Goal: Task Accomplishment & Management: Manage account settings

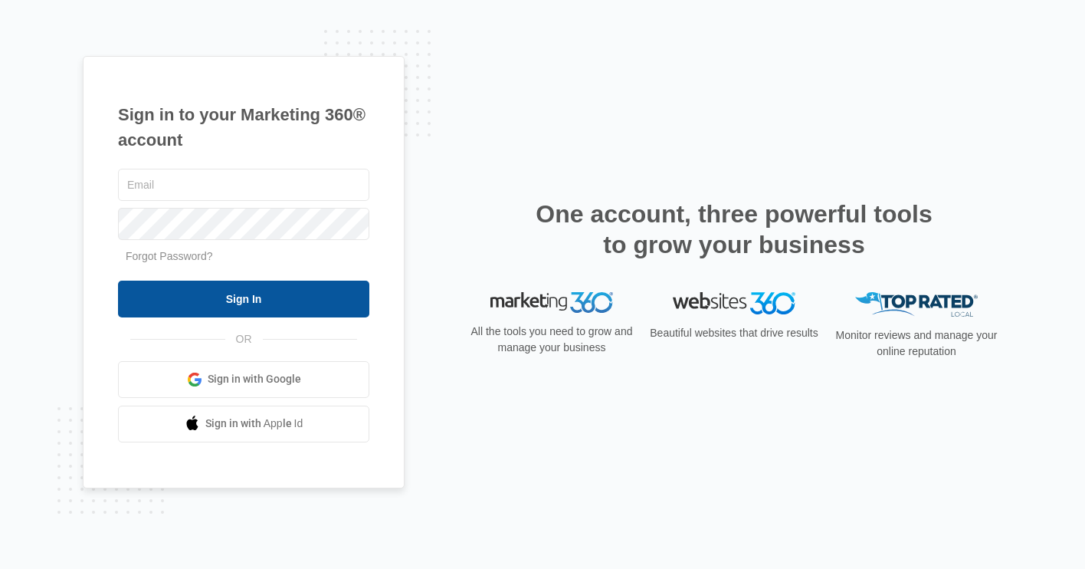
type input "[EMAIL_ADDRESS][DOMAIN_NAME]"
click at [237, 296] on input "Sign In" at bounding box center [243, 299] width 251 height 37
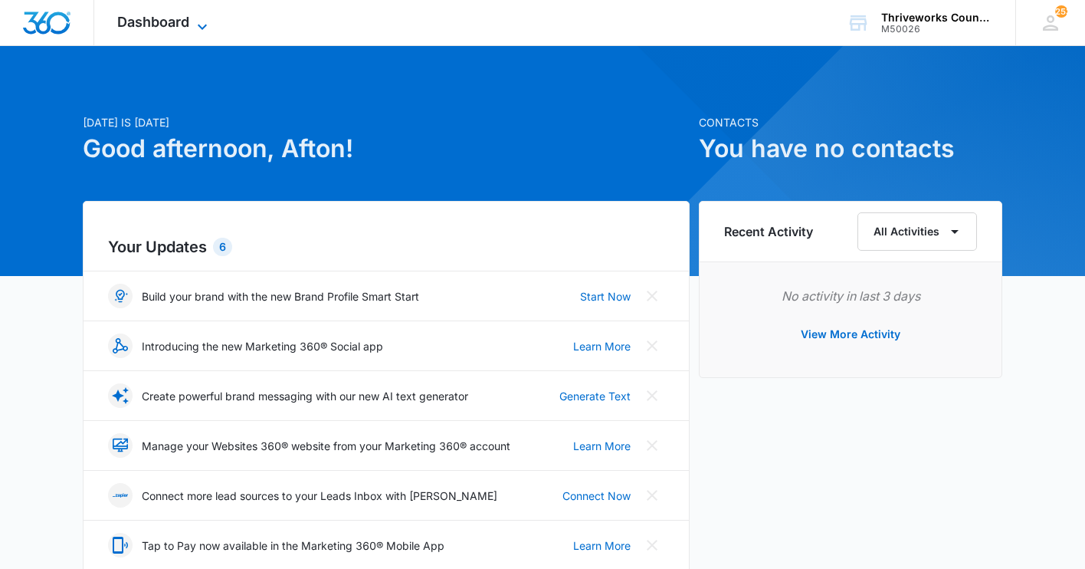
click at [180, 20] on span "Dashboard" at bounding box center [153, 22] width 72 height 16
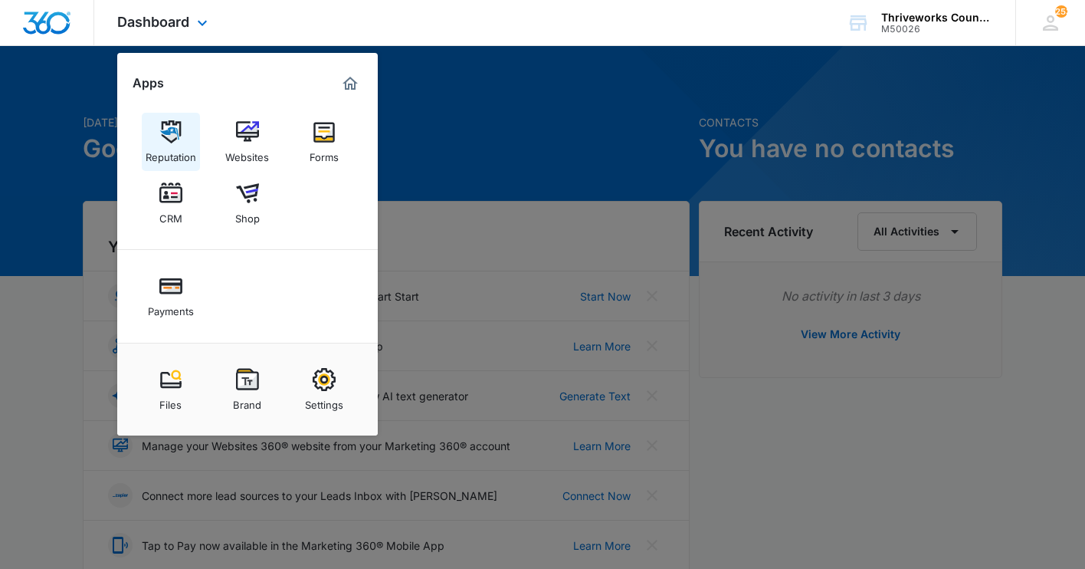
click at [166, 149] on div "Reputation" at bounding box center [171, 153] width 51 height 20
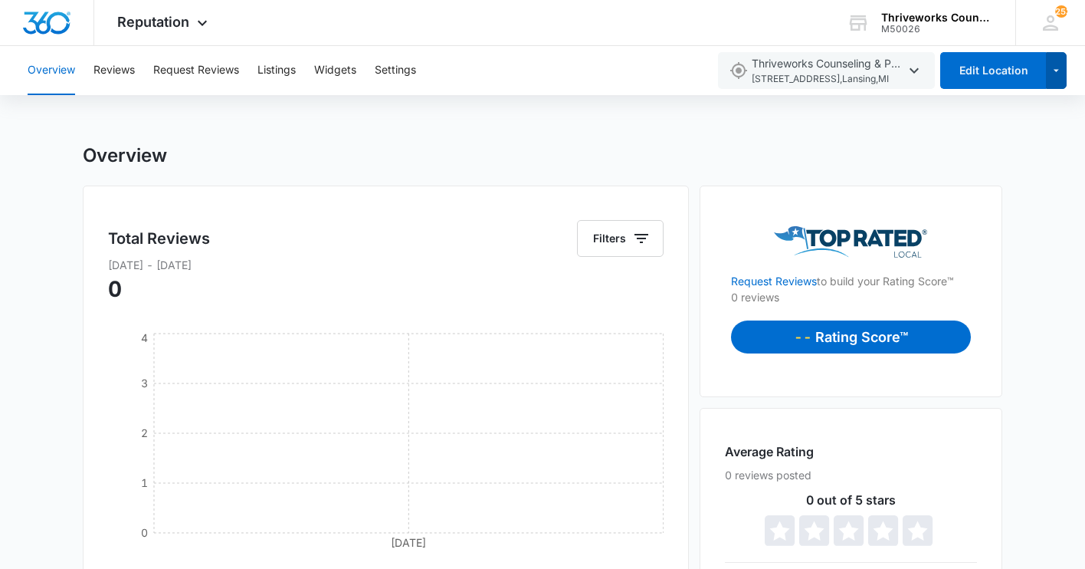
click at [1062, 76] on icon "button" at bounding box center [1056, 70] width 13 height 18
click at [1025, 120] on div "Add Location" at bounding box center [995, 119] width 67 height 11
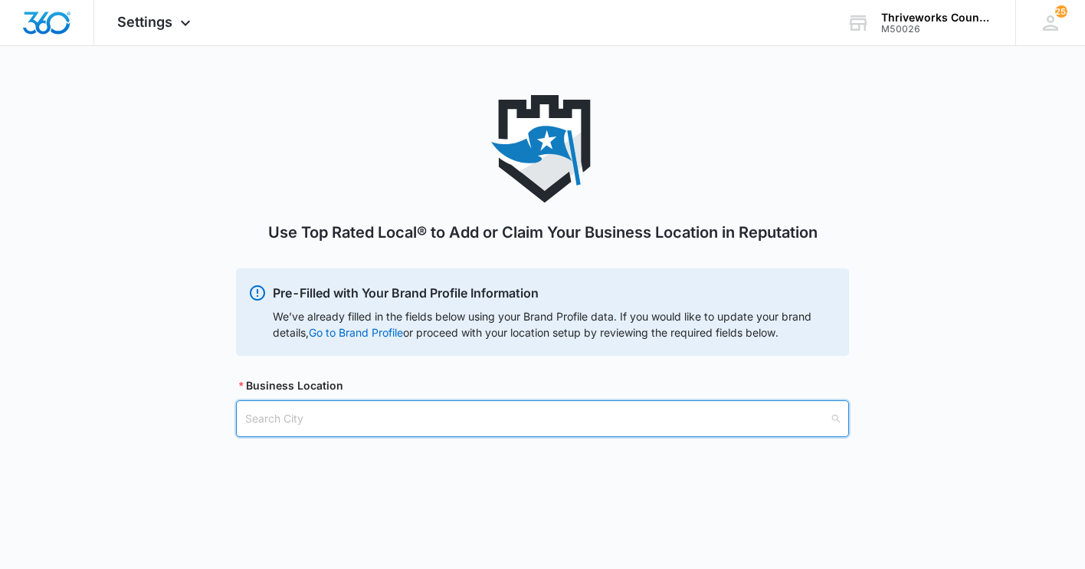
click at [744, 422] on input "search" at bounding box center [537, 418] width 584 height 35
type input "miami"
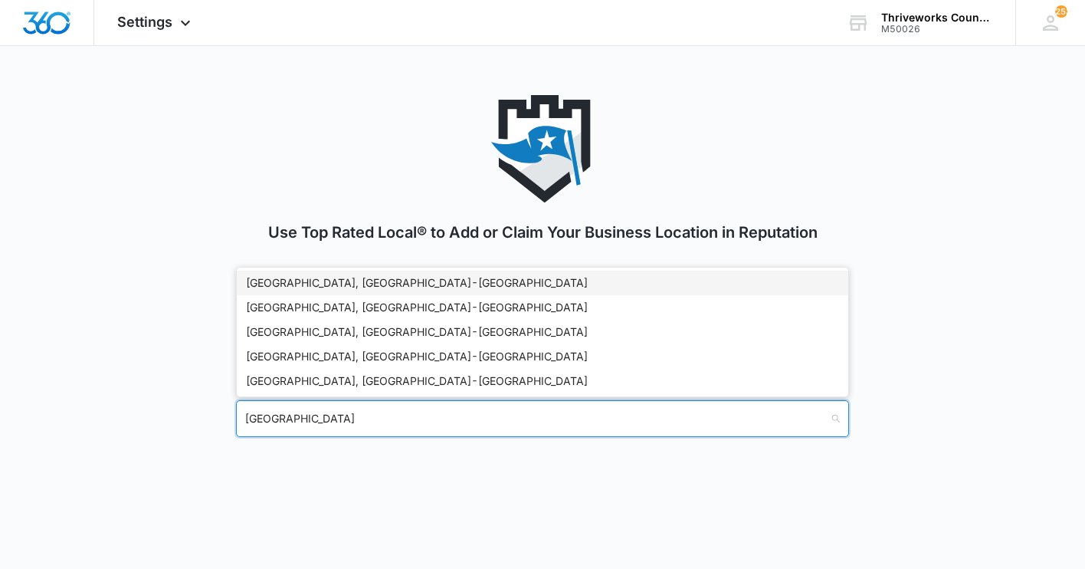
click at [553, 284] on div "Miami, FL - USA" at bounding box center [542, 282] width 593 height 17
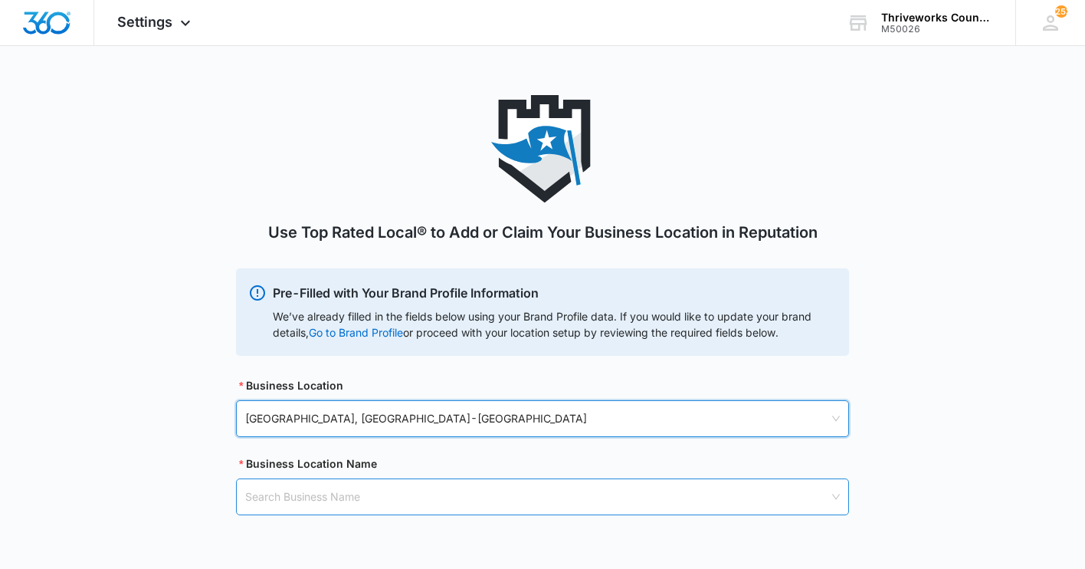
click at [510, 501] on input "search" at bounding box center [537, 496] width 584 height 35
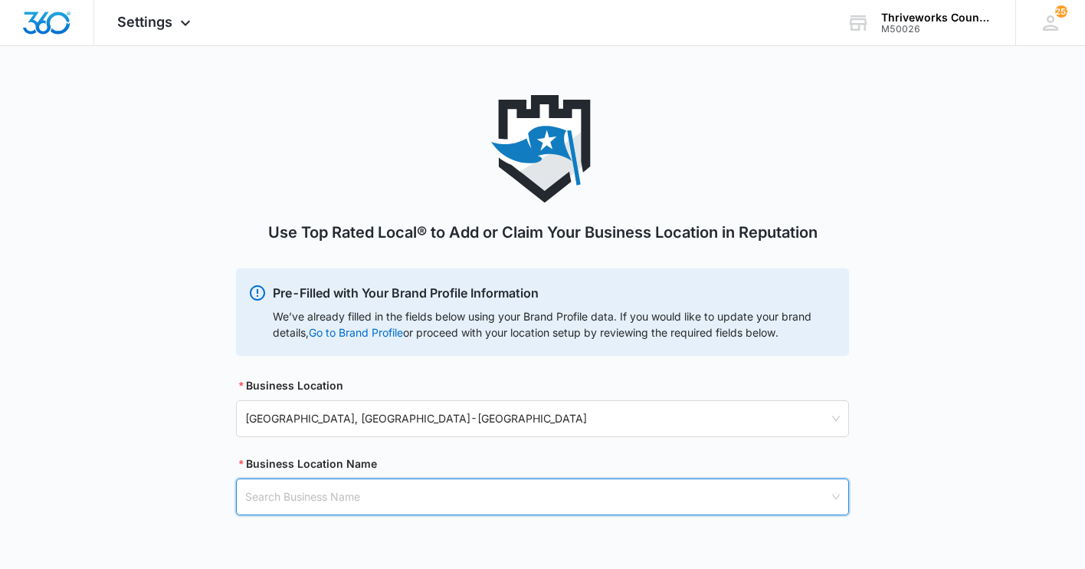
paste input "Thriveworks Counseling & Psychiatry Miami"
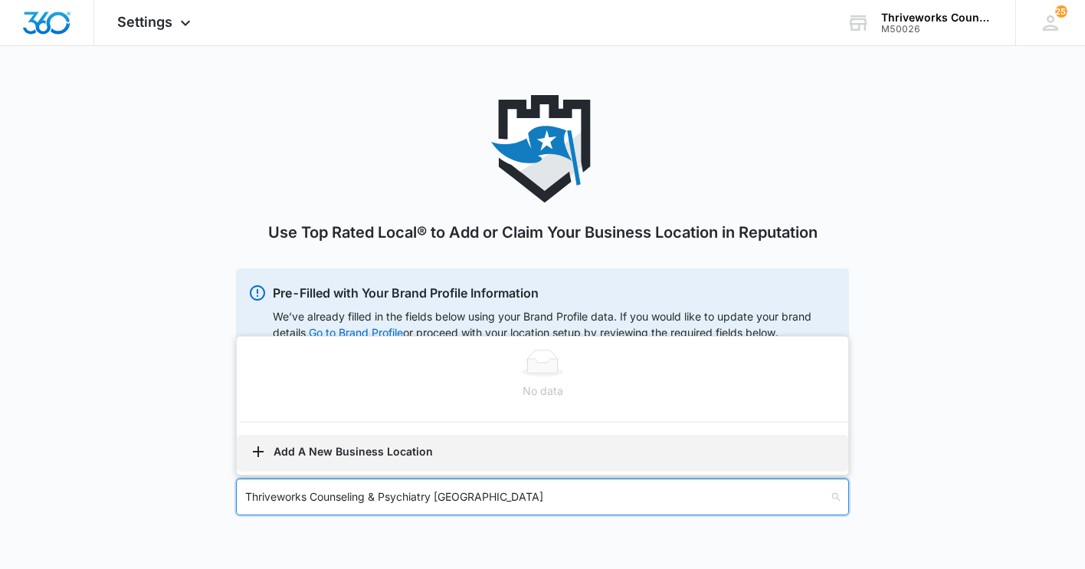
type input "Thriveworks Counseling & Psychiatry Miami"
click at [394, 455] on button "Add A New Business Location" at bounding box center [543, 453] width 612 height 37
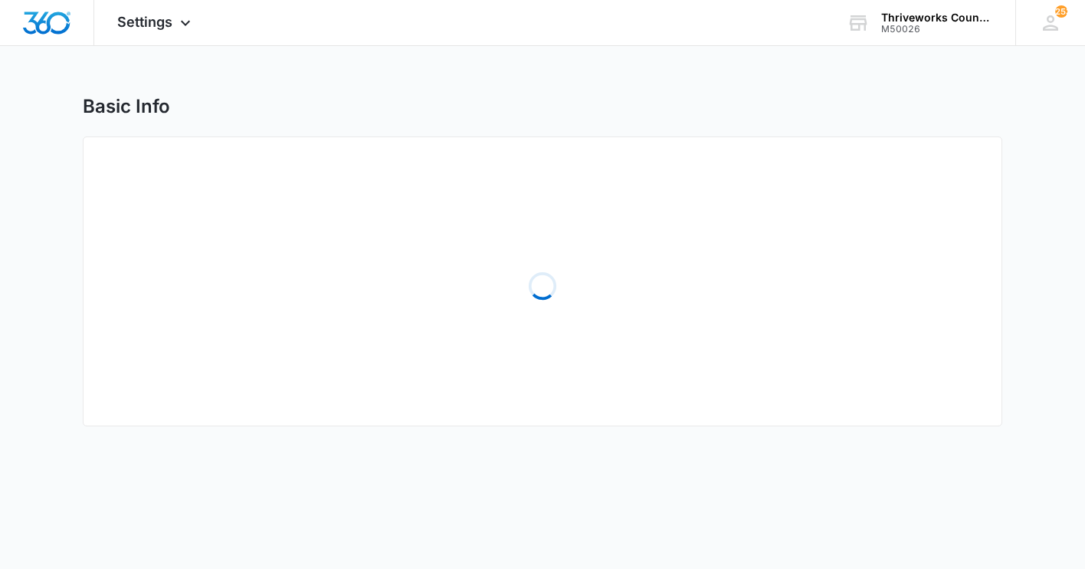
select select "Florida"
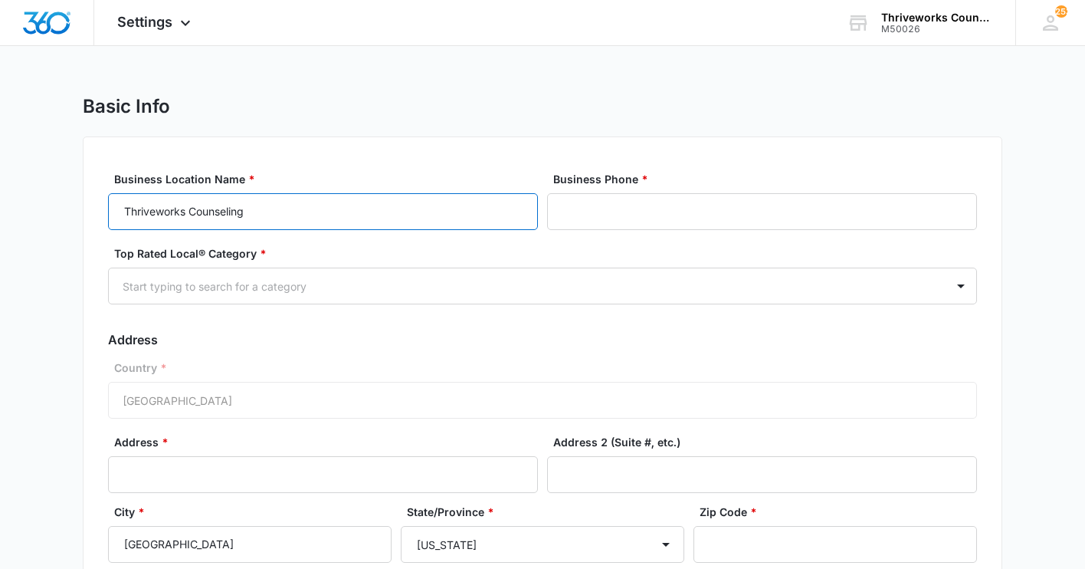
click at [439, 214] on input "Thriveworks Counseling" at bounding box center [323, 211] width 430 height 37
paste input "& Psychiatry Miami"
type input "Thriveworks Counseling & Psychiatry Miami"
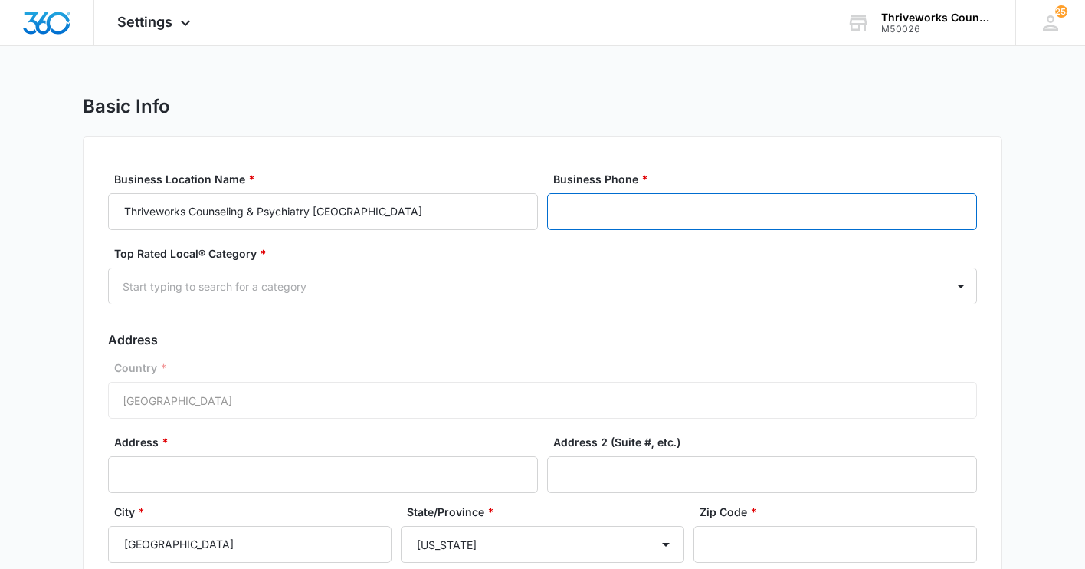
click at [663, 206] on input "Business Phone *" at bounding box center [762, 211] width 430 height 37
paste input "(305) 845-3269"
type input "(305) 845-3269"
click at [631, 287] on div at bounding box center [524, 286] width 803 height 19
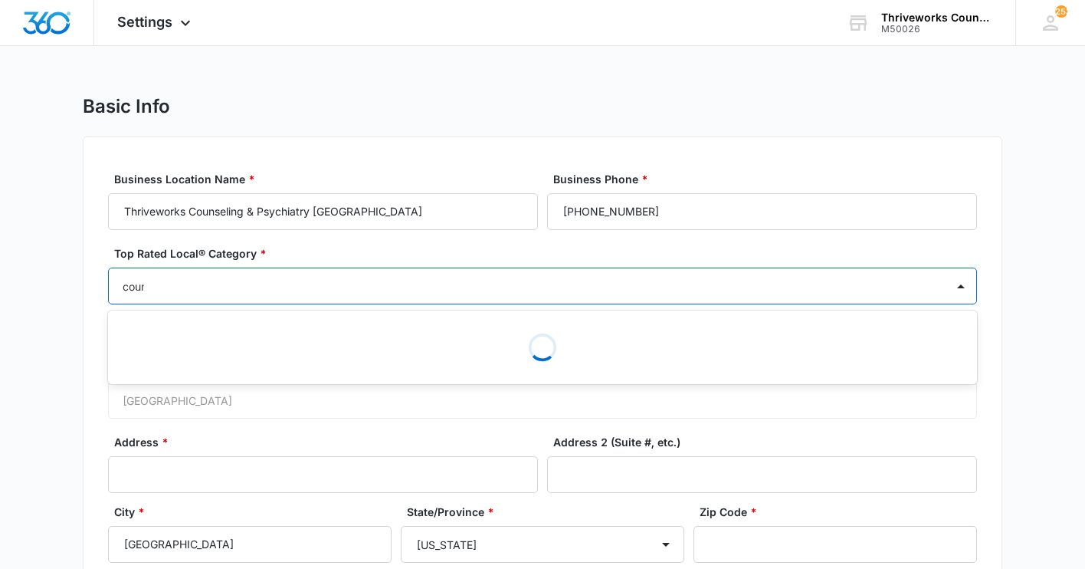
type input "counse"
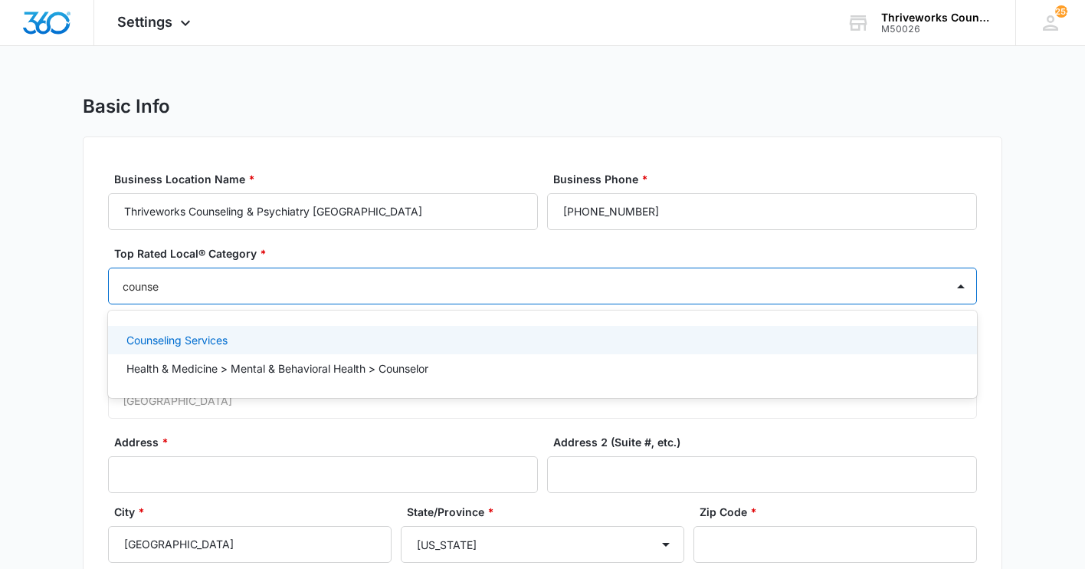
click at [448, 337] on div "Counseling Services" at bounding box center [540, 340] width 829 height 16
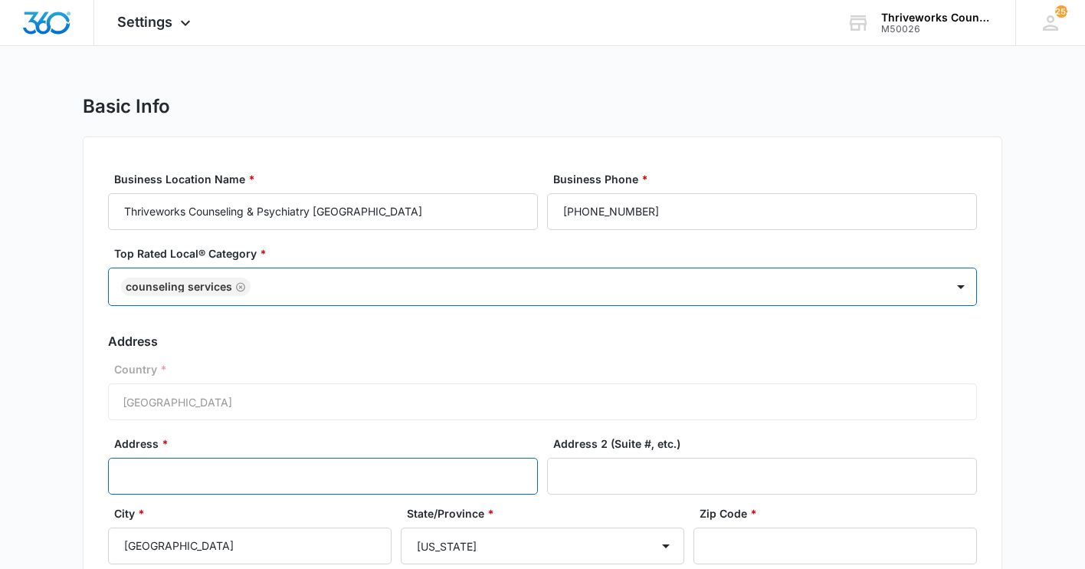
click at [343, 474] on input "Address *" at bounding box center [323, 476] width 430 height 37
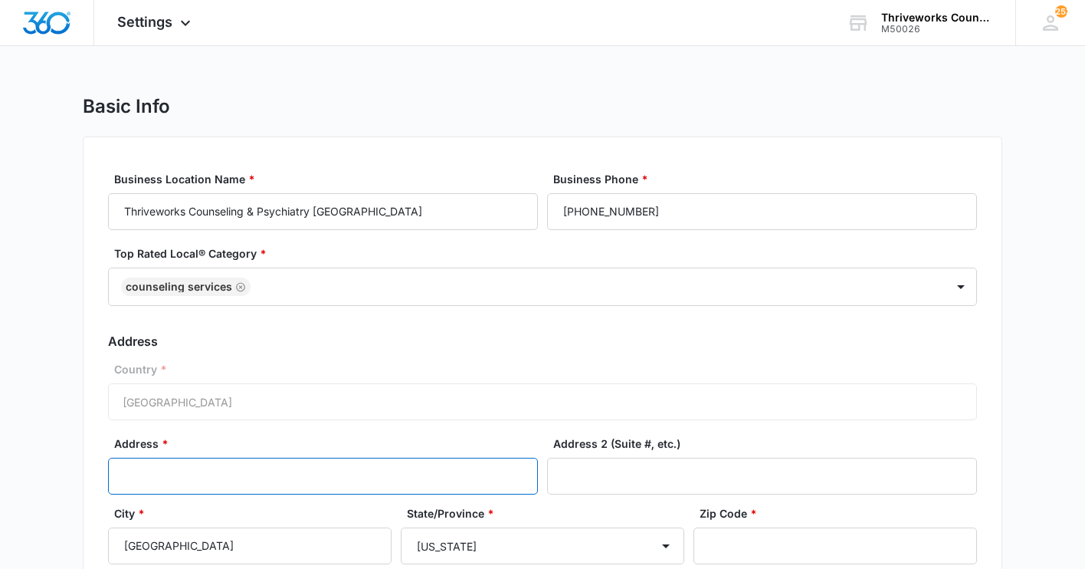
paste input "3000 Biscayne Blvd"
type input "3000 Biscayne Blvd"
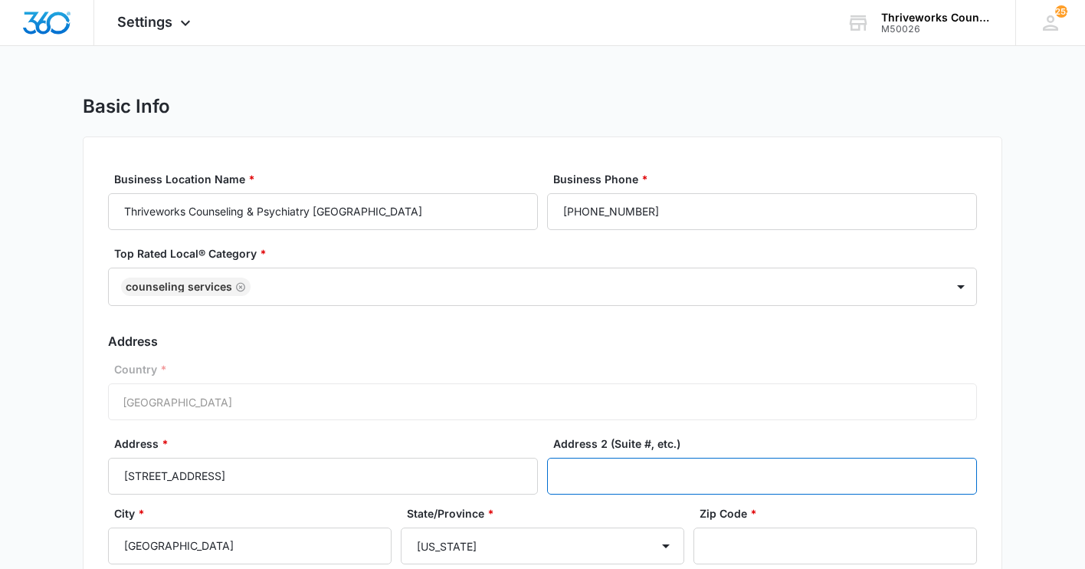
paste input "Suite 210C"
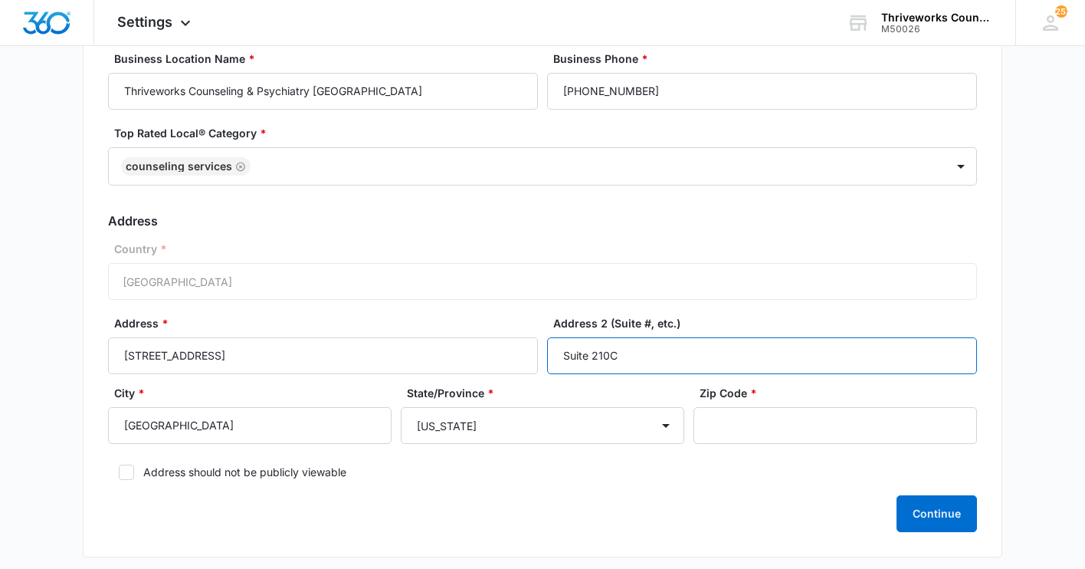
scroll to position [127, 0]
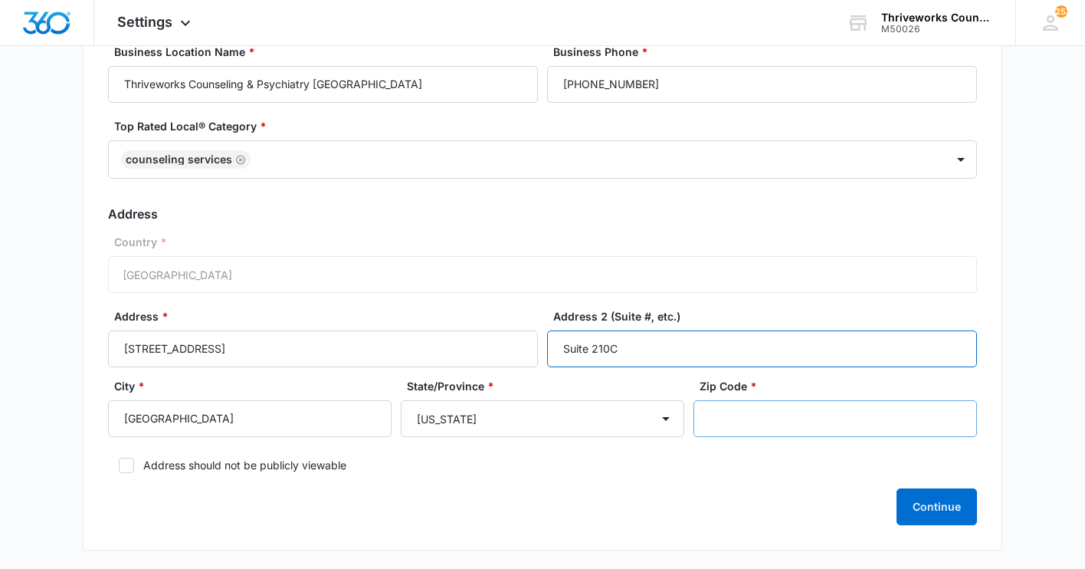
type input "Suite 210C"
click at [746, 422] on input "Zip Code *" at bounding box center [836, 418] width 284 height 37
paste input "33137"
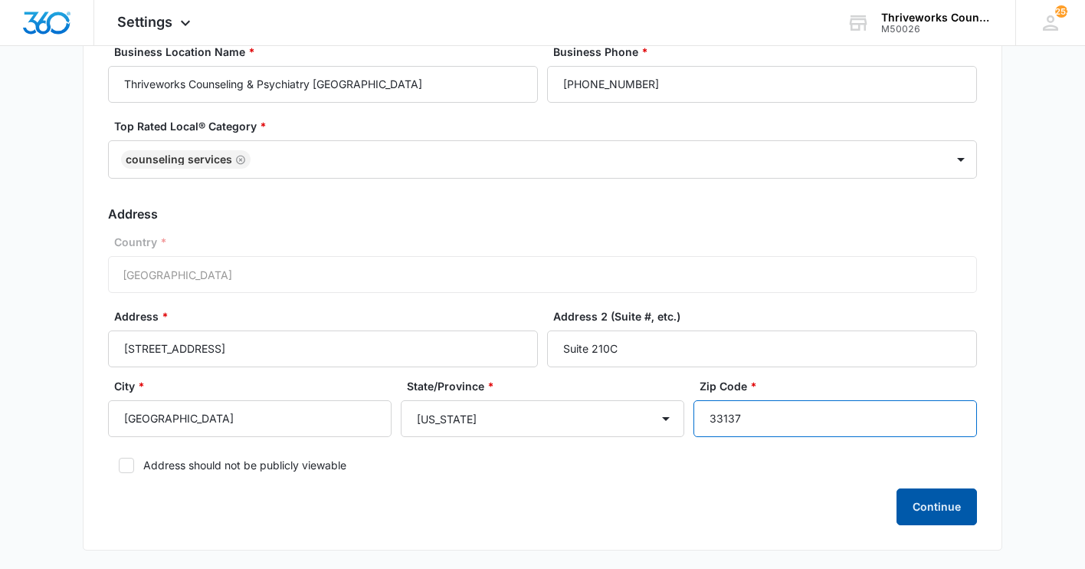
type input "33137"
click at [935, 502] on button "Continue" at bounding box center [937, 506] width 80 height 37
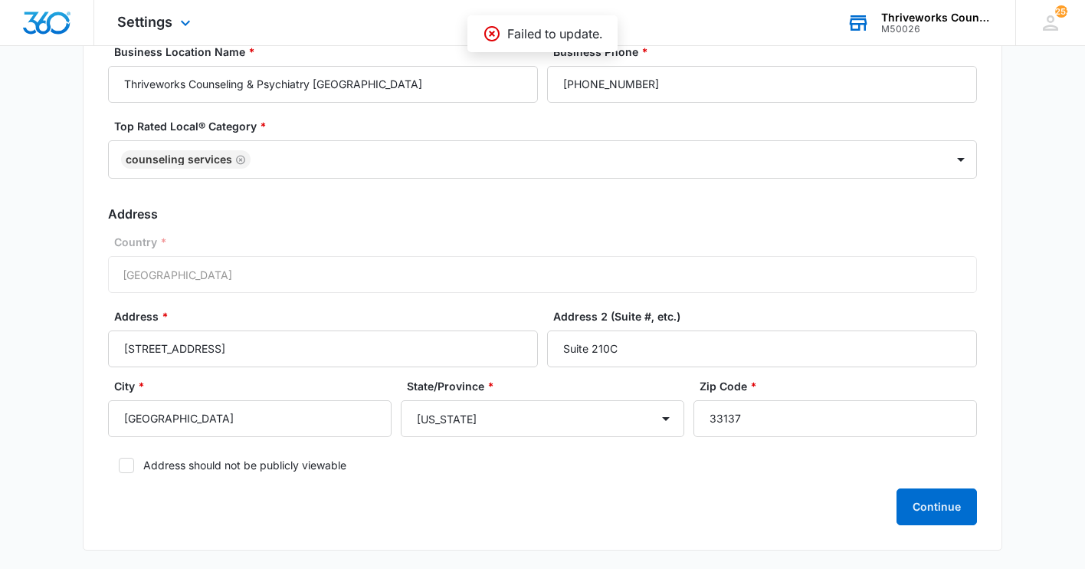
click at [900, 25] on div "M50026" at bounding box center [938, 29] width 112 height 11
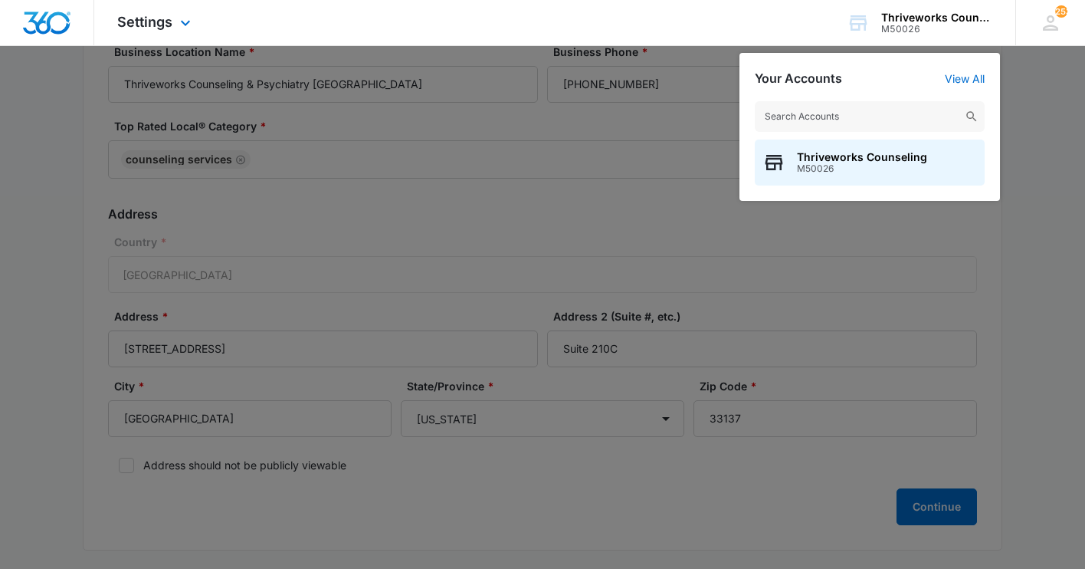
click at [43, 25] on img "Dashboard" at bounding box center [46, 22] width 49 height 23
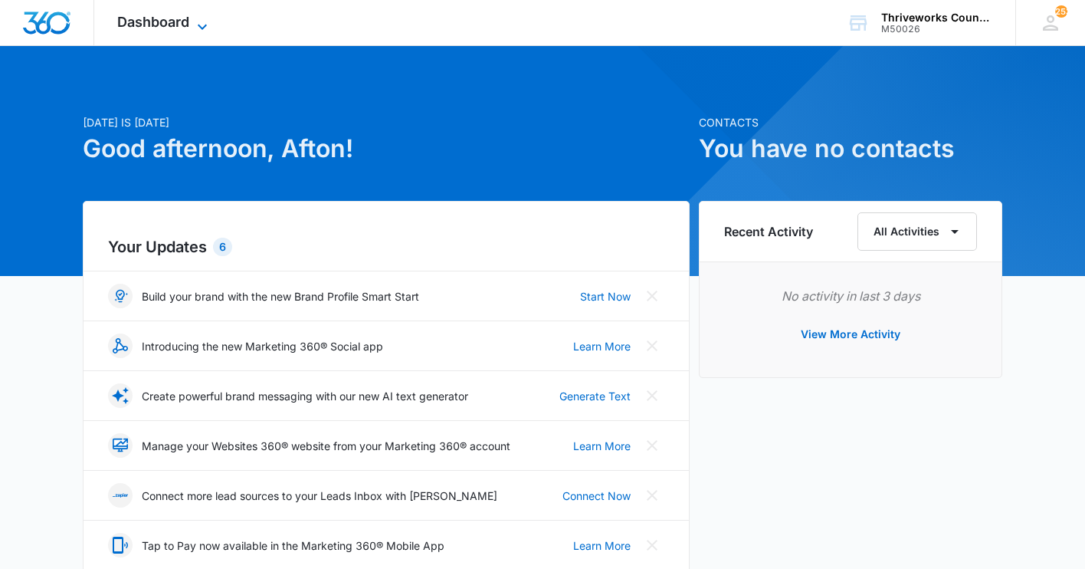
click at [163, 28] on span "Dashboard" at bounding box center [153, 22] width 72 height 16
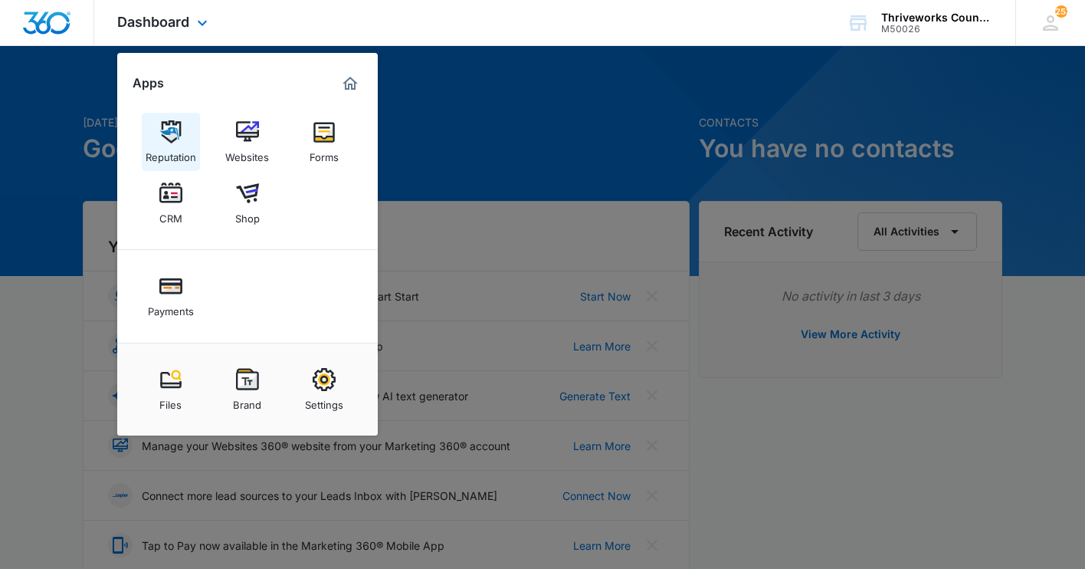
click at [170, 142] on img at bounding box center [170, 131] width 23 height 23
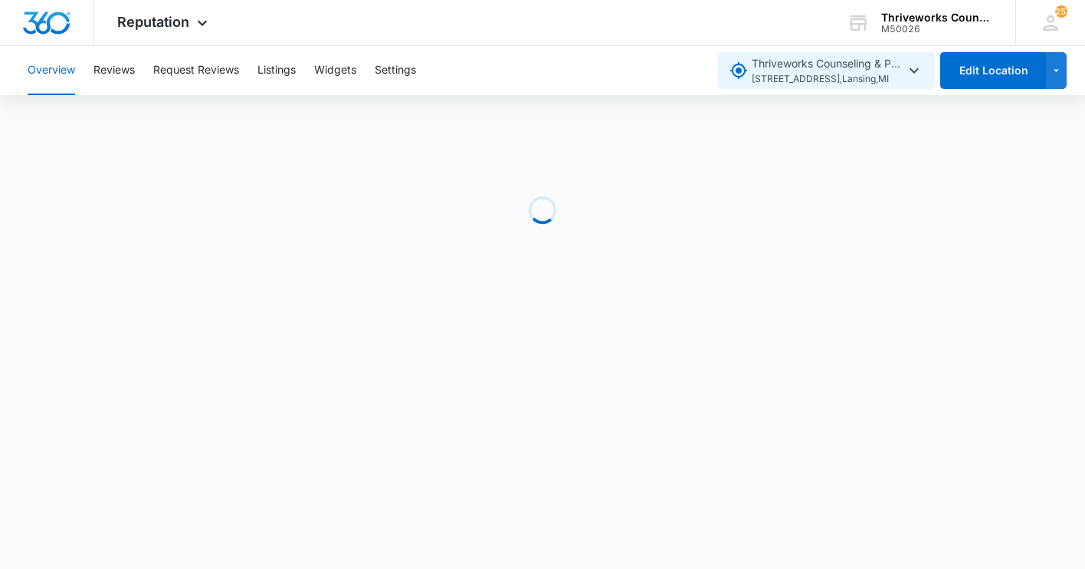
click at [872, 78] on span "6810 S Cedar St , Lansing , MI" at bounding box center [828, 79] width 153 height 15
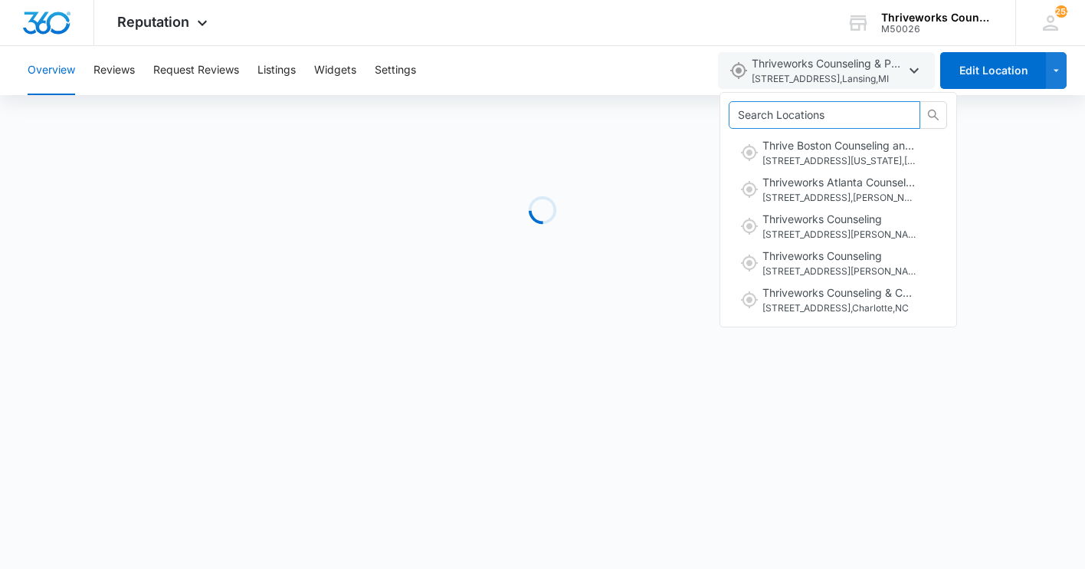
click at [848, 111] on input "text" at bounding box center [818, 115] width 161 height 17
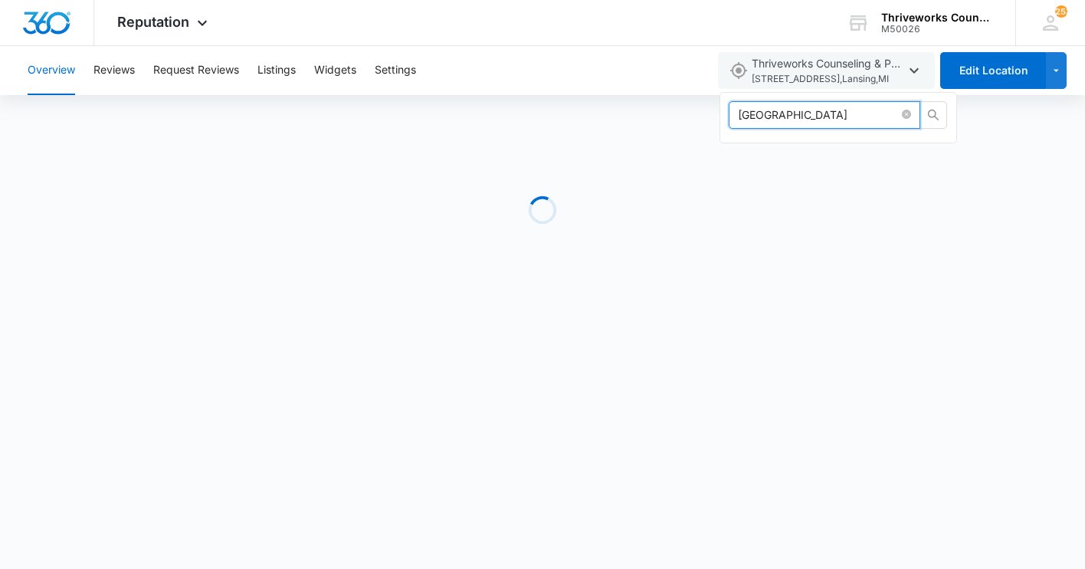
type input "miami"
click at [928, 117] on icon "search" at bounding box center [933, 115] width 11 height 11
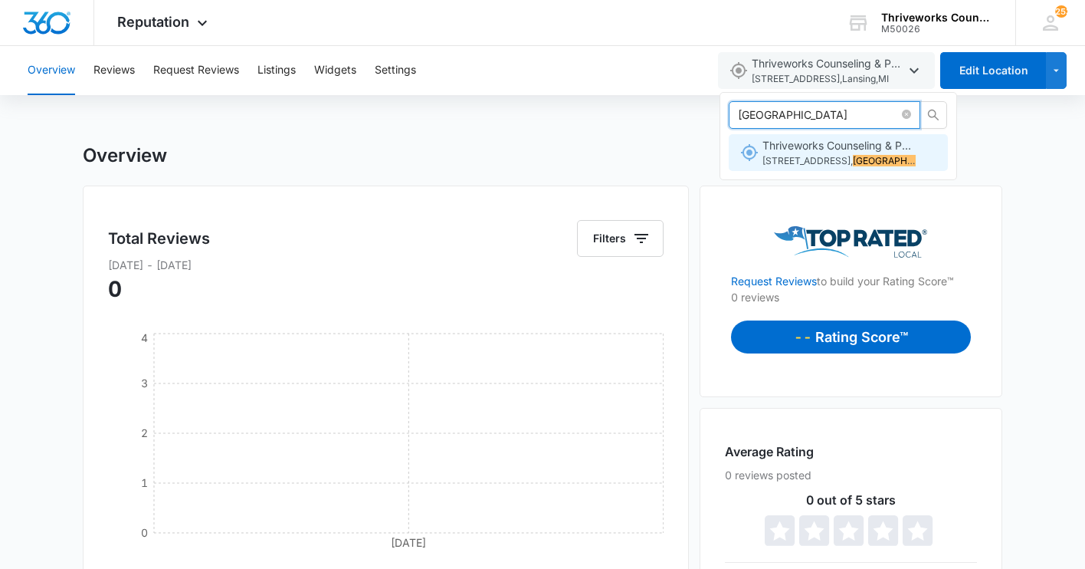
click at [836, 149] on span "Thriveworks Counseling & Psychiatry" at bounding box center [855, 145] width 185 height 13
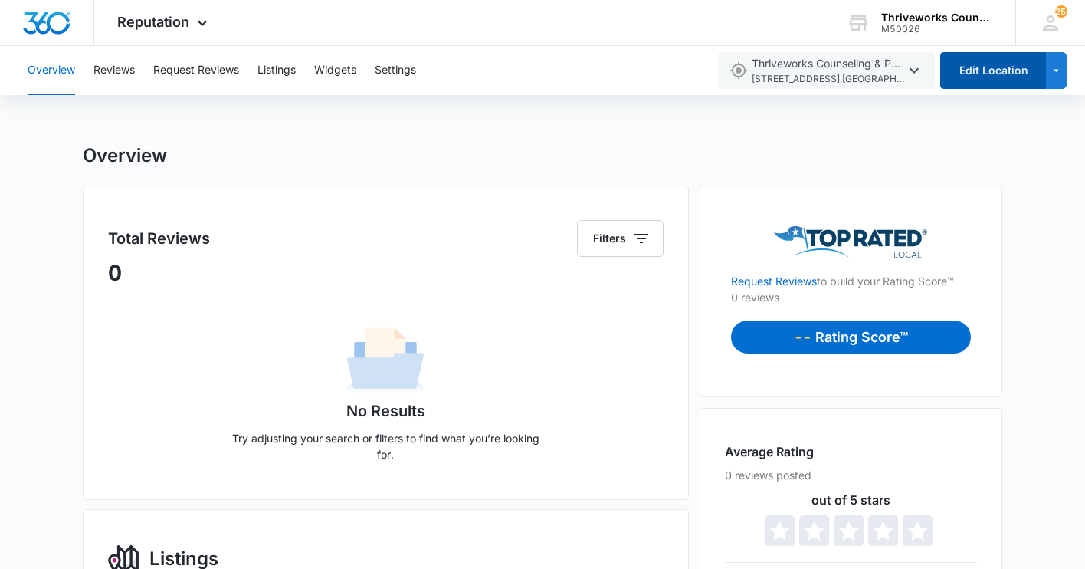
click at [996, 67] on button "Edit Location" at bounding box center [994, 70] width 106 height 37
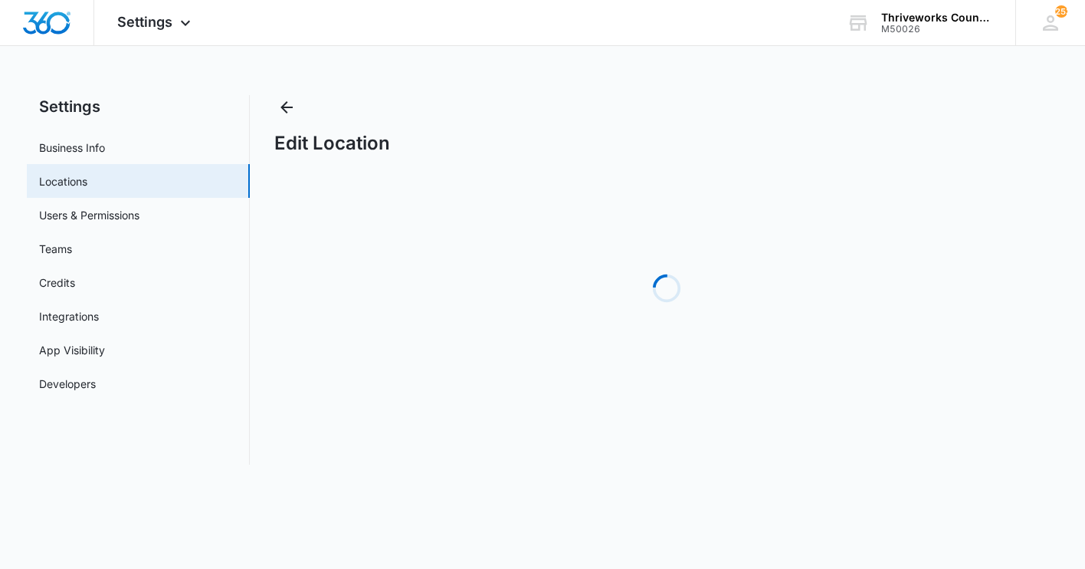
select select "Florida"
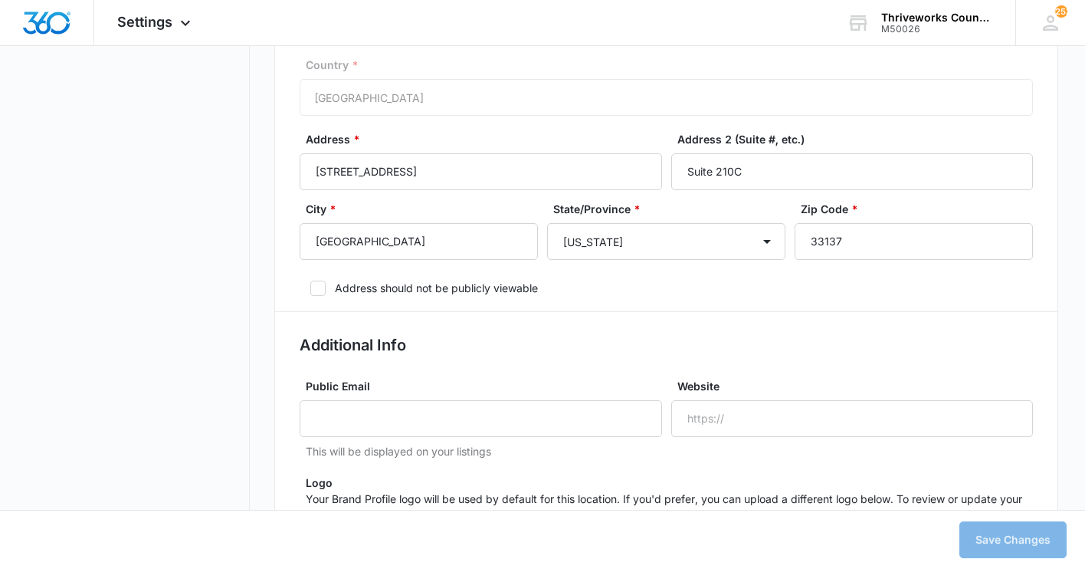
scroll to position [612, 0]
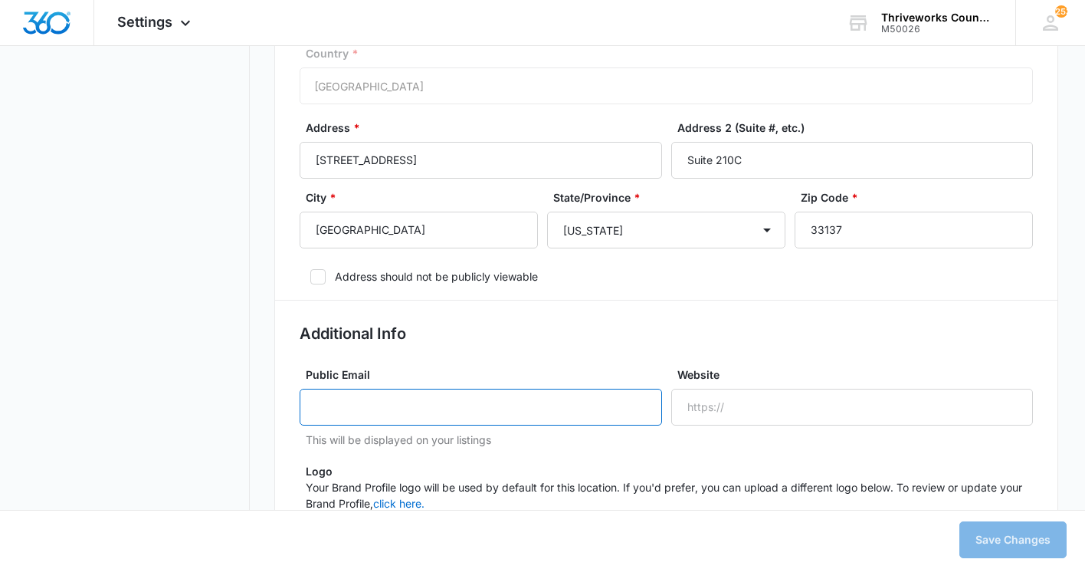
click at [572, 408] on input "Public Email" at bounding box center [481, 407] width 362 height 37
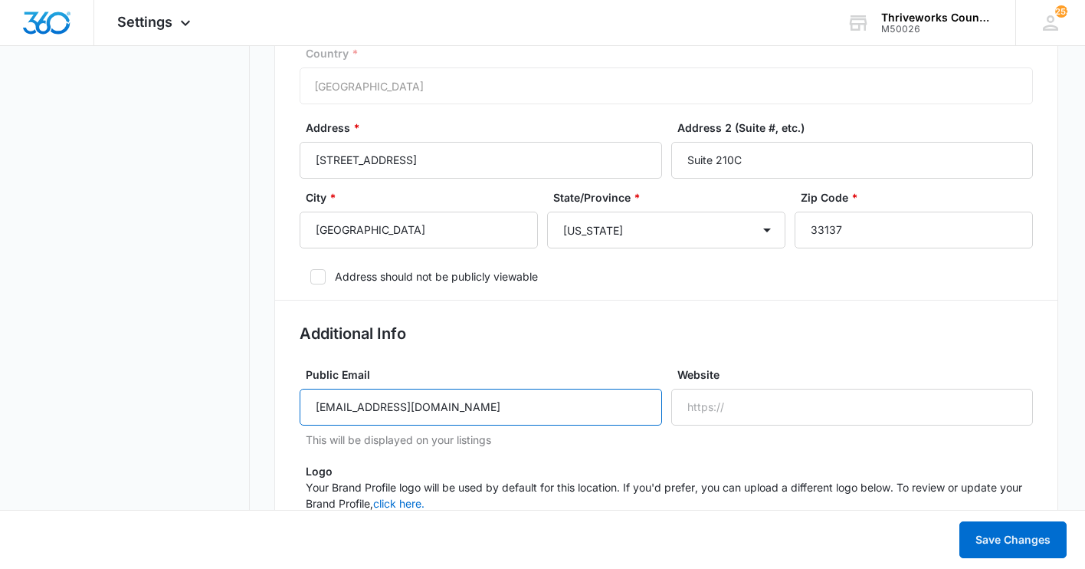
type input "marketing@thriveworks.com"
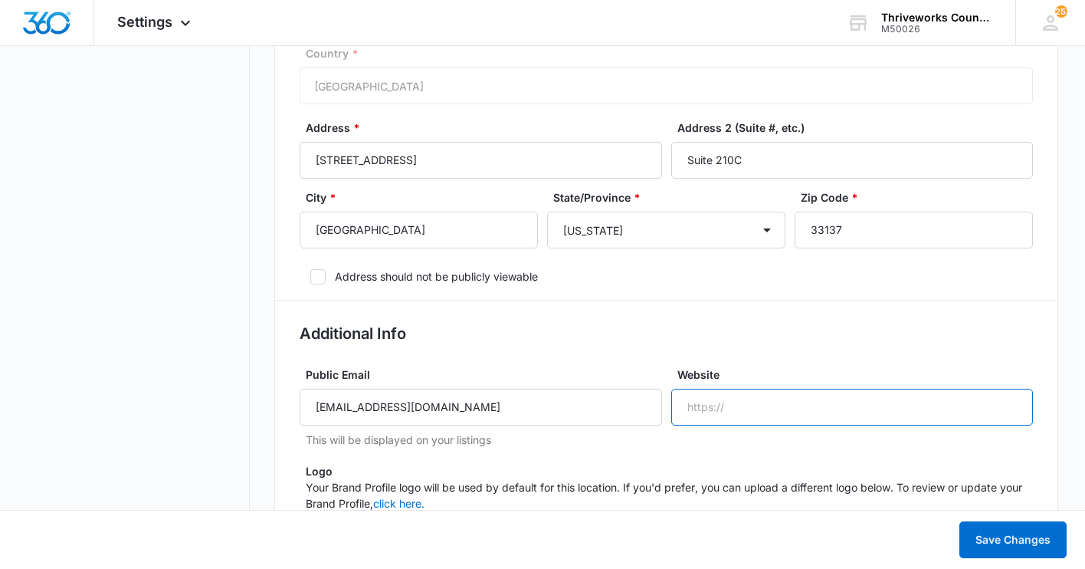
paste input "https://thriveworks.com/miami-counseling-therapy/"
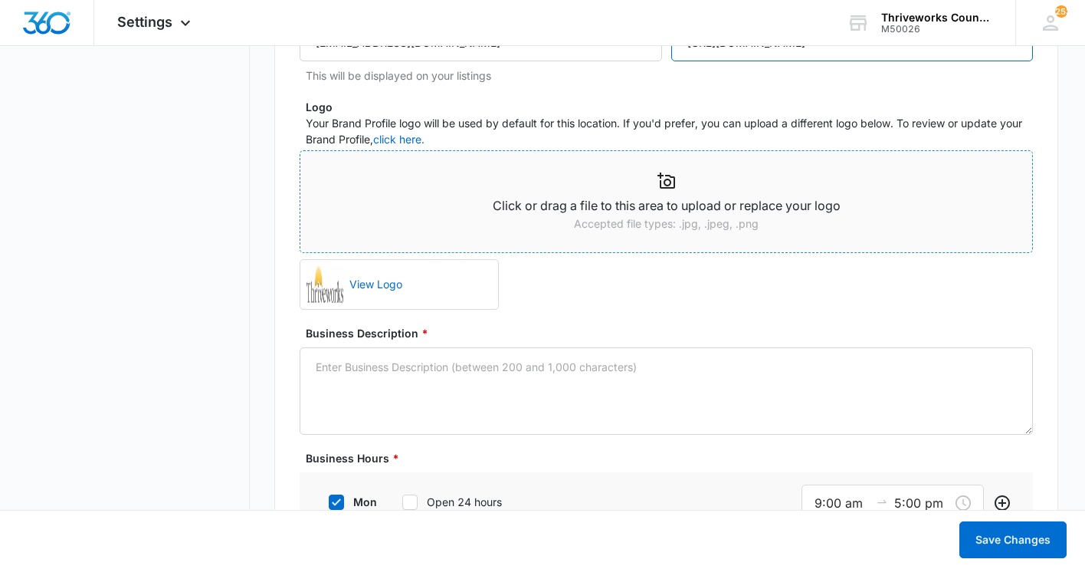
scroll to position [988, 0]
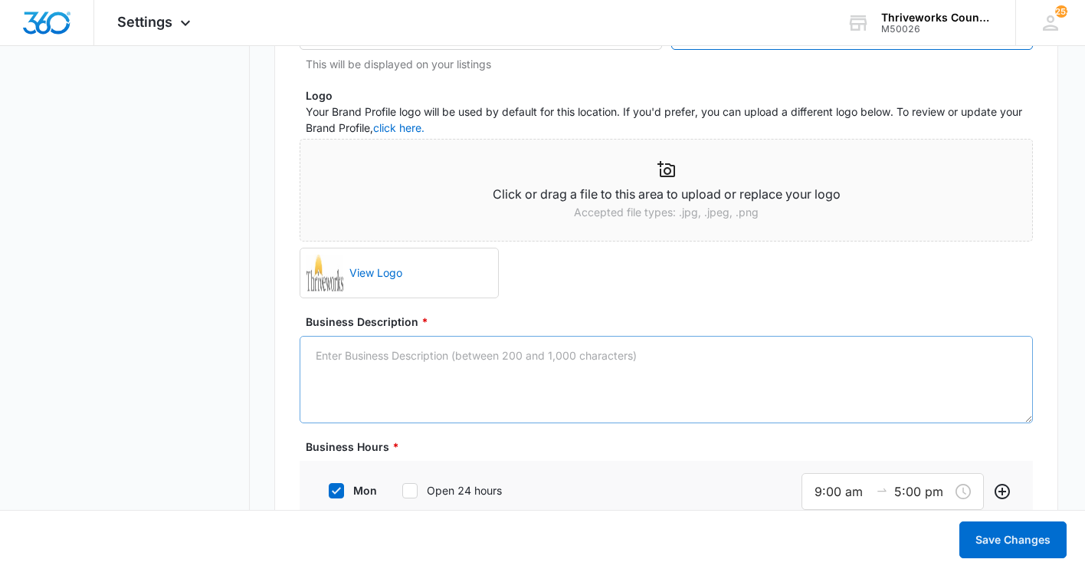
type input "https://thriveworks.com/miami-counseling-therapy/"
click at [426, 361] on textarea "Business Description *" at bounding box center [666, 379] width 733 height 87
paste textarea "At Thriveworks in [City,ST], you can get therapy online & in person. We offer i…"
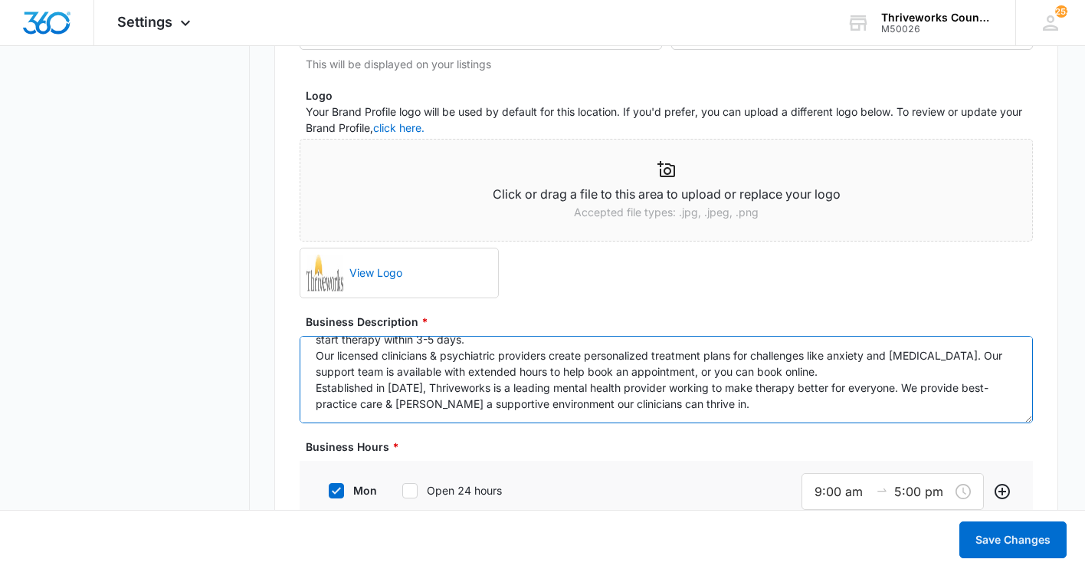
scroll to position [0, 0]
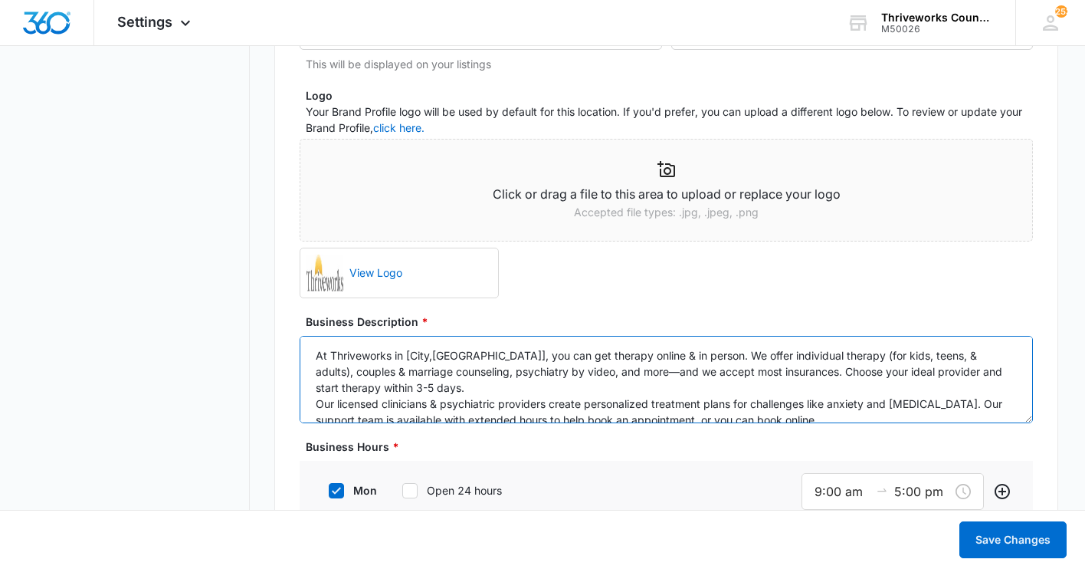
drag, startPoint x: 451, startPoint y: 356, endPoint x: 407, endPoint y: 356, distance: 43.7
click at [407, 356] on textarea "At Thriveworks in [City,ST], you can get therapy online & in person. We offer i…" at bounding box center [666, 379] width 733 height 87
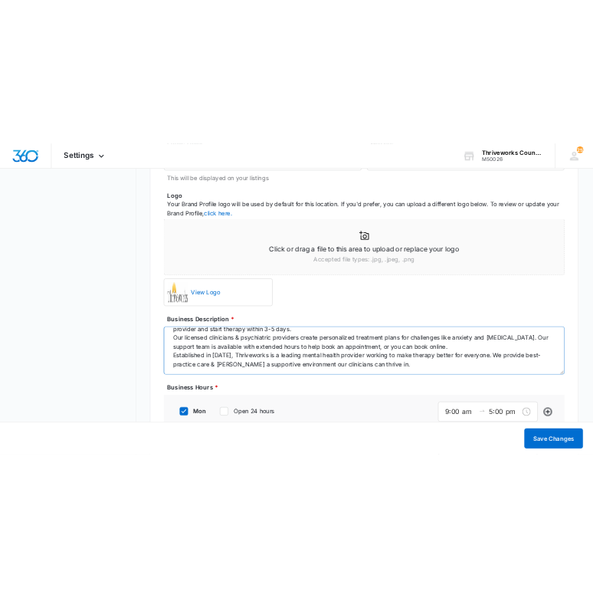
scroll to position [64, 0]
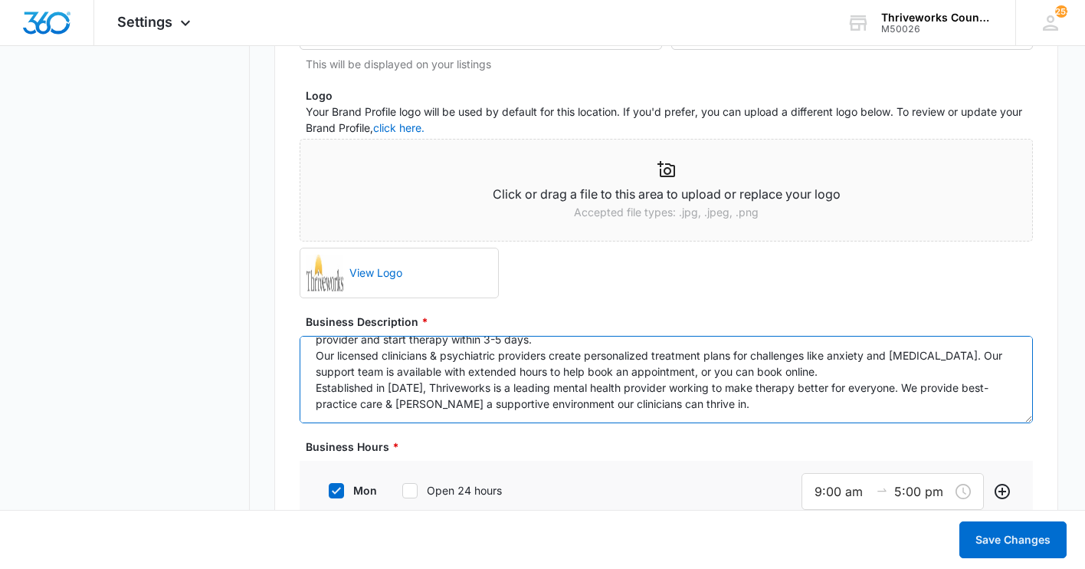
type textarea "At Thriveworks in Miami, FL, you can get therapy online & in person. We offer i…"
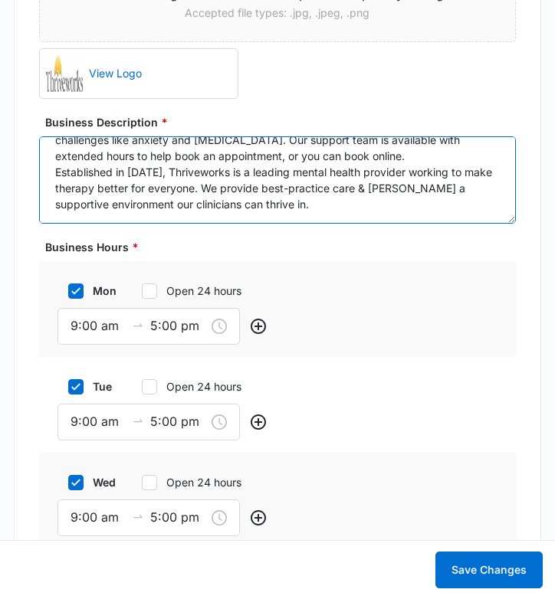
scroll to position [1637, 0]
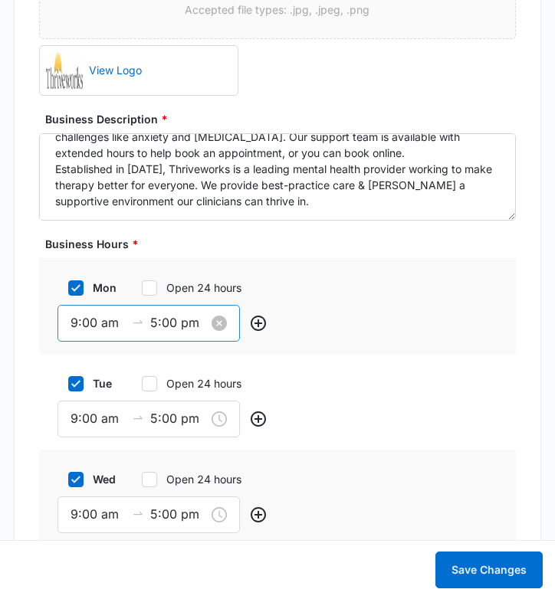
click at [74, 327] on input "9:00 am" at bounding box center [98, 323] width 55 height 19
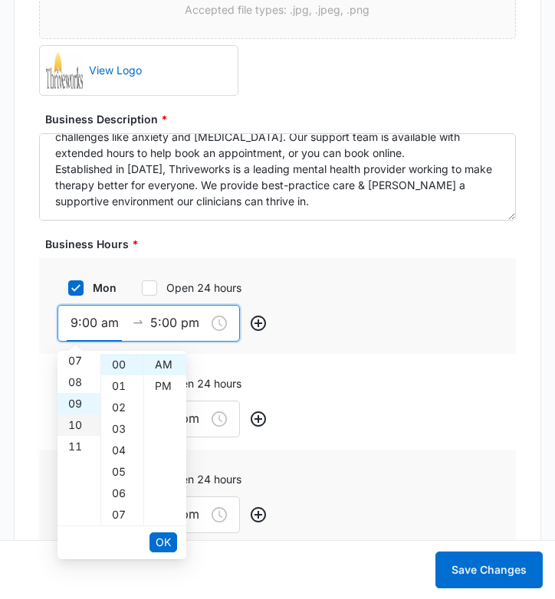
click at [85, 377] on div "08" at bounding box center [78, 382] width 43 height 21
type input "8:00 am"
click at [167, 545] on span "OK" at bounding box center [163, 542] width 15 height 17
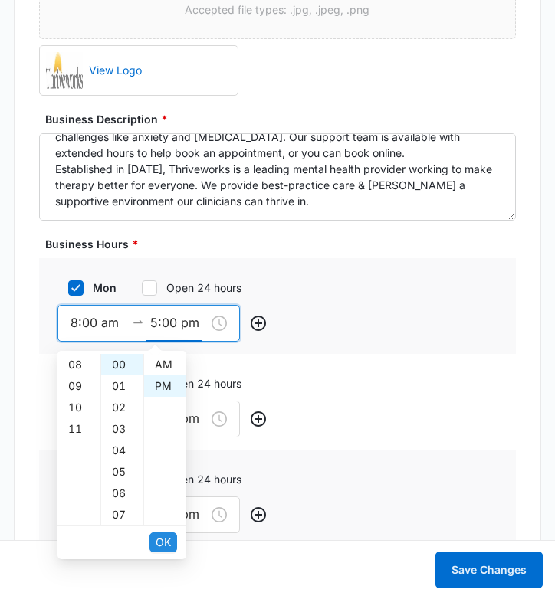
scroll to position [21, 0]
click at [83, 448] on div "09" at bounding box center [78, 450] width 43 height 21
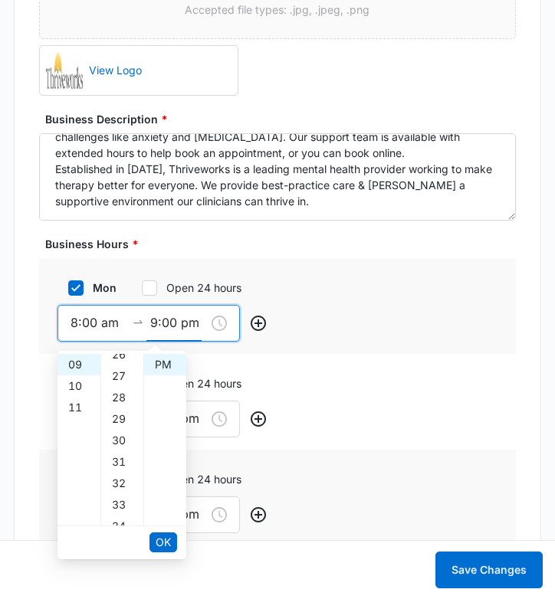
click at [111, 442] on div "30" at bounding box center [122, 440] width 42 height 21
type input "9:30 pm"
click at [164, 543] on span "OK" at bounding box center [163, 542] width 15 height 17
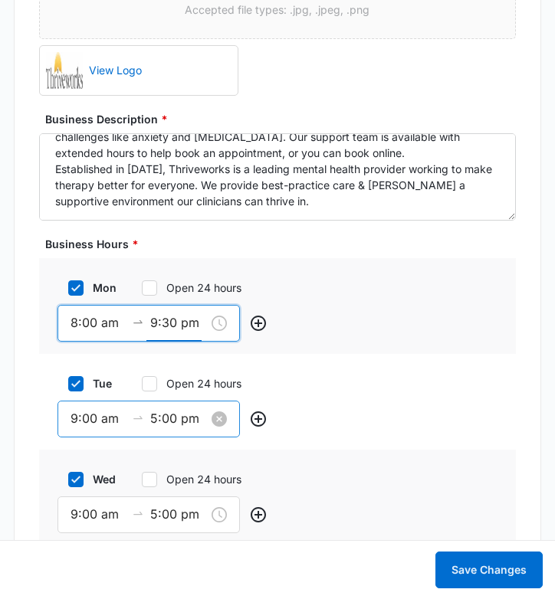
click at [95, 419] on input "9:00 am" at bounding box center [98, 418] width 55 height 19
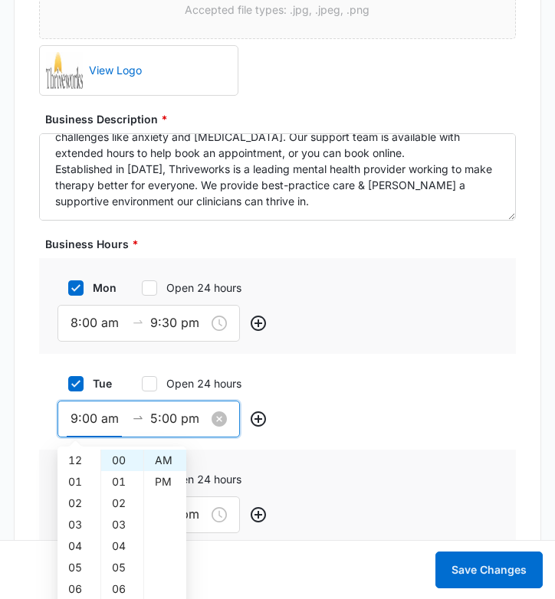
scroll to position [193, 0]
click at [79, 494] on div "08" at bounding box center [78, 492] width 43 height 21
type input "8:00 am"
click at [153, 421] on input "5:00 pm" at bounding box center [177, 418] width 55 height 19
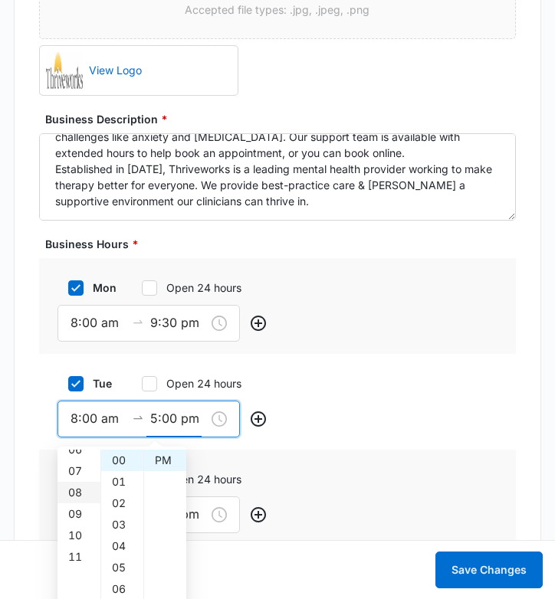
click at [84, 523] on div "09" at bounding box center [78, 514] width 43 height 21
click at [122, 494] on div "30" at bounding box center [122, 497] width 42 height 21
type input "9:30 pm"
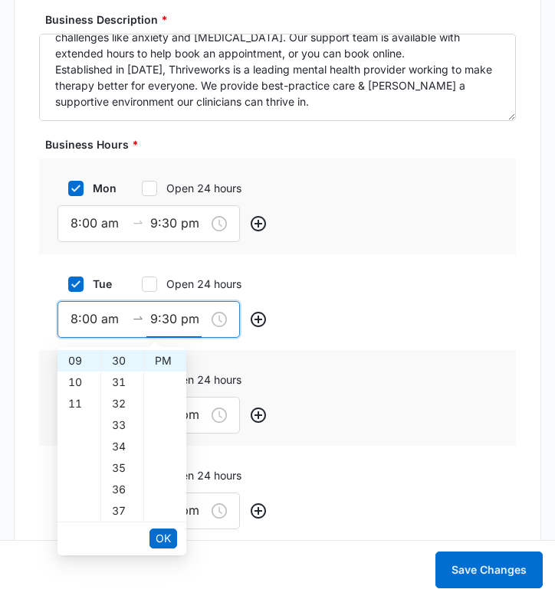
scroll to position [1758, 0]
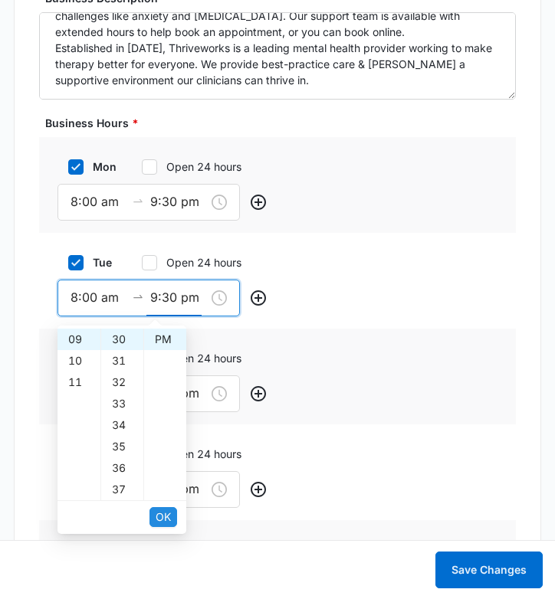
click at [171, 517] on button "OK" at bounding box center [163, 517] width 28 height 20
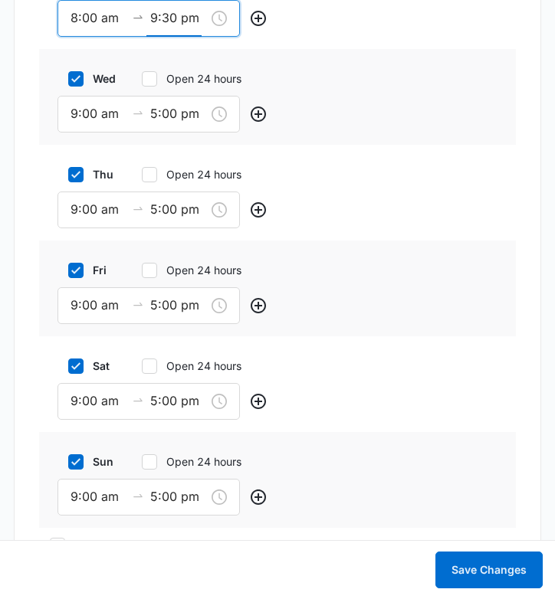
scroll to position [2066, 0]
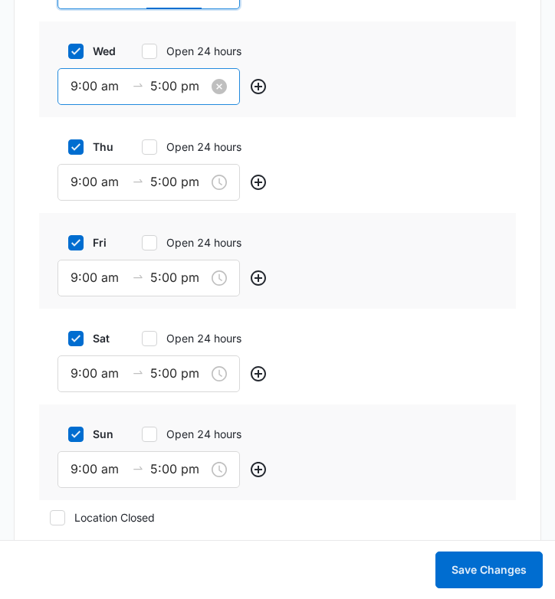
click at [90, 90] on input "9:00 am" at bounding box center [98, 86] width 55 height 19
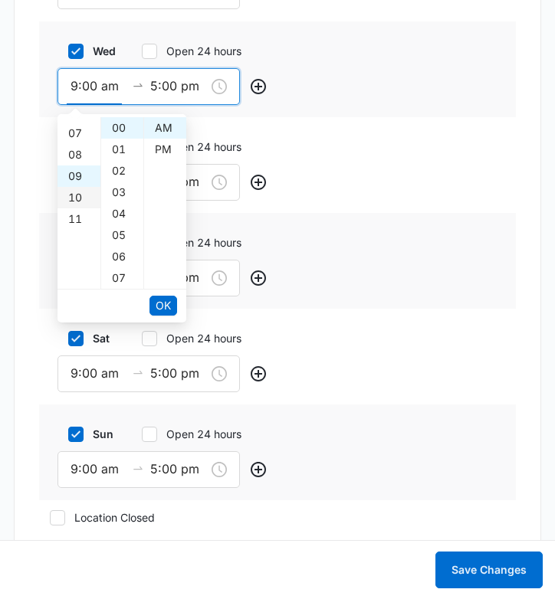
click at [80, 154] on div "08" at bounding box center [78, 154] width 43 height 21
type input "8:00 am"
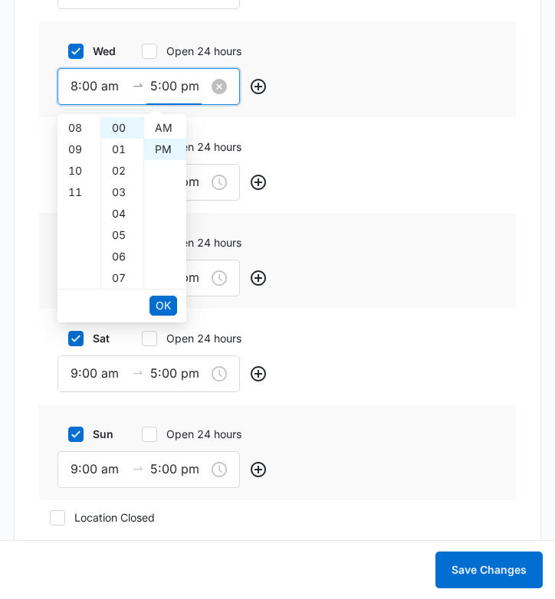
click at [168, 85] on input "5:00 pm" at bounding box center [177, 86] width 55 height 19
click at [76, 209] on div "09" at bounding box center [78, 213] width 43 height 21
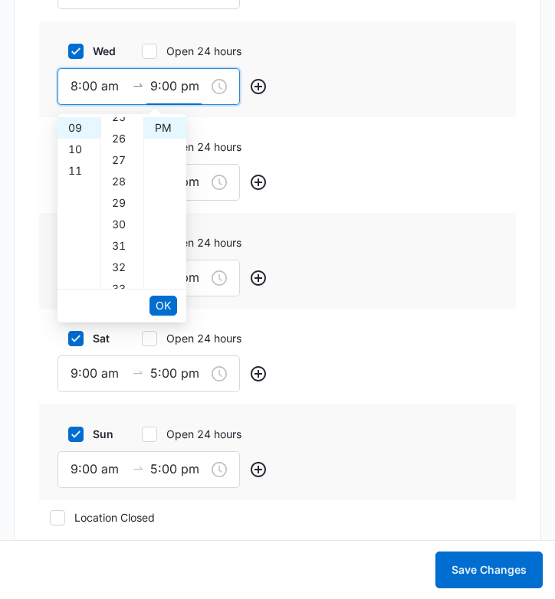
click at [123, 224] on div "30" at bounding box center [122, 224] width 42 height 21
type input "9:30 pm"
click at [167, 308] on span "OK" at bounding box center [163, 305] width 15 height 17
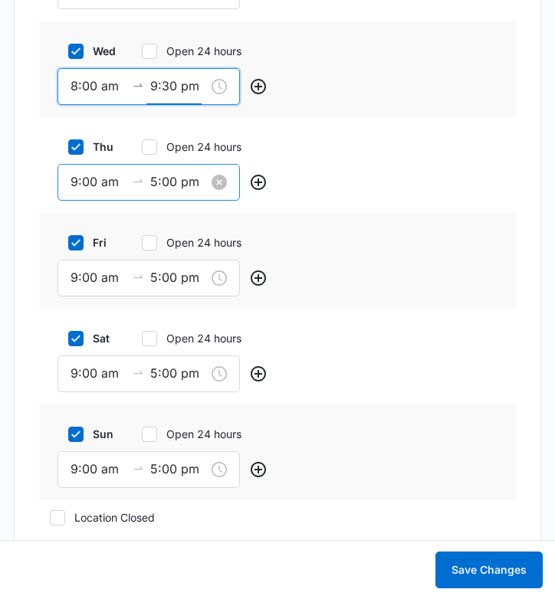
click at [83, 179] on input "9:00 am" at bounding box center [98, 181] width 55 height 19
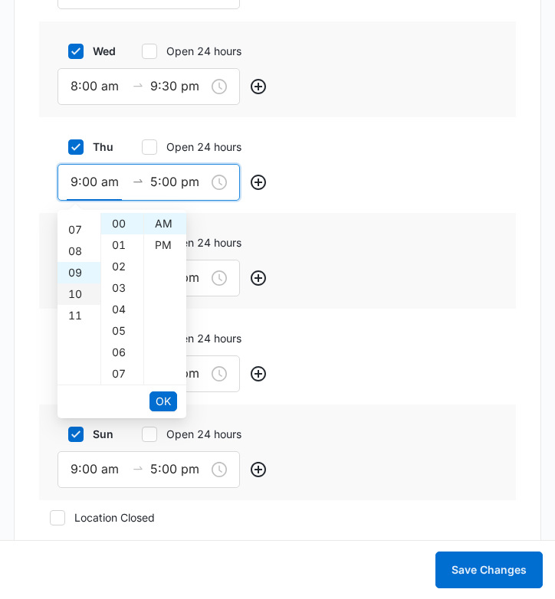
click at [77, 254] on div "08" at bounding box center [78, 251] width 43 height 21
type input "8:00 am"
click at [156, 177] on input "5:00 pm" at bounding box center [177, 181] width 55 height 19
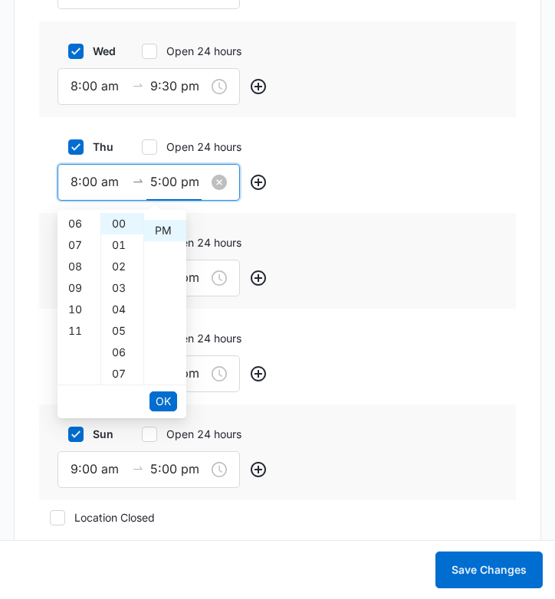
scroll to position [21, 0]
click at [84, 312] on div "09" at bounding box center [78, 309] width 43 height 21
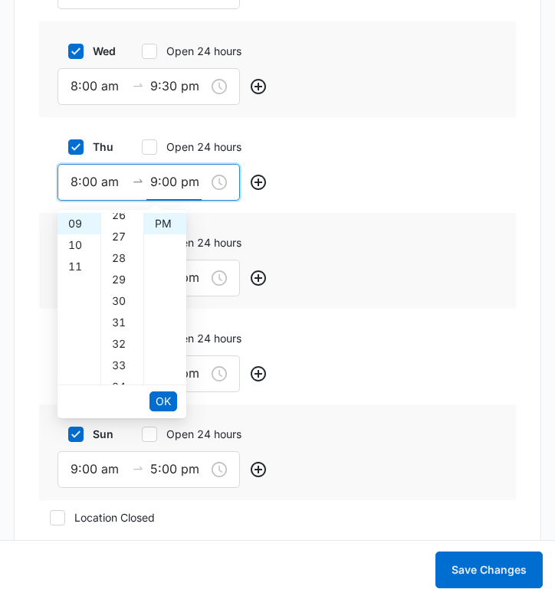
click at [126, 300] on div "30" at bounding box center [122, 301] width 42 height 21
type input "9:30 pm"
click at [164, 397] on span "OK" at bounding box center [163, 401] width 15 height 17
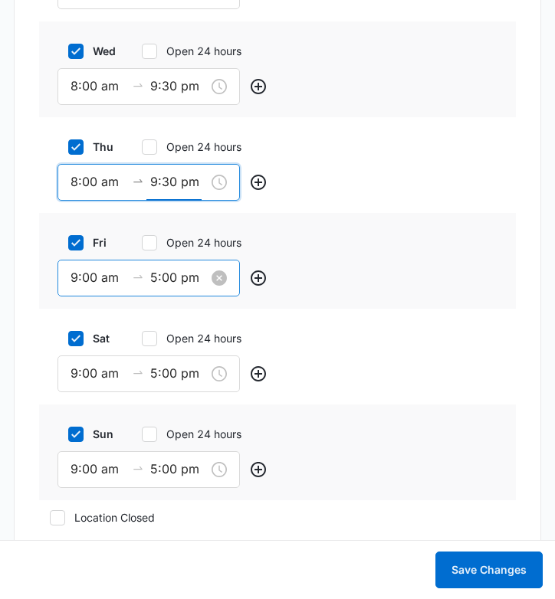
click at [80, 281] on input "9:00 am" at bounding box center [98, 277] width 55 height 19
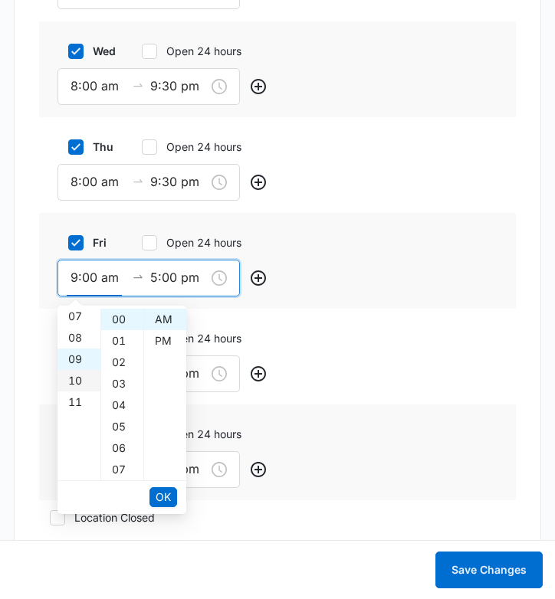
click at [75, 336] on div "08" at bounding box center [78, 337] width 43 height 21
type input "8:00 am"
click at [157, 275] on input "5:00 pm" at bounding box center [177, 277] width 55 height 19
click at [77, 403] on div "09" at bounding box center [78, 405] width 43 height 21
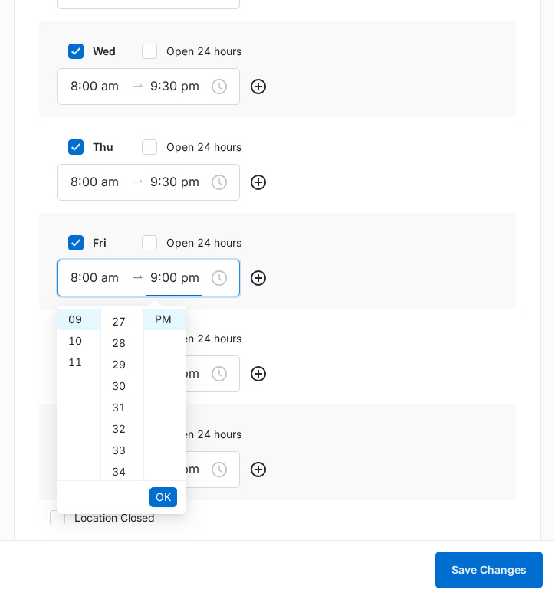
click at [120, 387] on div "30" at bounding box center [122, 386] width 42 height 21
type input "9:30 pm"
click at [166, 498] on span "OK" at bounding box center [163, 497] width 15 height 17
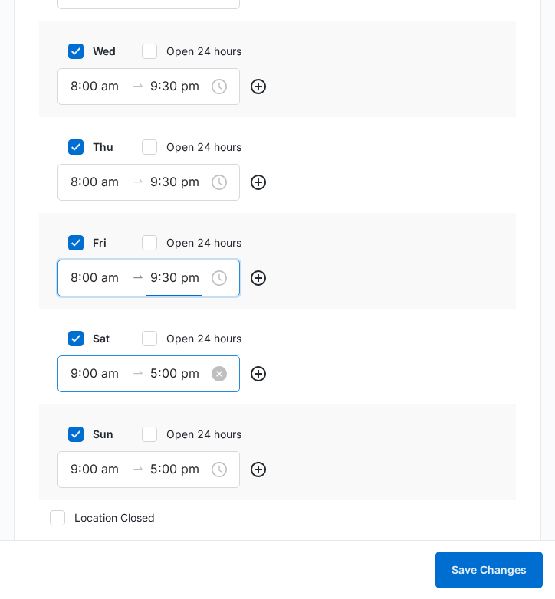
click at [77, 374] on input "9:00 am" at bounding box center [98, 373] width 55 height 19
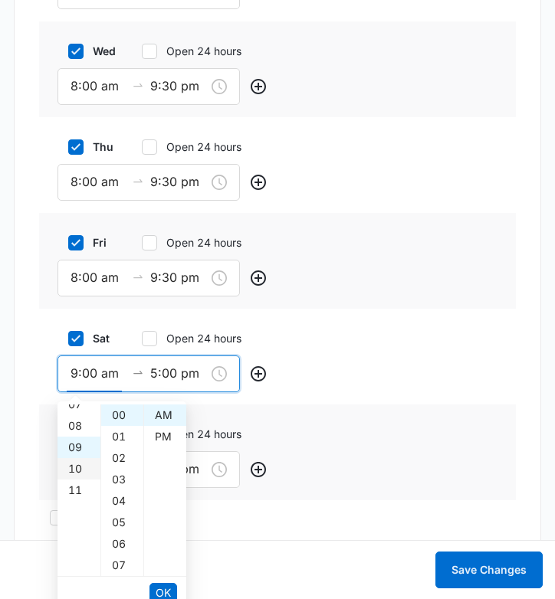
click at [79, 427] on div "08" at bounding box center [78, 425] width 43 height 21
type input "8:00 am"
click at [160, 375] on input "5:00 pm" at bounding box center [177, 373] width 55 height 19
click at [80, 504] on div "09" at bounding box center [78, 501] width 43 height 21
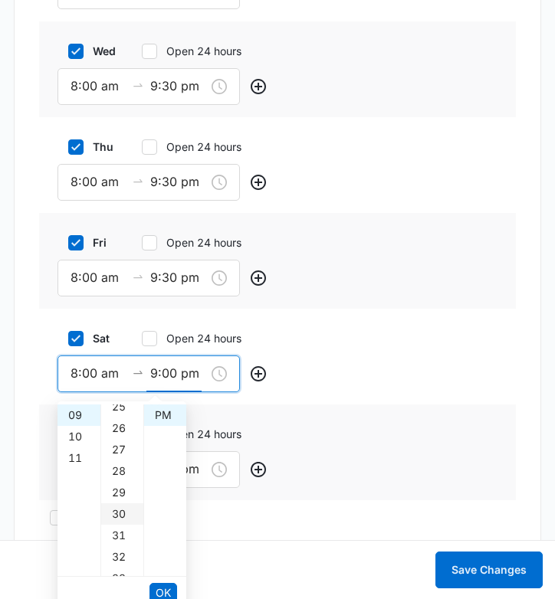
click at [125, 510] on div "30" at bounding box center [122, 514] width 42 height 21
type input "9:30 pm"
click at [159, 568] on span "OK" at bounding box center [163, 593] width 15 height 17
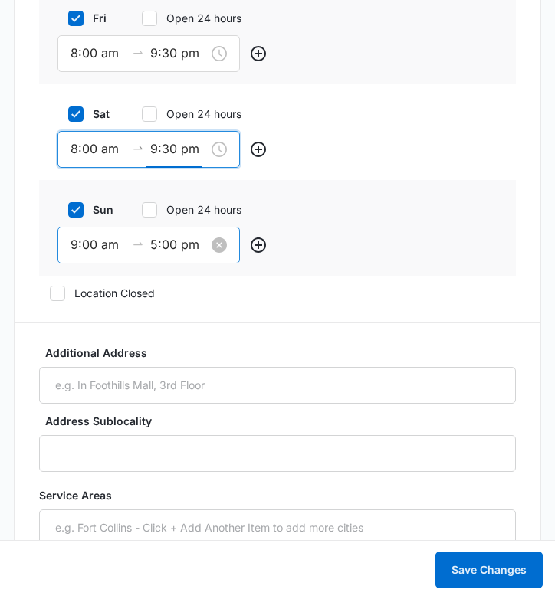
click at [76, 248] on input "9:00 am" at bounding box center [98, 244] width 55 height 19
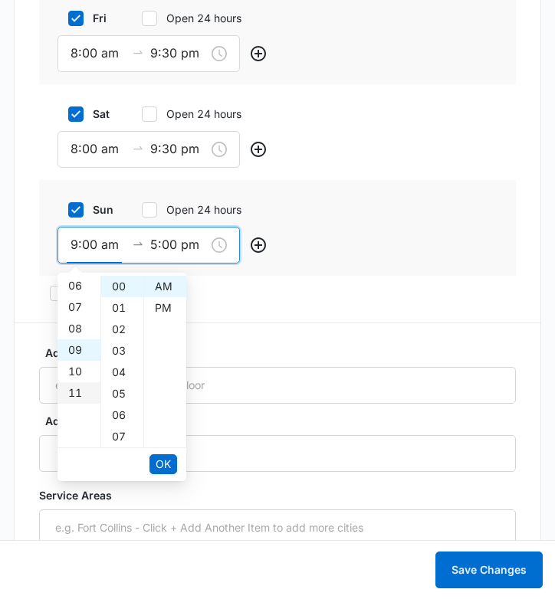
click at [71, 331] on div "08" at bounding box center [78, 328] width 43 height 21
type input "8:00 am"
click at [155, 245] on input "5:00 pm" at bounding box center [177, 244] width 55 height 19
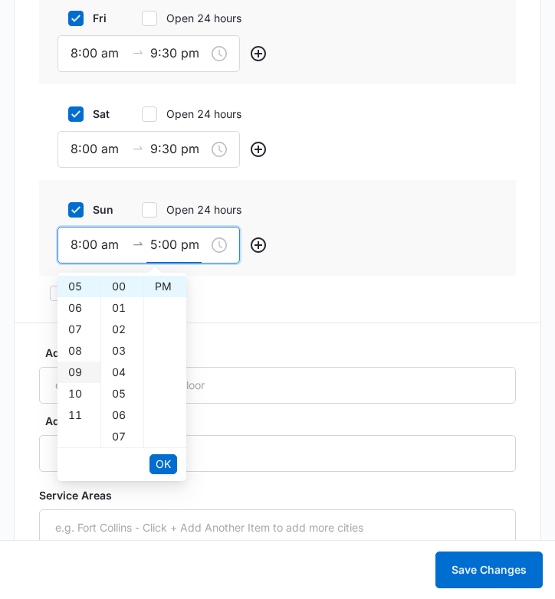
click at [83, 368] on div "09" at bounding box center [78, 372] width 43 height 21
click at [123, 426] on div "30" at bounding box center [122, 428] width 42 height 21
type input "9:30 pm"
click at [169, 461] on span "OK" at bounding box center [163, 464] width 15 height 17
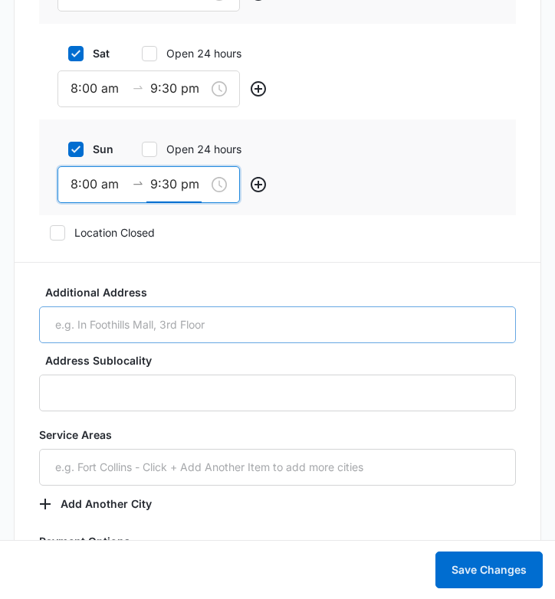
scroll to position [2408, 0]
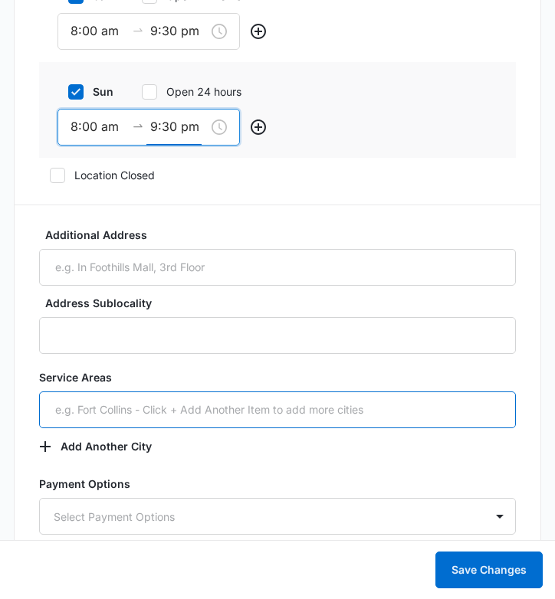
click at [174, 403] on input "text" at bounding box center [277, 410] width 477 height 37
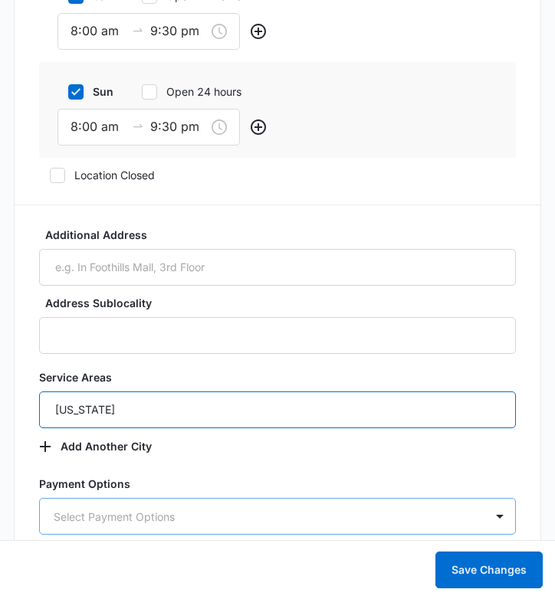
type input "Florida"
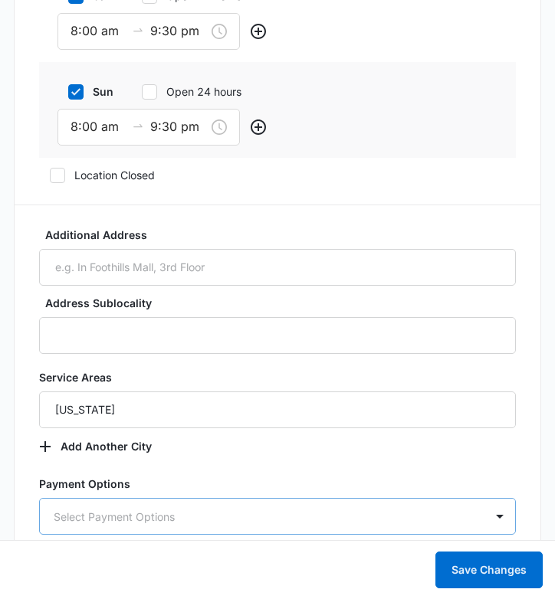
scroll to position [2591, 0]
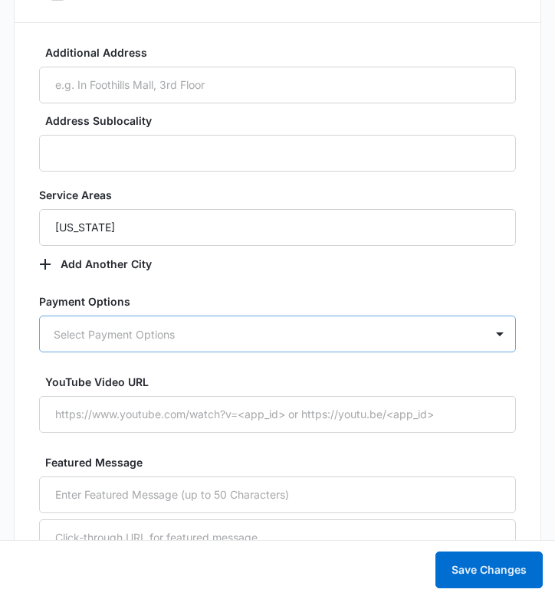
click at [127, 353] on div "Select Payment Options" at bounding box center [277, 334] width 477 height 37
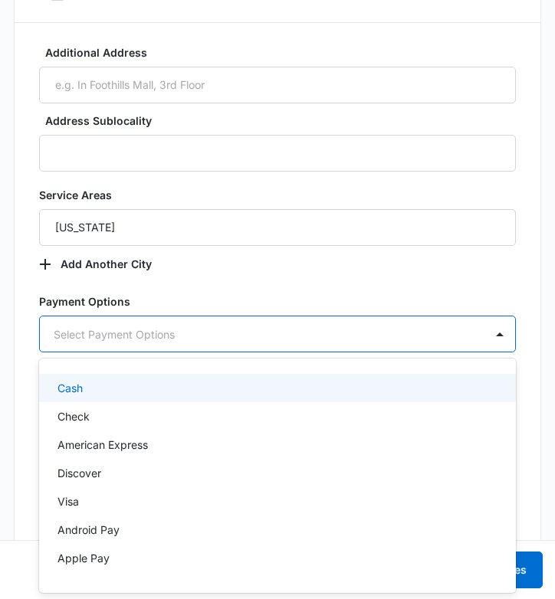
click at [199, 289] on form "Basic Info Business Location Name * Thriveworks Counseling & Psychiatry Miami B…" at bounding box center [277, 19] width 477 height 4205
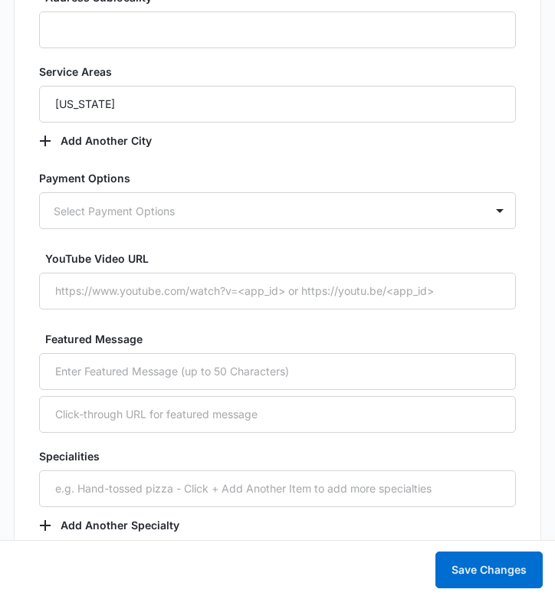
scroll to position [2722, 0]
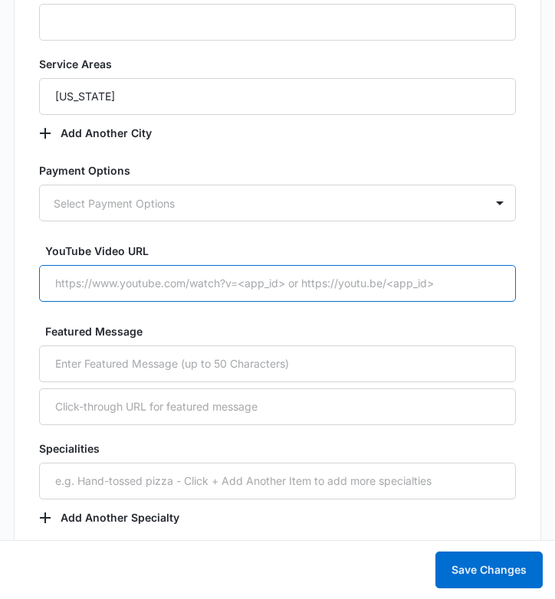
click at [153, 284] on input "YouTube Video URL" at bounding box center [277, 283] width 477 height 37
paste input "https://youtu.be/mSbXso2pcdU"
type input "https://youtu.be/mSbXso2pcdU"
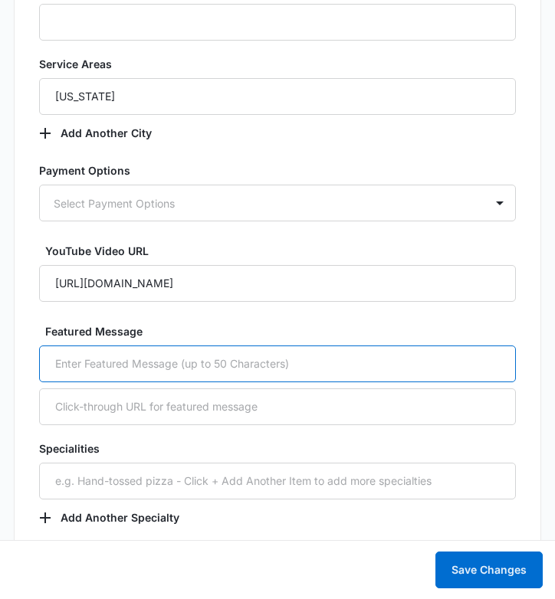
click at [220, 357] on input "text" at bounding box center [277, 364] width 477 height 37
paste input "Our team offers in-person and online therapy."
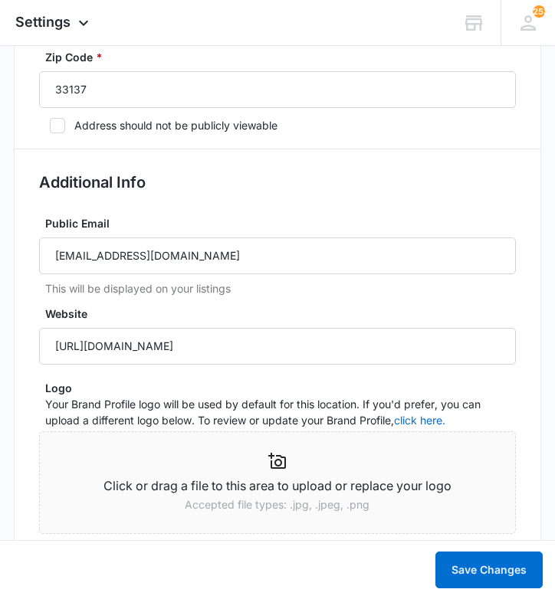
scroll to position [1134, 0]
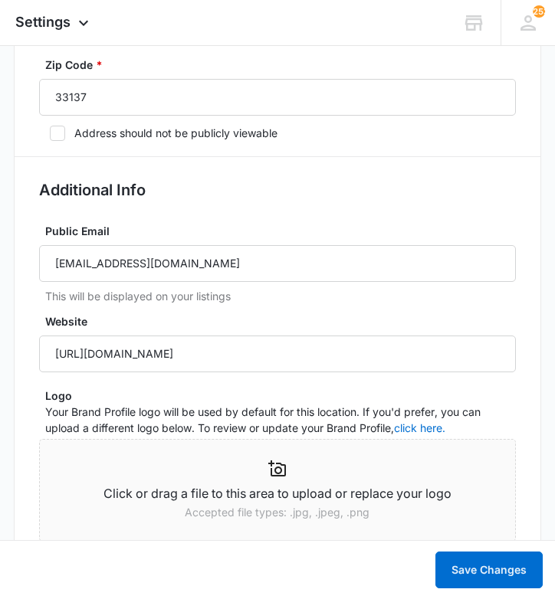
type input "Our team offers in-person and online therapy."
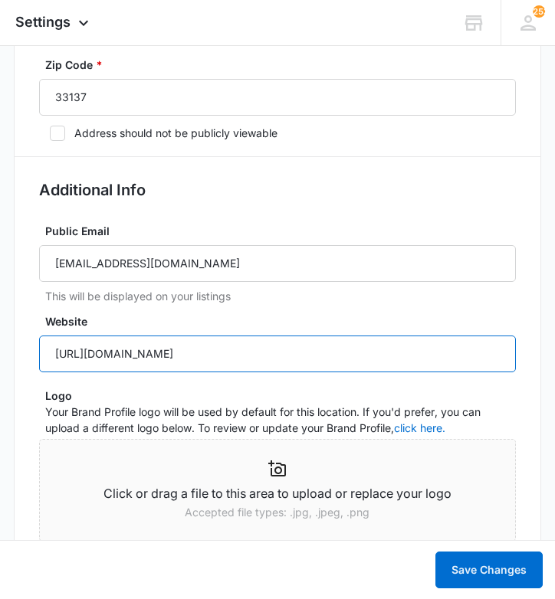
click at [220, 357] on input "https://thriveworks.com/miami-counseling-therapy/" at bounding box center [277, 354] width 477 height 37
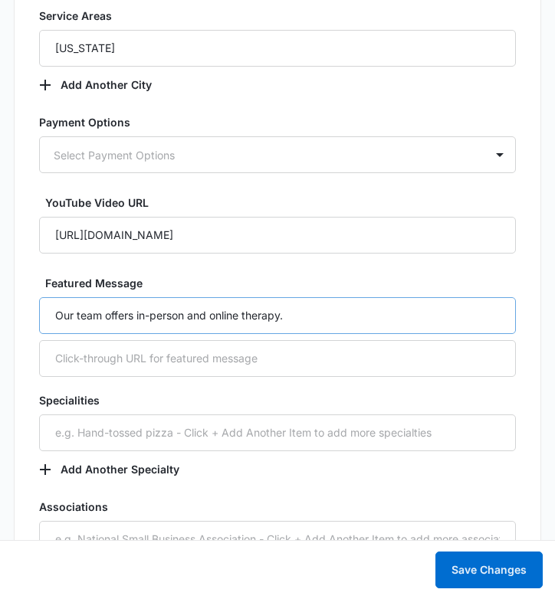
scroll to position [2772, 0]
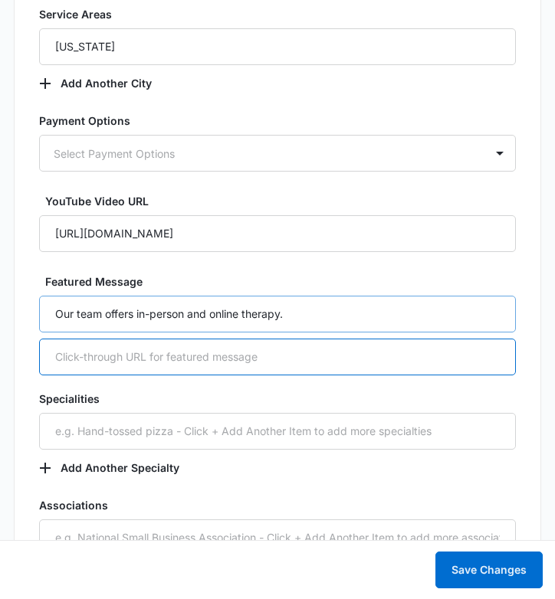
click at [220, 357] on input "text" at bounding box center [277, 357] width 477 height 37
paste input "https://thriveworks.com/miami-counseling-therapy/"
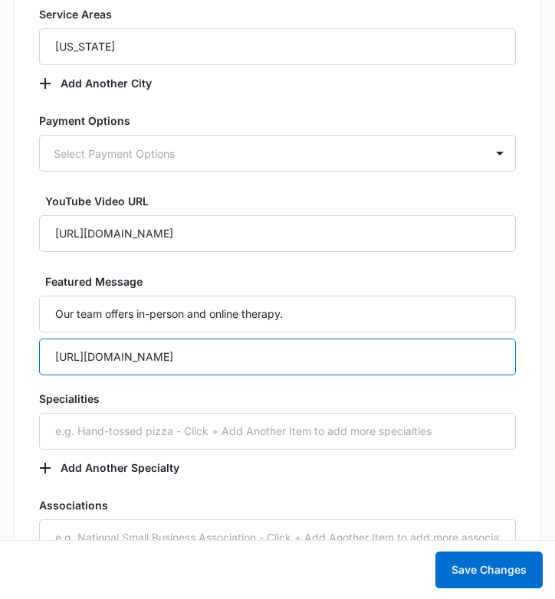
paste input "therapists-counselors/"
type input "https://thriveworks.com/miami-counseling-therapy/therapists-counselors/"
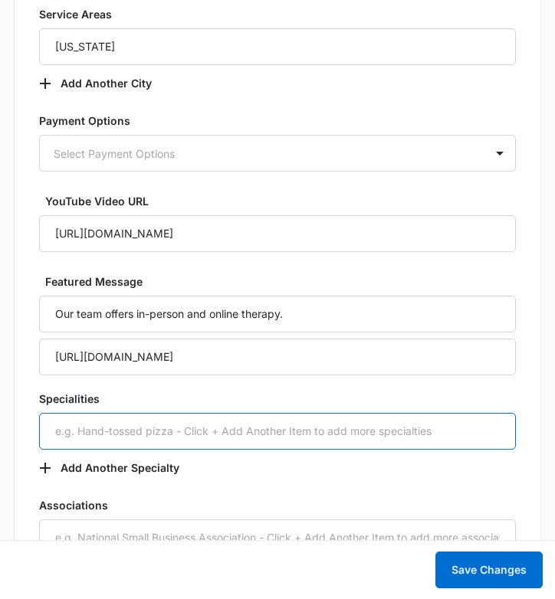
click at [354, 437] on input "text" at bounding box center [277, 431] width 477 height 37
click at [419, 440] on input "indi" at bounding box center [277, 431] width 477 height 37
paste input "Individual Therapy"
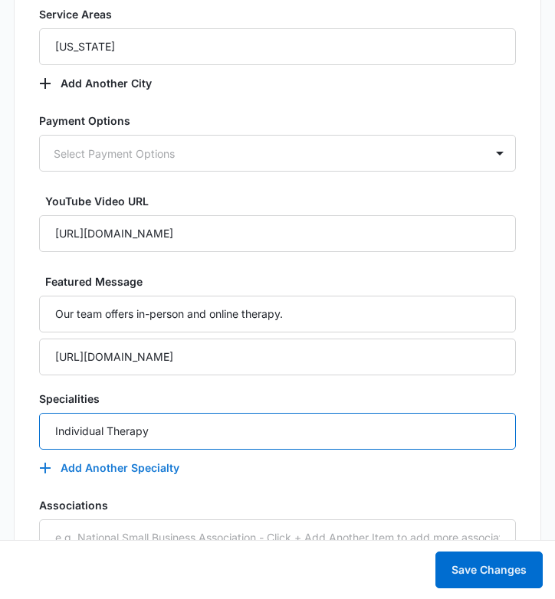
type input "Individual Therapy"
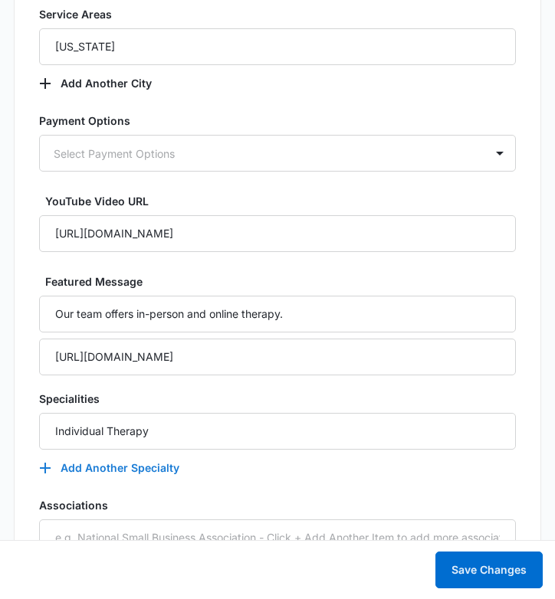
click at [153, 467] on button "Add Another Specialty" at bounding box center [117, 468] width 156 height 37
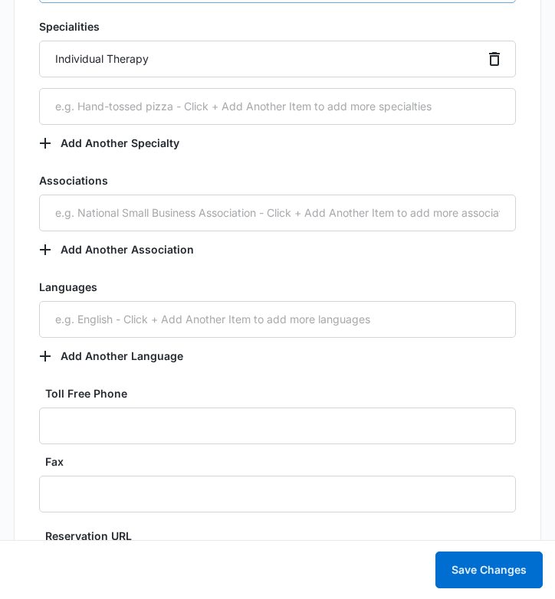
scroll to position [3159, 0]
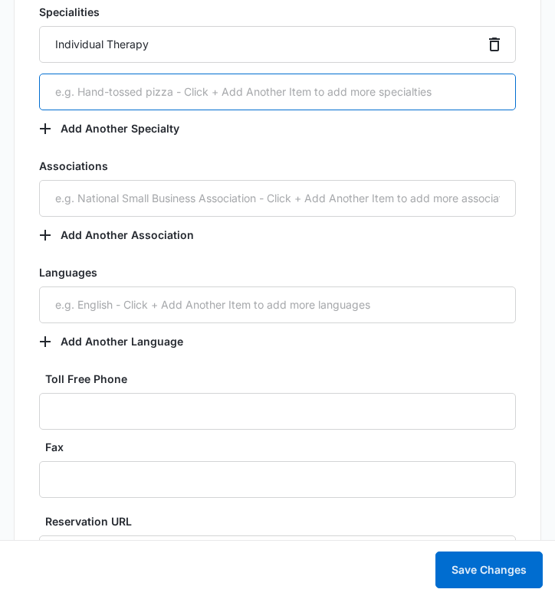
paste input "Psychiatry / Medication Management"
type input "Psychiatry / Medication Management"
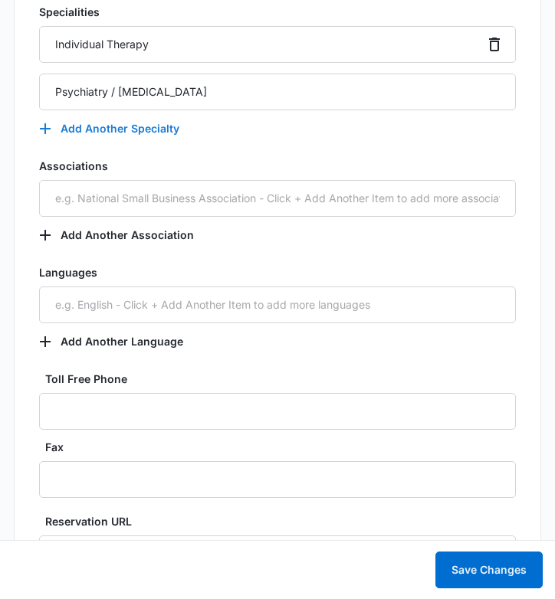
click at [137, 136] on button "Add Another Specialty" at bounding box center [117, 128] width 156 height 37
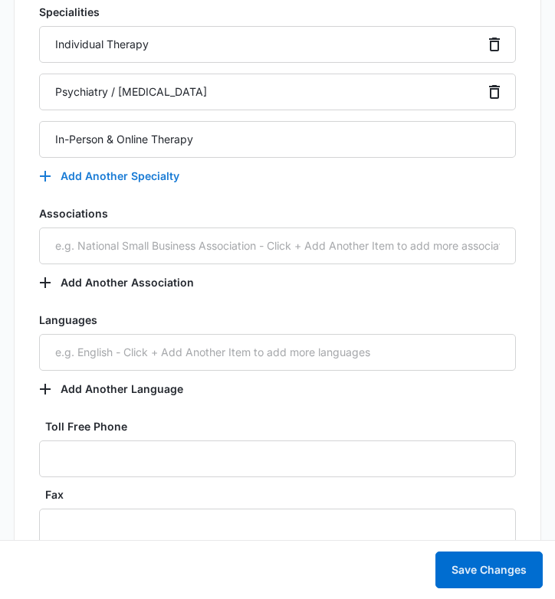
type input "In-Person & Online Therapy"
click at [140, 171] on button "Add Another Specialty" at bounding box center [117, 176] width 156 height 37
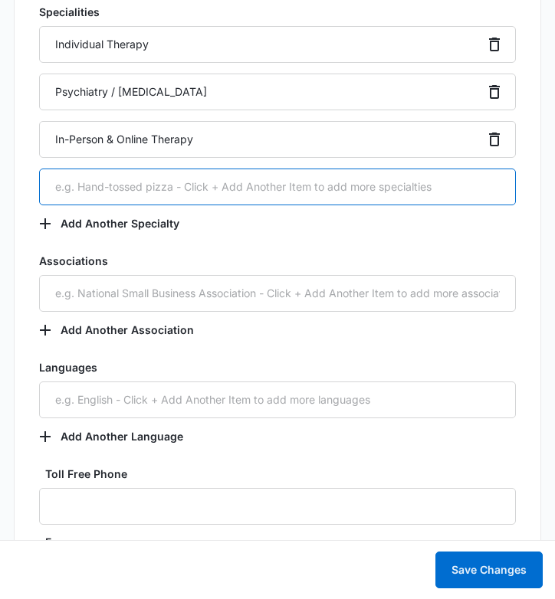
paste input "Couples Therapy & Marriage Counseling"
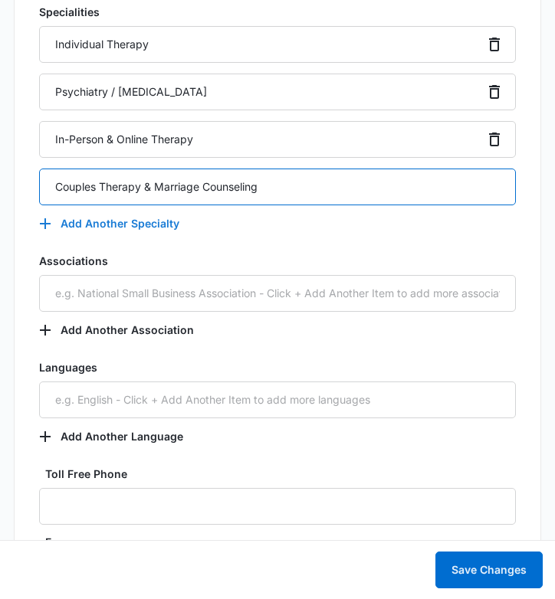
type input "Couples Therapy & Marriage Counseling"
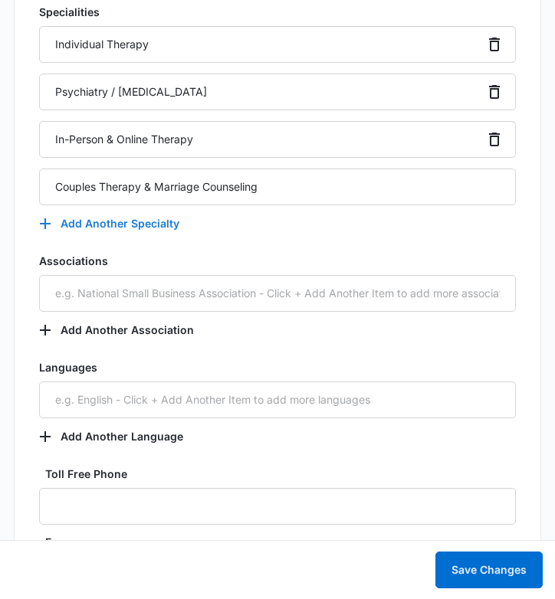
click at [128, 223] on button "Add Another Specialty" at bounding box center [117, 223] width 156 height 37
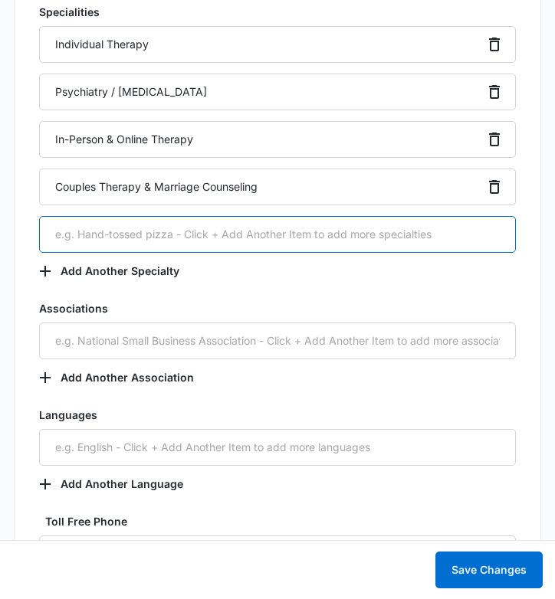
paste input "Child Therapy & Teen Counseling"
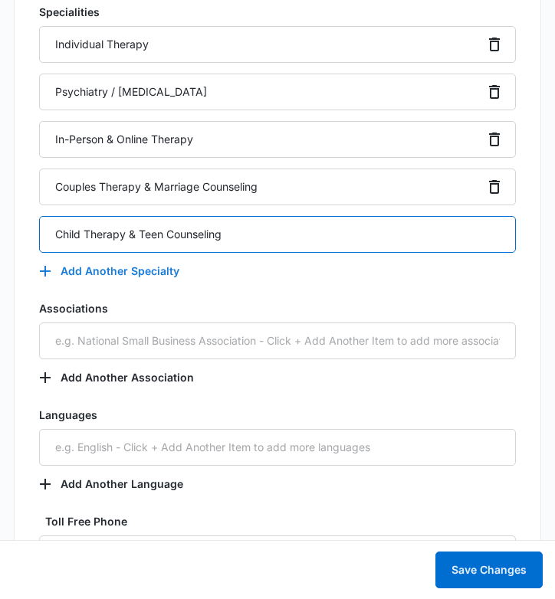
type input "Child Therapy & Teen Counseling"
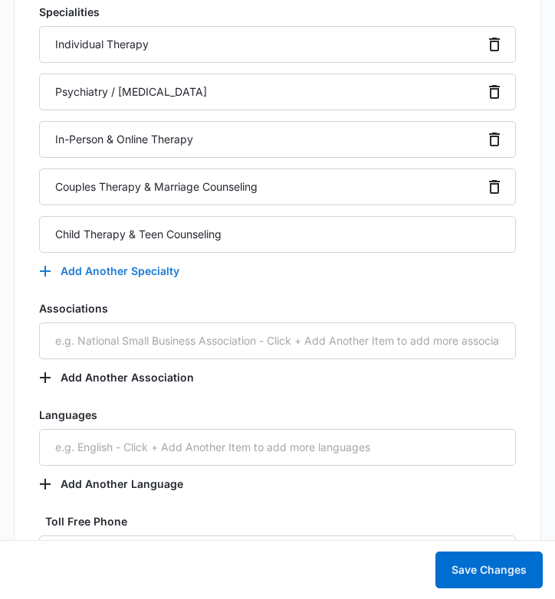
click at [119, 274] on button "Add Another Specialty" at bounding box center [117, 271] width 156 height 37
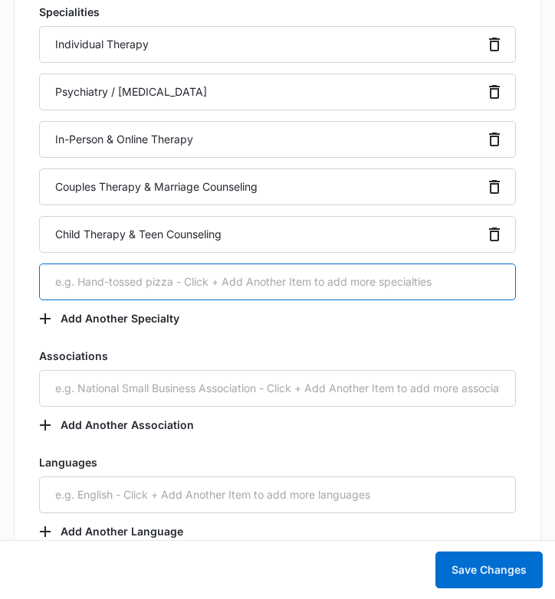
paste input "Family Therapy"
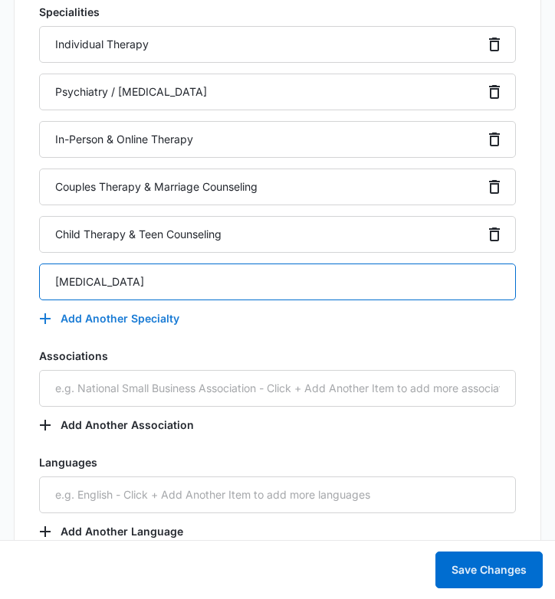
type input "Family Therapy"
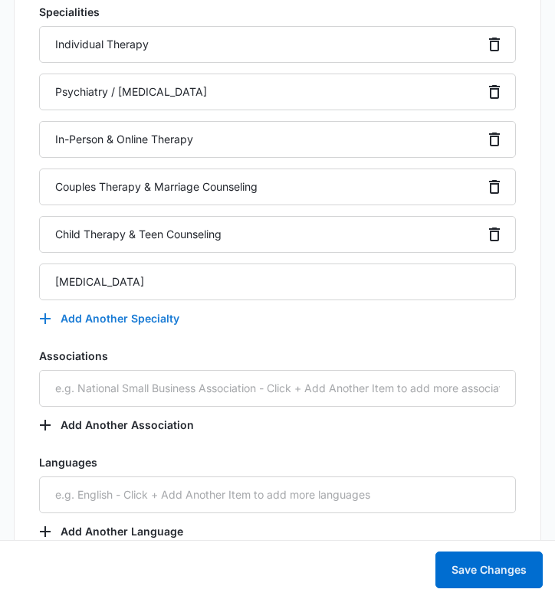
click at [125, 317] on button "Add Another Specialty" at bounding box center [117, 318] width 156 height 37
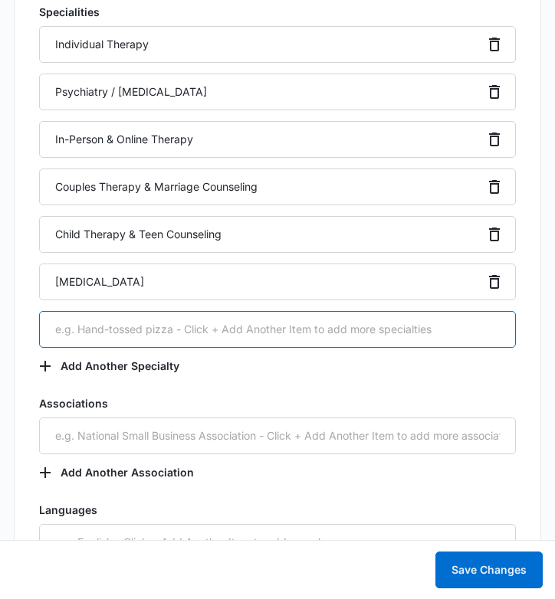
paste input "Motivational Interviewing"
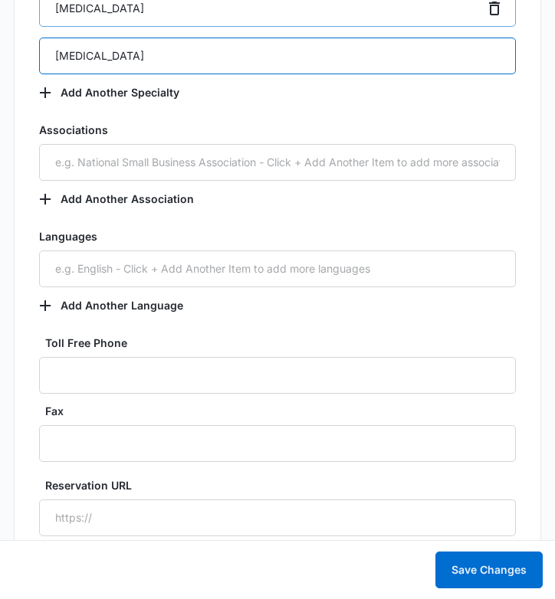
scroll to position [3442, 0]
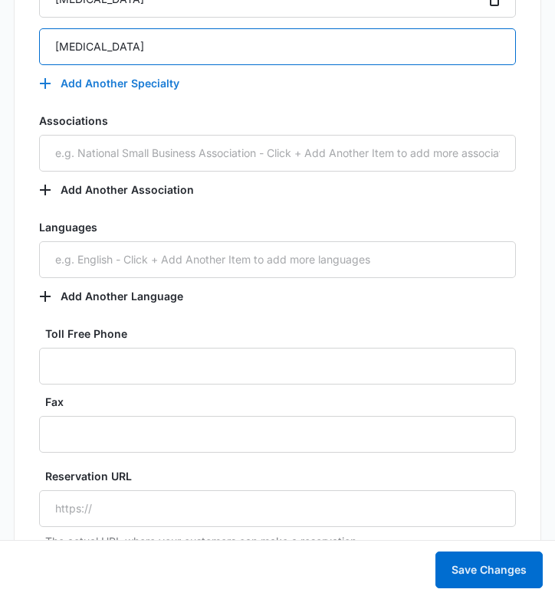
type input "Motivational Interviewing"
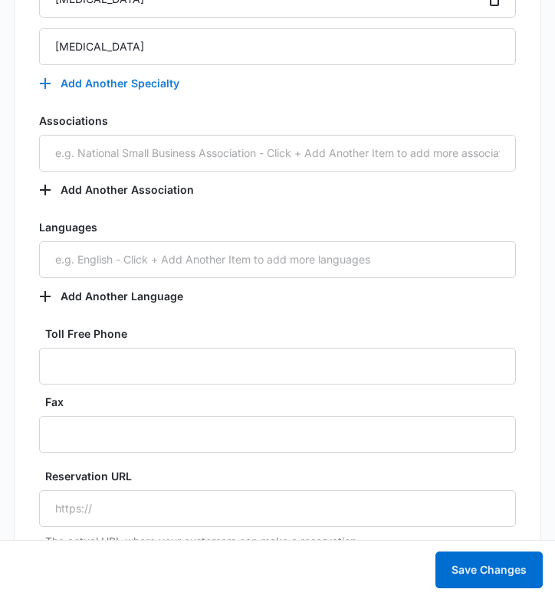
click at [126, 84] on button "Add Another Specialty" at bounding box center [117, 83] width 156 height 37
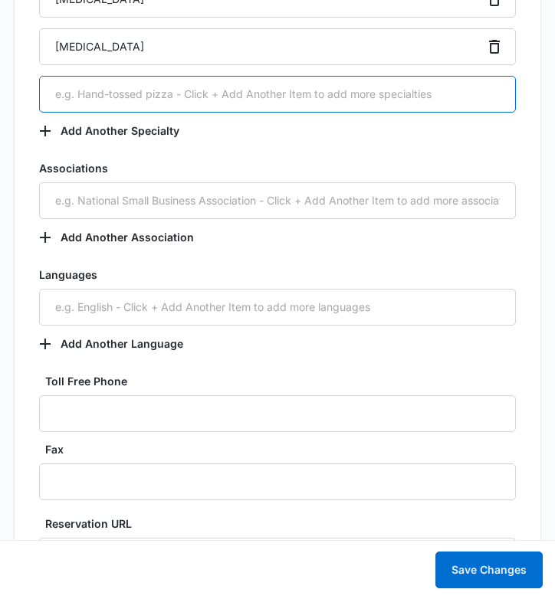
paste input "Psychodynamic Therapy"
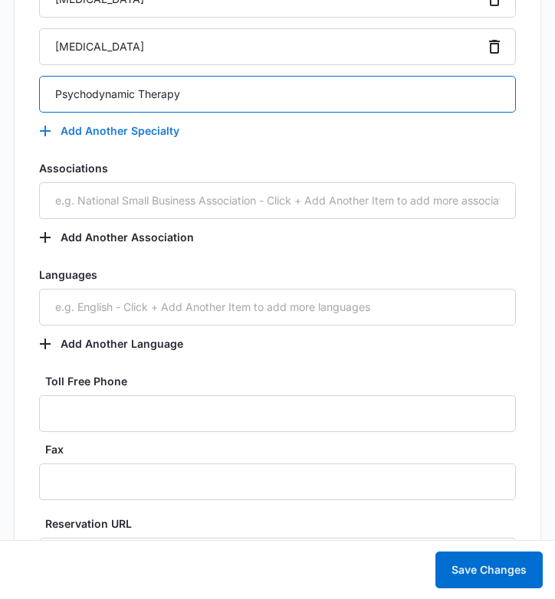
type input "Psychodynamic Therapy"
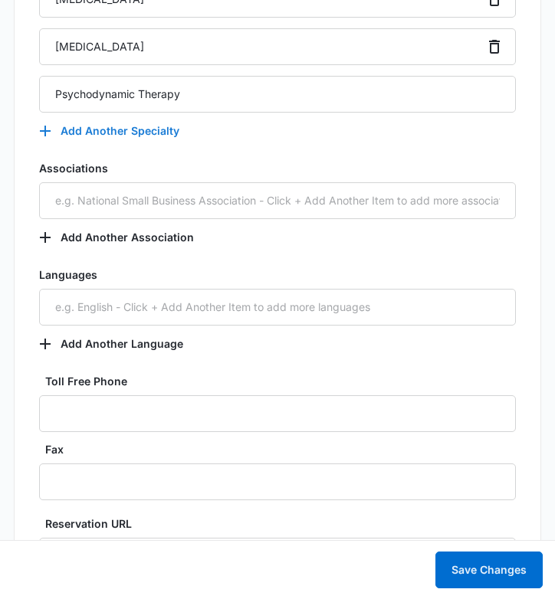
click at [146, 126] on button "Add Another Specialty" at bounding box center [117, 131] width 156 height 37
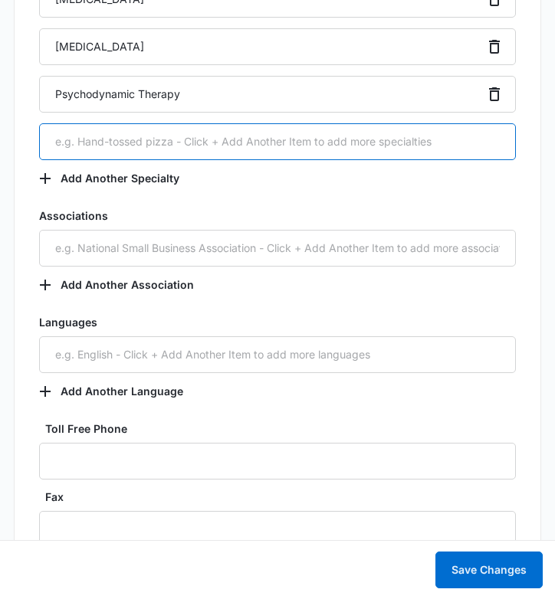
paste input "Positive Psychology"
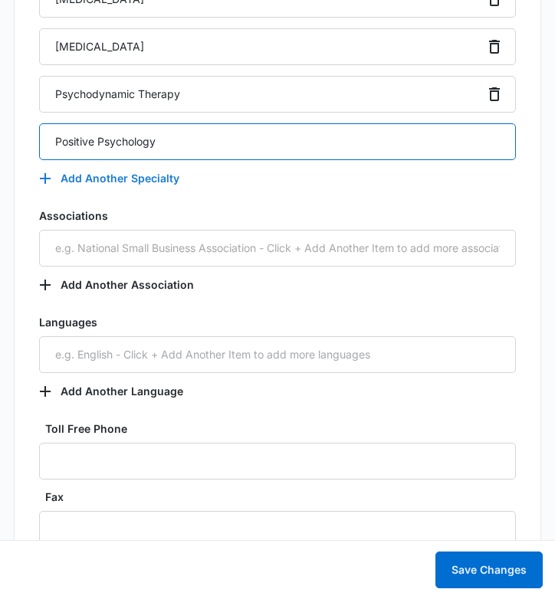
type input "Positive Psychology"
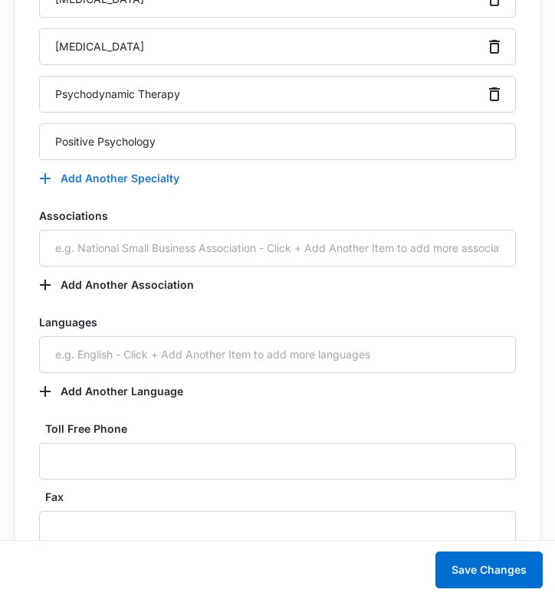
click at [139, 169] on button "Add Another Specialty" at bounding box center [117, 178] width 156 height 37
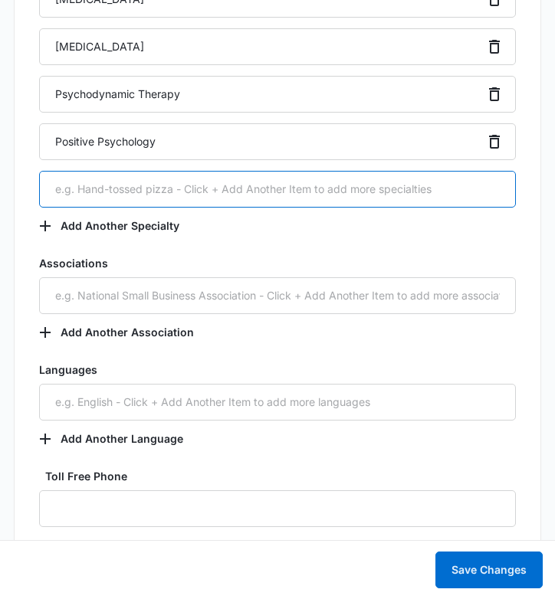
paste input "Person Centered Therapy"
type input "Person Centered Therapy"
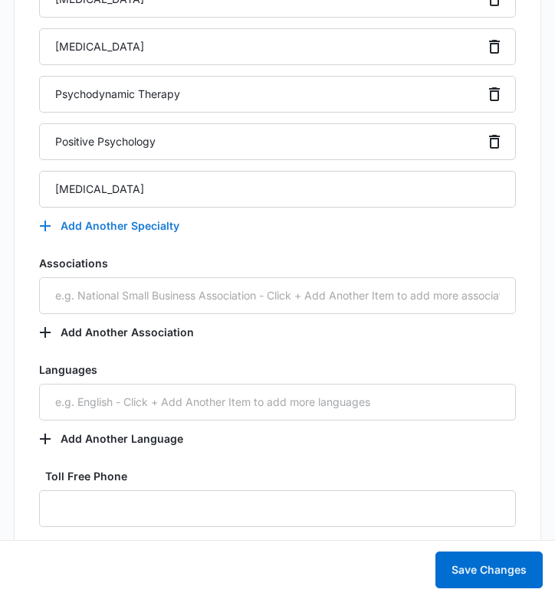
click at [159, 225] on button "Add Another Specialty" at bounding box center [117, 226] width 156 height 37
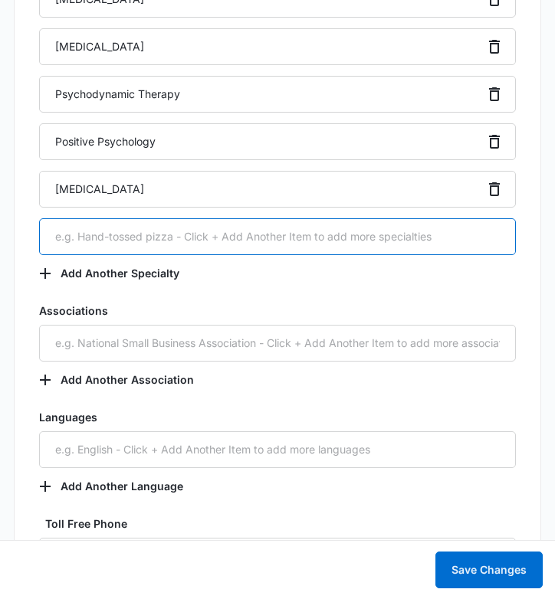
paste input "Emotionally Focused Therapy"
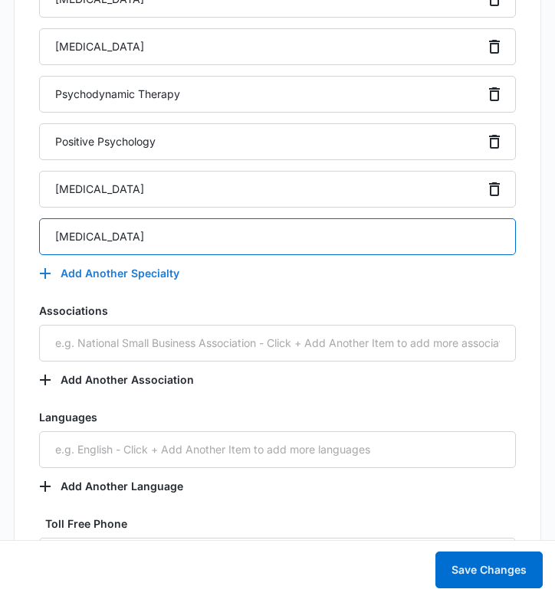
type input "Emotionally Focused Therapy"
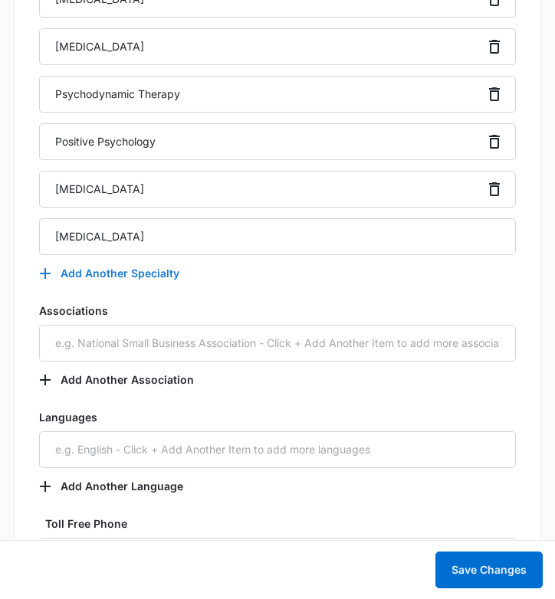
click at [158, 268] on button "Add Another Specialty" at bounding box center [117, 273] width 156 height 37
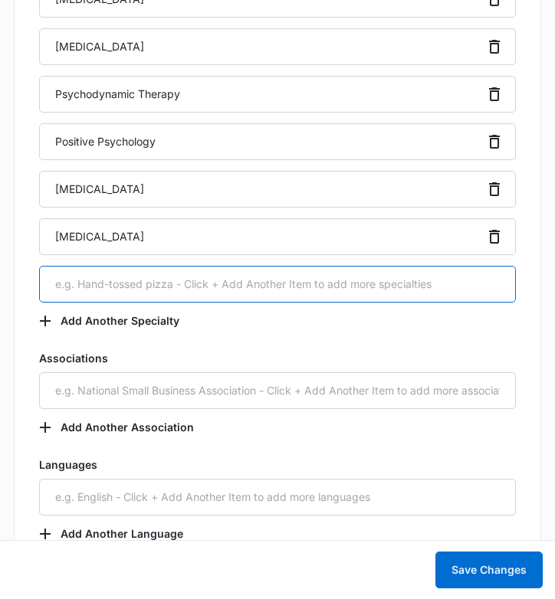
paste input "Eye Movement Desensitization and Reprocessing"
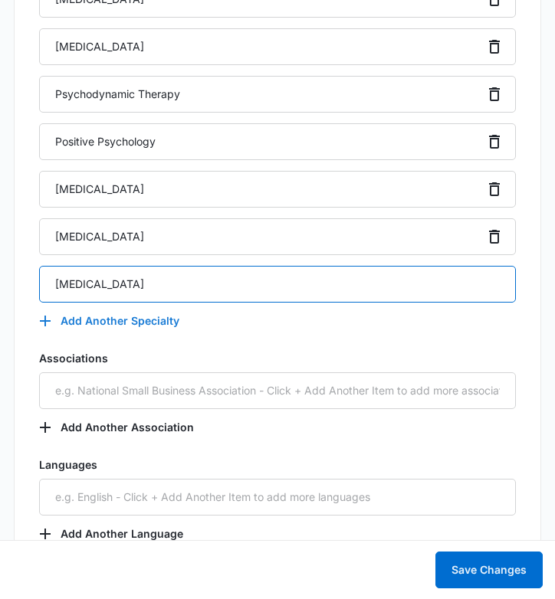
type input "Eye Movement Desensitization and Reprocessing"
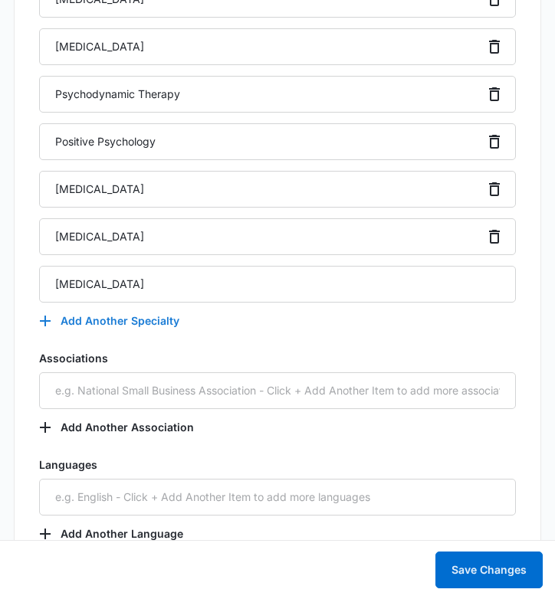
click at [142, 319] on button "Add Another Specialty" at bounding box center [117, 321] width 156 height 37
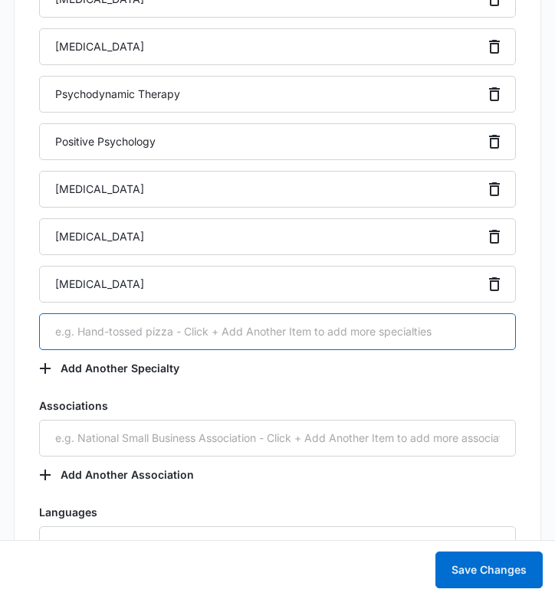
paste input "Medication Management"
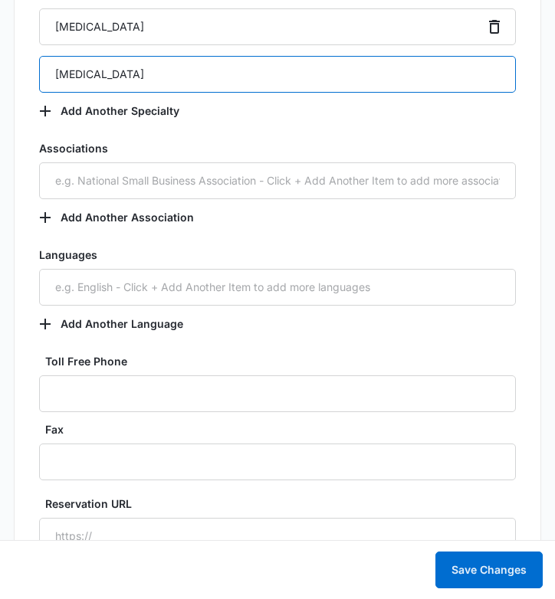
scroll to position [3700, 0]
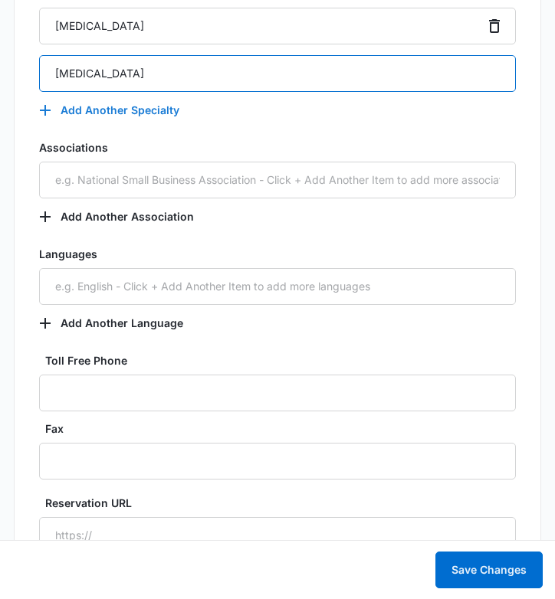
type input "Medication Management"
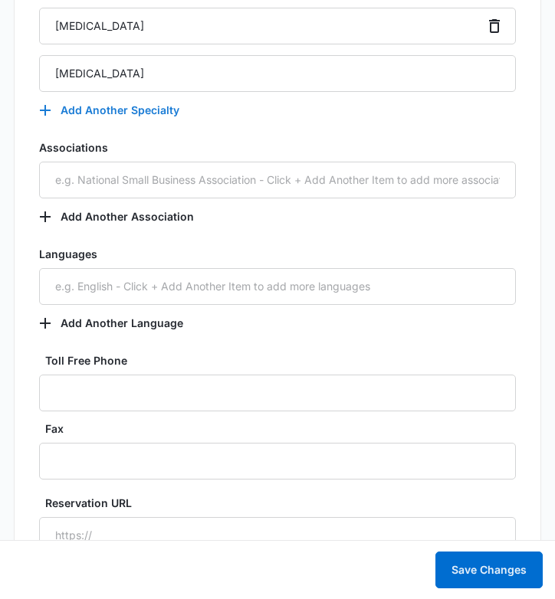
click at [117, 113] on button "Add Another Specialty" at bounding box center [117, 110] width 156 height 37
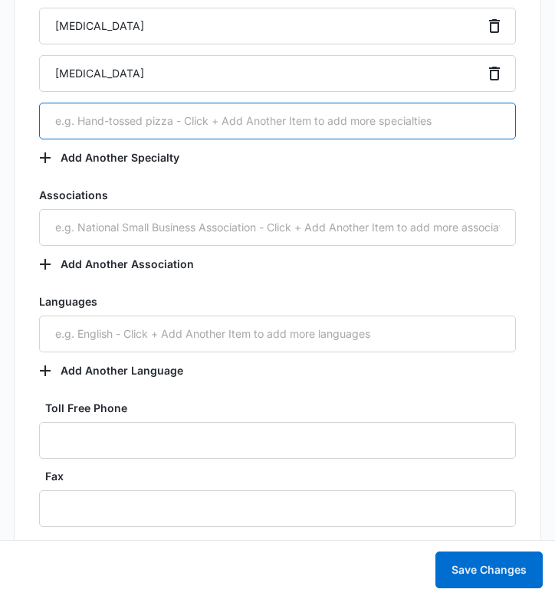
paste input "Mindfulness Based Cognitive Therapy"
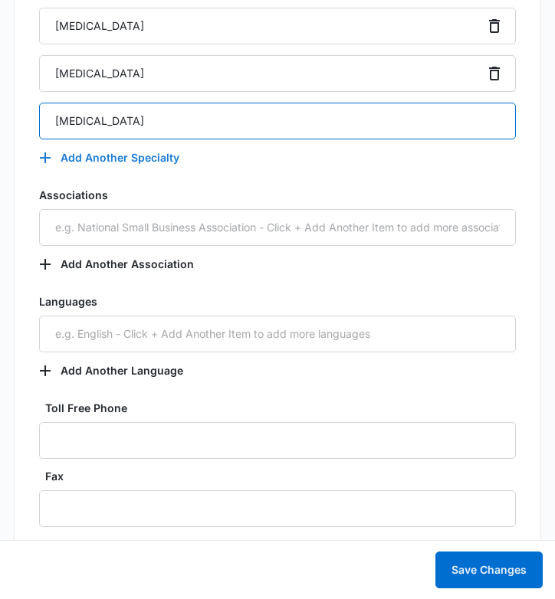
type input "Mindfulness Based Cognitive Therapy"
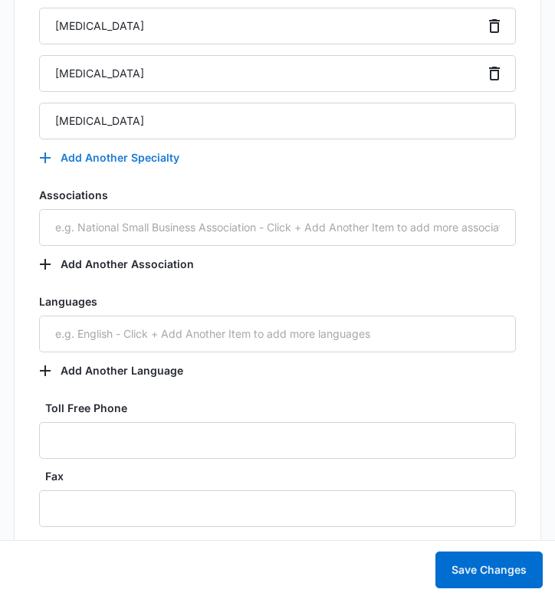
click at [92, 161] on button "Add Another Specialty" at bounding box center [117, 158] width 156 height 37
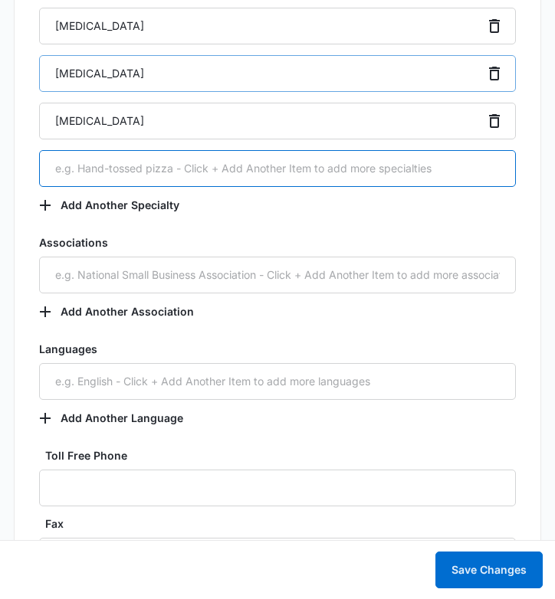
paste input "Solution-focused Therapy"
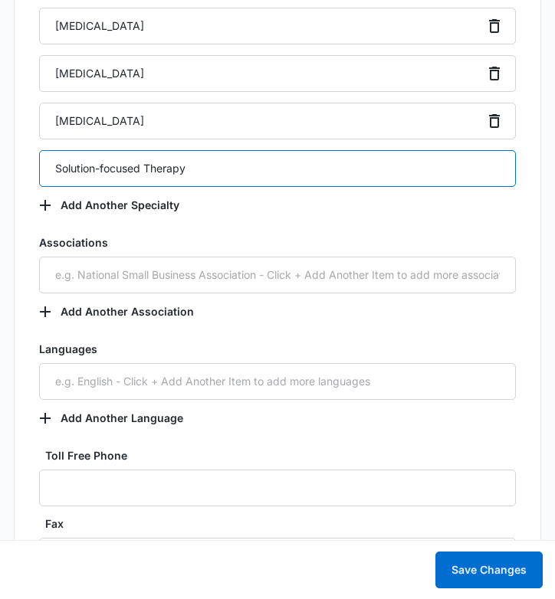
type input "Solution-focused Therapy"
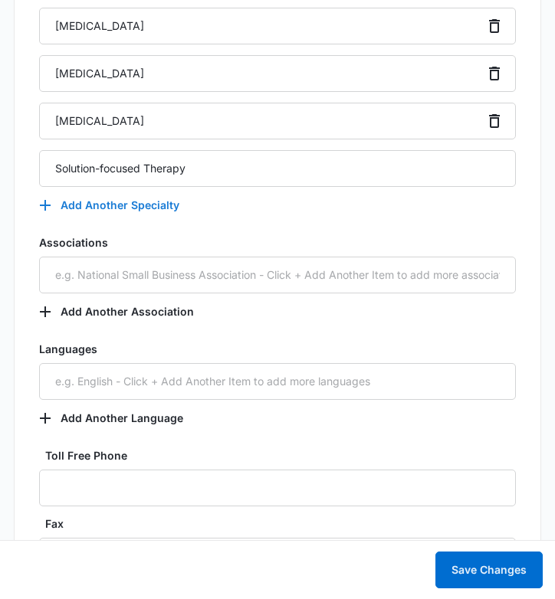
click at [156, 206] on button "Add Another Specialty" at bounding box center [117, 205] width 156 height 37
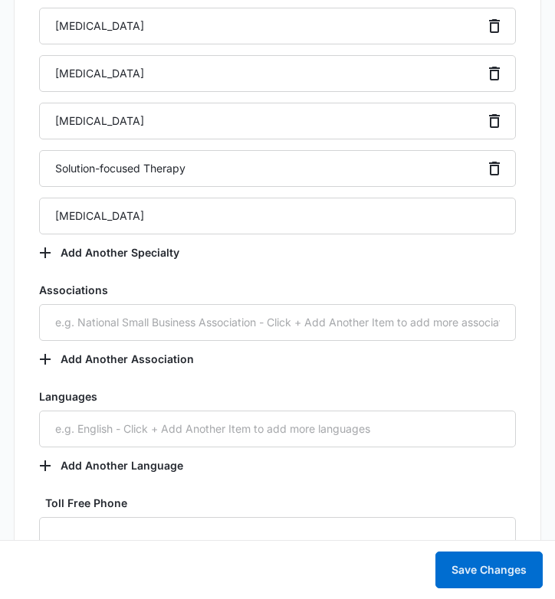
type input "Grief Counseling"
click at [156, 252] on button "Add Another Specialty" at bounding box center [117, 253] width 156 height 37
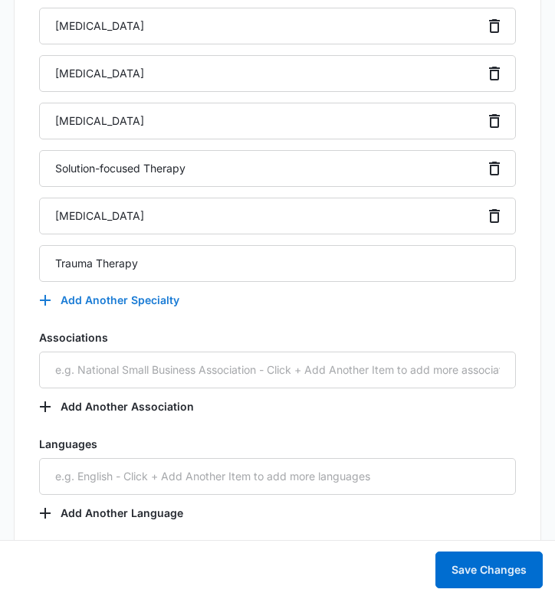
type input "Trauma Therapy"
click at [108, 305] on button "Add Another Specialty" at bounding box center [117, 300] width 156 height 37
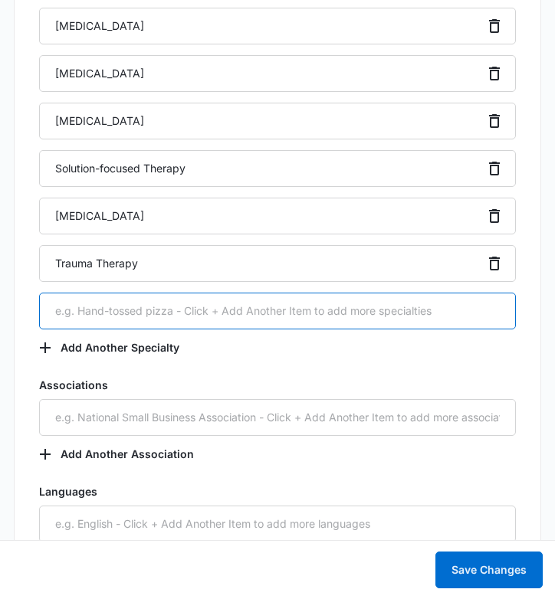
paste input "Depression Counseling"
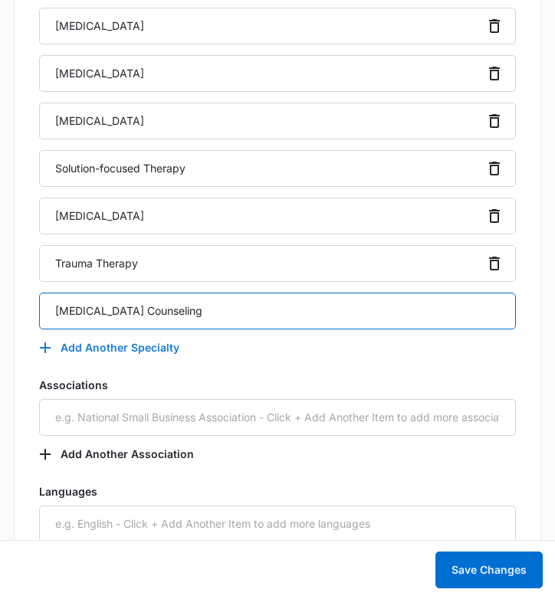
type input "Depression Counseling"
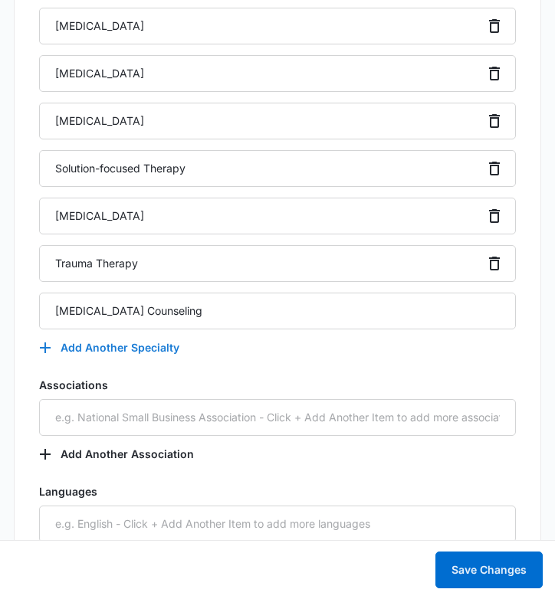
click at [172, 350] on button "Add Another Specialty" at bounding box center [117, 348] width 156 height 37
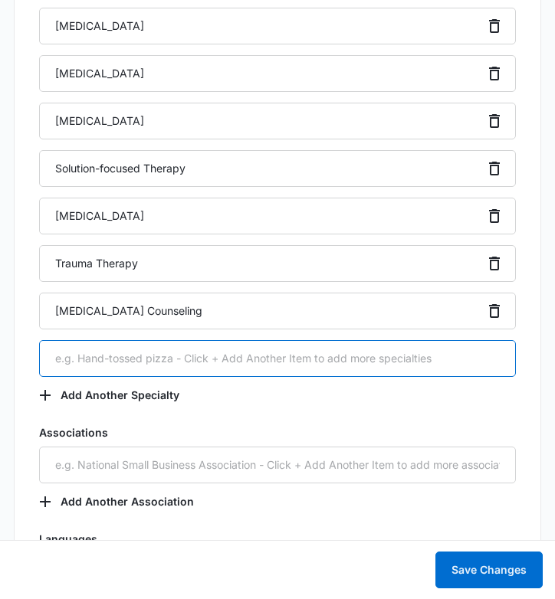
paste input "ADHD Counseling"
type input "ADHD Counseling"
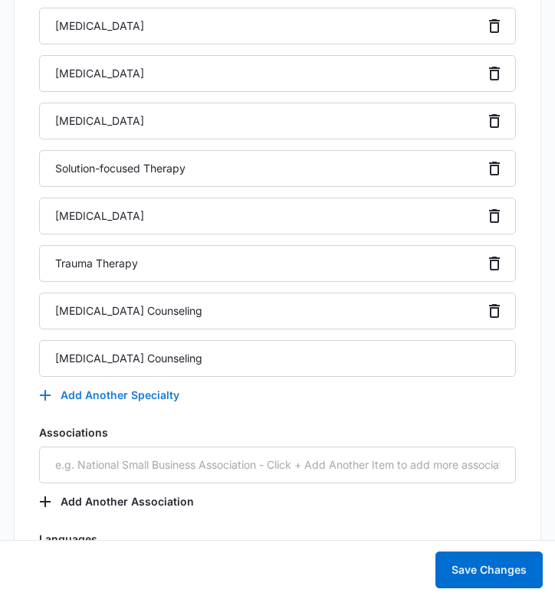
click at [158, 399] on button "Add Another Specialty" at bounding box center [117, 395] width 156 height 37
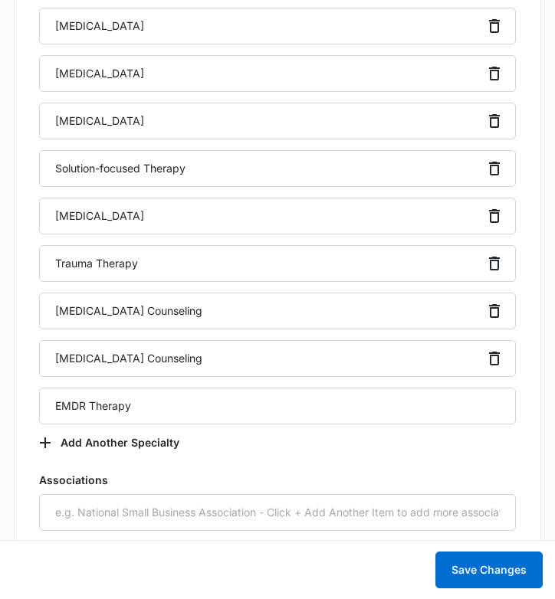
type input "EMDR Therapy"
click at [145, 445] on button "Add Another Specialty" at bounding box center [117, 443] width 156 height 37
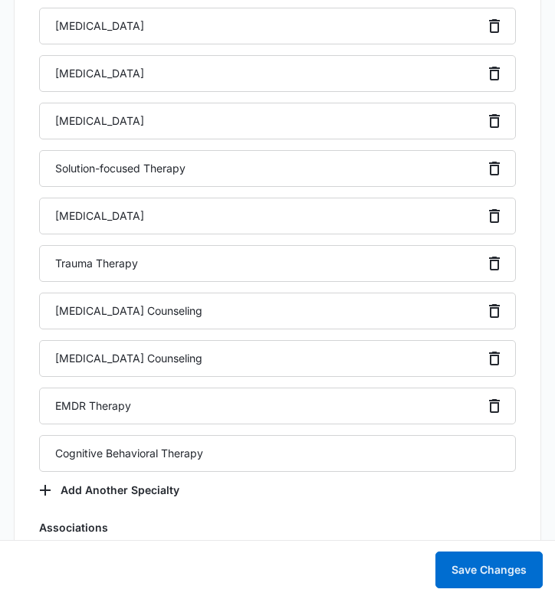
type input "Cognitive Behavioral Therapy"
click at [110, 488] on button "Add Another Specialty" at bounding box center [117, 490] width 156 height 37
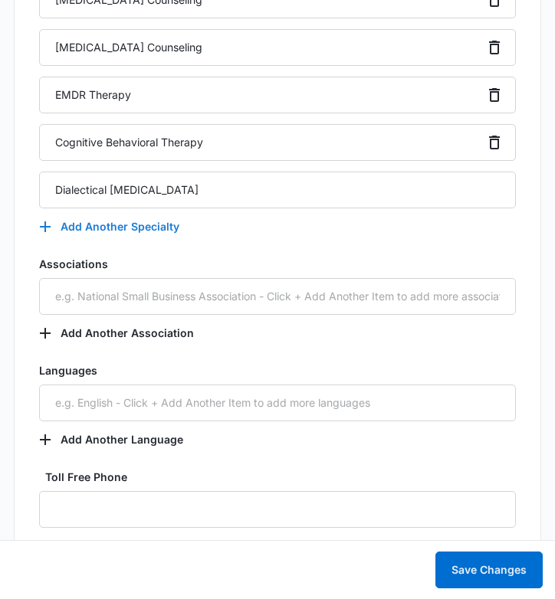
scroll to position [4142, 0]
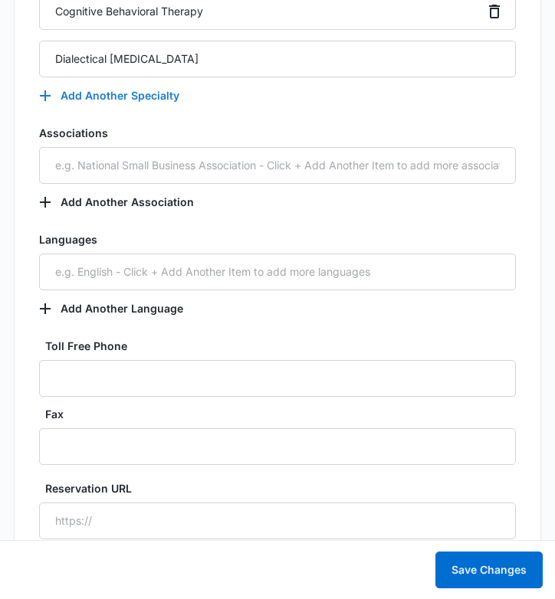
type input "Dialectical Behavior Therapy"
click at [81, 91] on button "Add Another Specialty" at bounding box center [117, 95] width 156 height 37
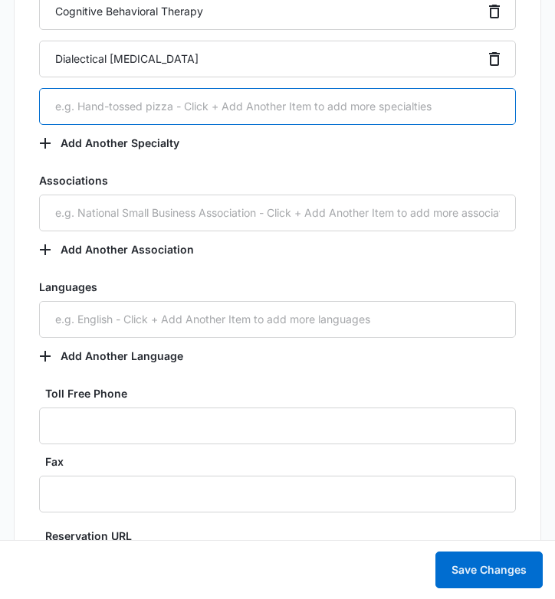
paste input "Anger Management"
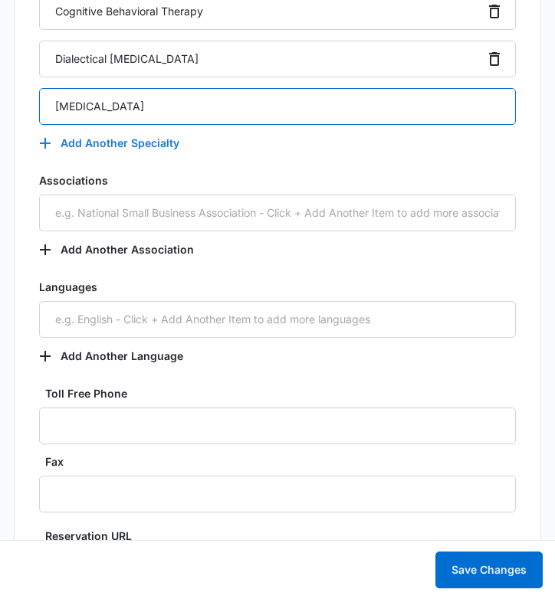
type input "Anger Management"
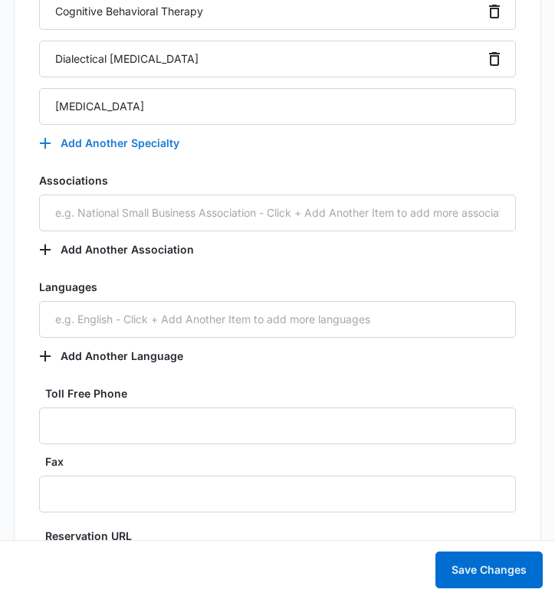
click at [153, 144] on button "Add Another Specialty" at bounding box center [117, 143] width 156 height 37
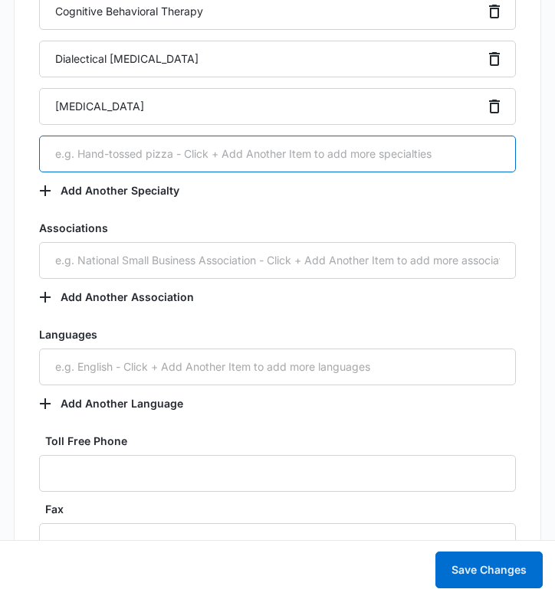
paste input "Premarital Counseling"
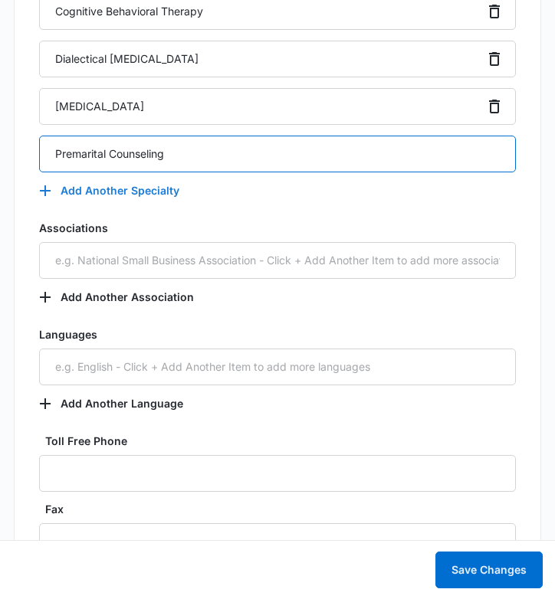
type input "Premarital Counseling"
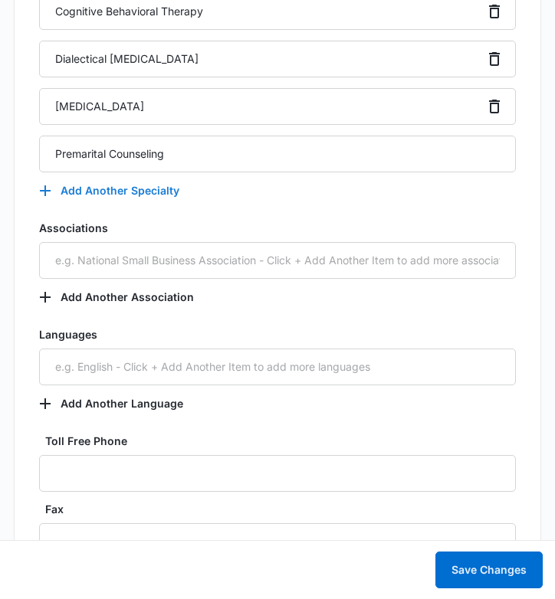
click at [159, 188] on button "Add Another Specialty" at bounding box center [117, 190] width 156 height 37
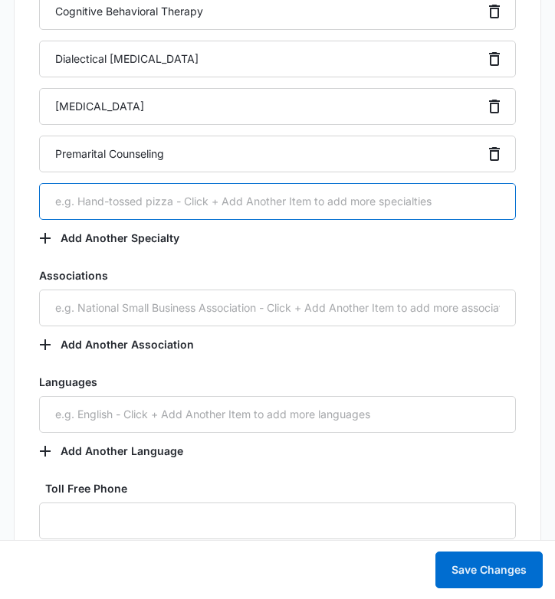
paste input "Divorce Counseling"
type input "Divorce Counseling"
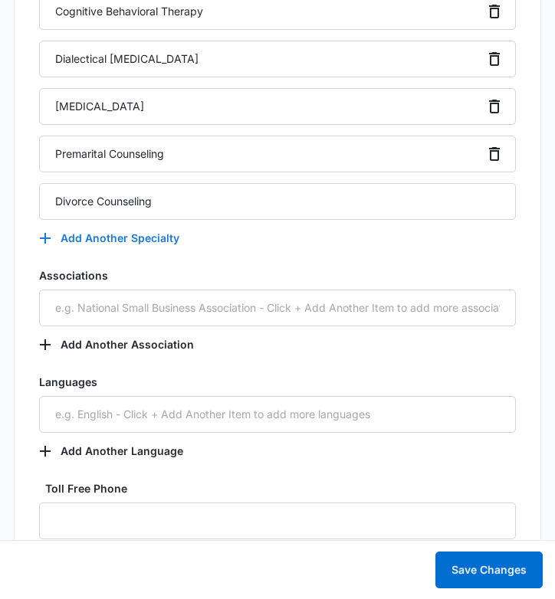
click at [138, 231] on button "Add Another Specialty" at bounding box center [117, 238] width 156 height 37
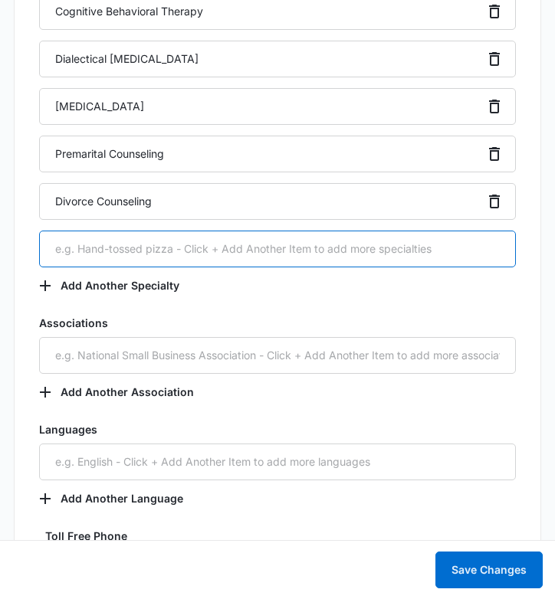
paste input "Infidelity Counseling"
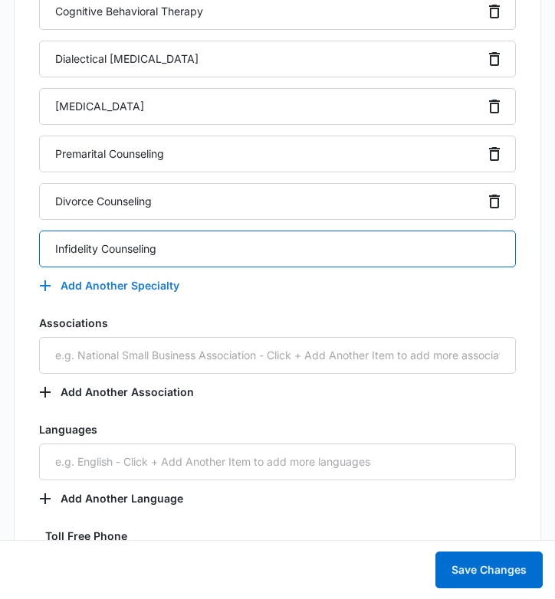
type input "Infidelity Counseling"
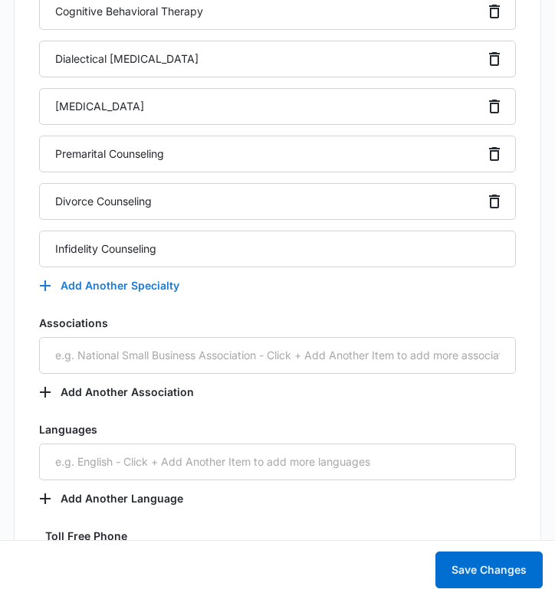
click at [136, 285] on button "Add Another Specialty" at bounding box center [117, 286] width 156 height 37
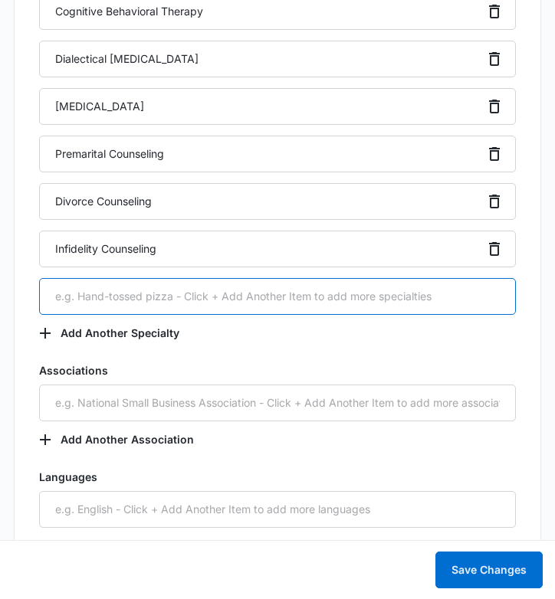
paste input "Externalization Narrative Therapy"
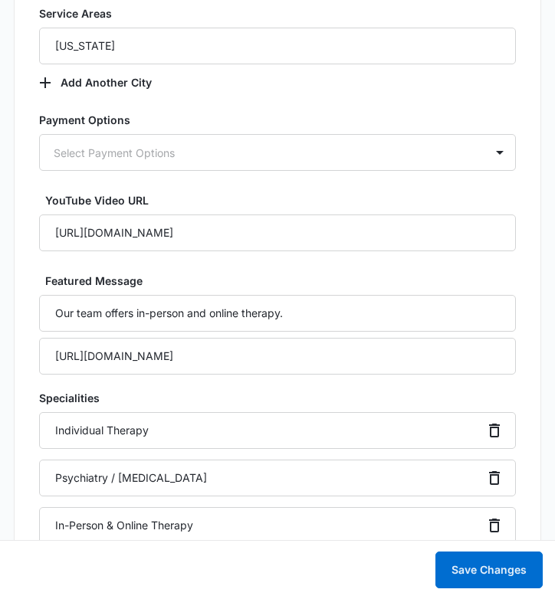
scroll to position [2791, 0]
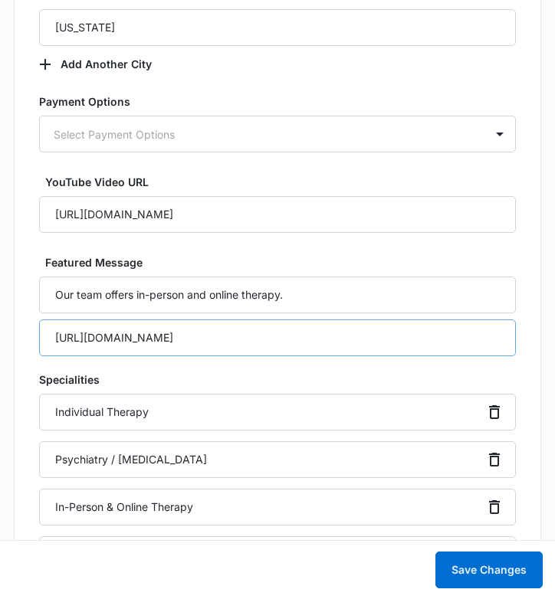
type input "Externalization Narrative Therapy"
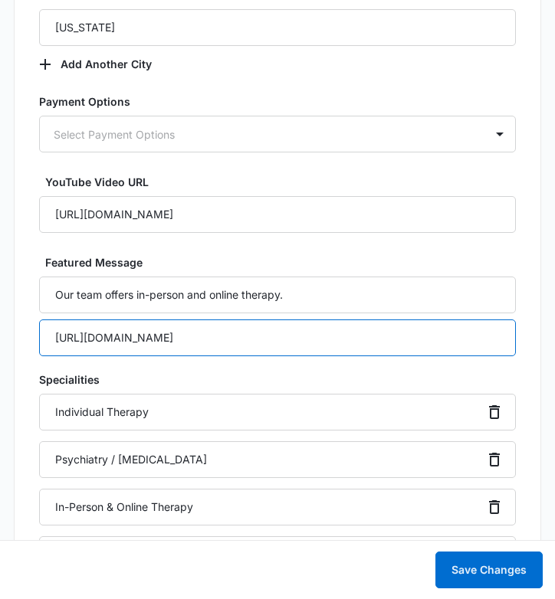
click at [259, 345] on input "https://thriveworks.com/miami-counseling-therapy/therapists-counselors/" at bounding box center [277, 338] width 477 height 37
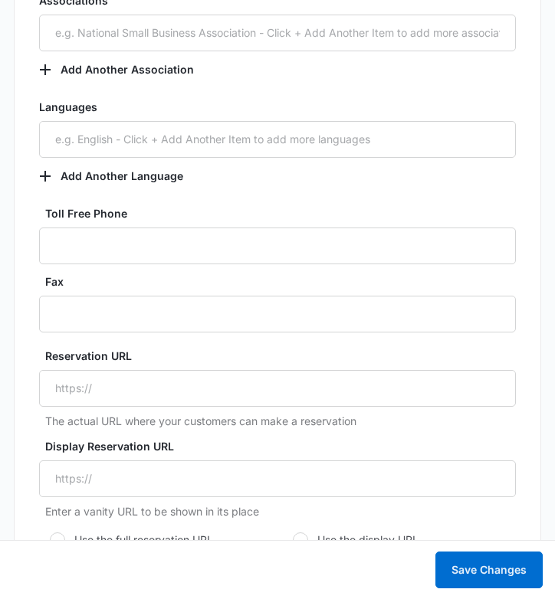
scroll to position [4514, 0]
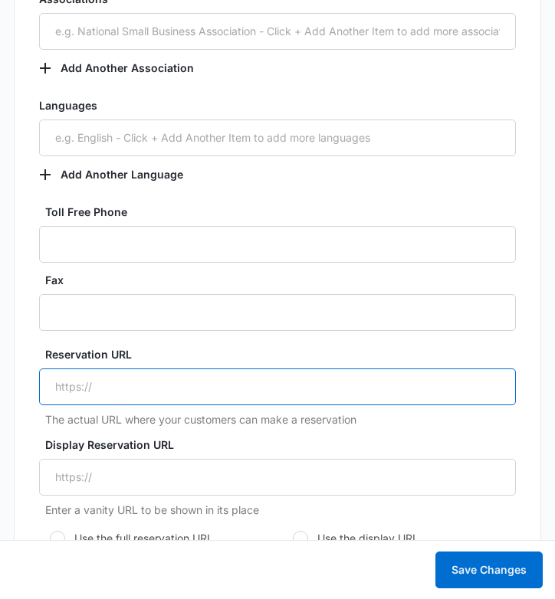
click at [237, 388] on input "Reservation URL" at bounding box center [277, 387] width 477 height 37
paste input "https://thriveworks.com/miami-counseling-therapy/therapists-counselors/"
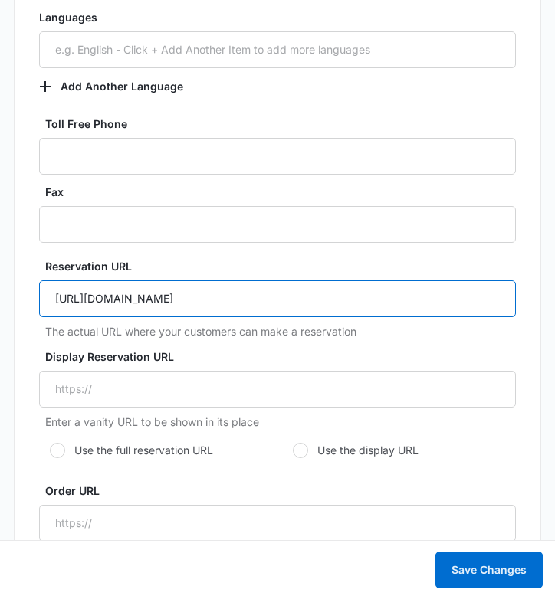
scroll to position [4605, 0]
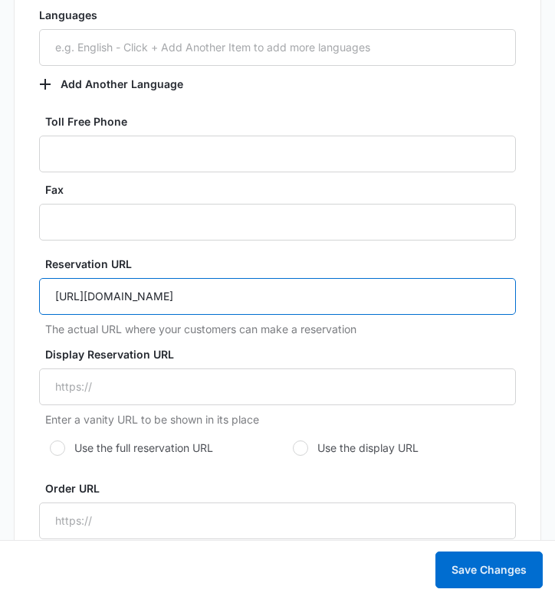
drag, startPoint x: 316, startPoint y: 296, endPoint x: -8, endPoint y: 308, distance: 324.5
type input "https://thriveworks.com/miami-counseling-therapy/therapists-counselors/"
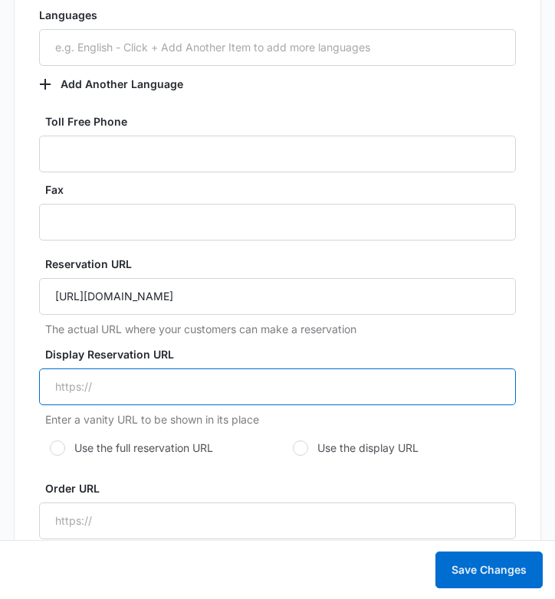
click at [107, 394] on input "Display Reservation URL" at bounding box center [277, 387] width 477 height 37
paste input "https://thriveworks.com/miami-counseling-therapy/"
type input "https://thriveworks.com/miami-counseling-therapy/"
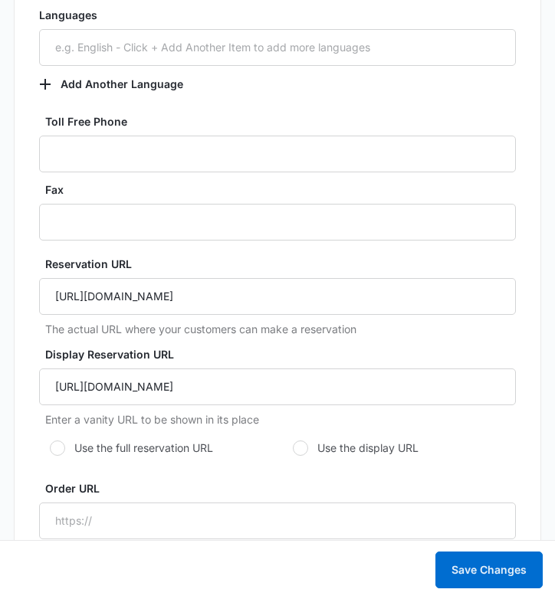
click at [325, 448] on label "Use the display URL" at bounding box center [399, 448] width 234 height 16
click at [293, 448] on input "Use the display URL" at bounding box center [287, 448] width 11 height 11
radio input "true"
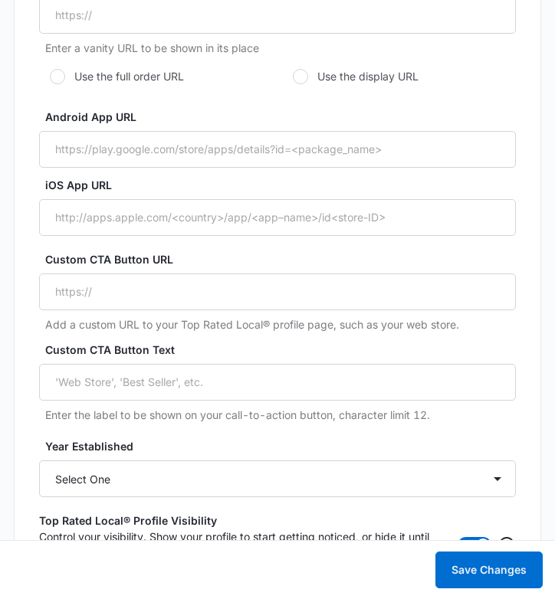
scroll to position [5202, 0]
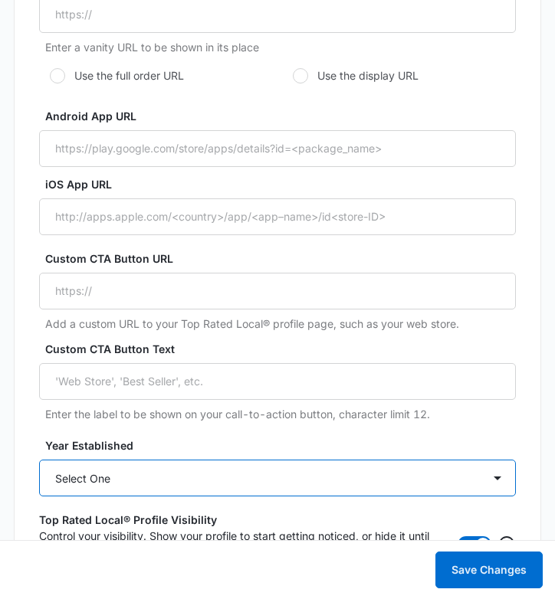
click at [142, 472] on select "Select One 2025 2024 2023 2022 2021 2020 2019 2018 2017 2016 2015 2014 2013 201…" at bounding box center [277, 478] width 477 height 37
select select "2008"
click at [39, 460] on select "Select One 2025 2024 2023 2022 2021 2020 2019 2018 2017 2016 2015 2014 2013 201…" at bounding box center [277, 478] width 477 height 37
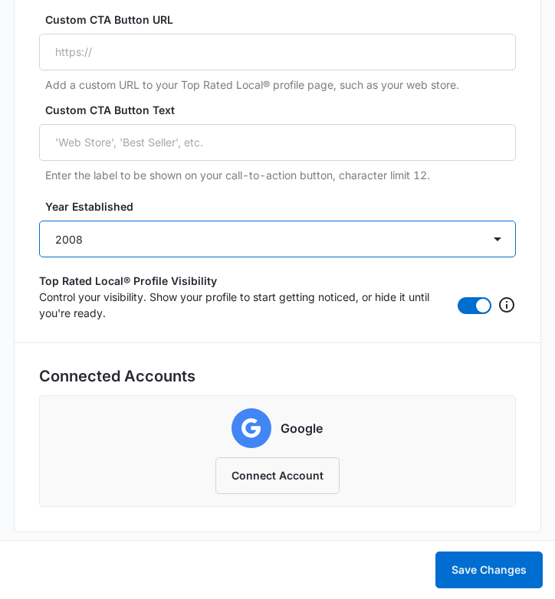
scroll to position [5442, 0]
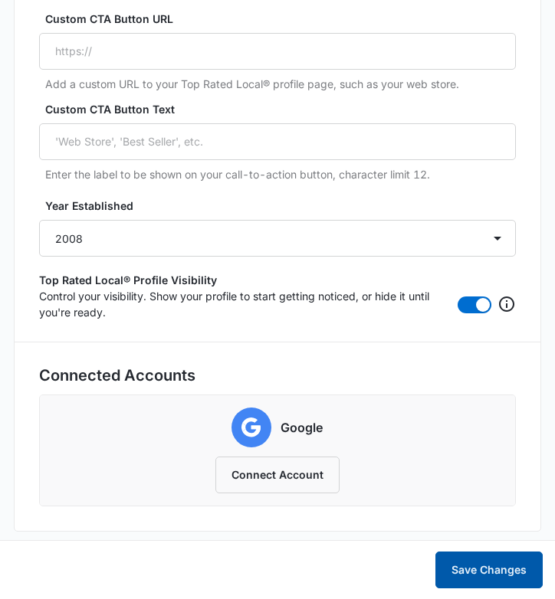
click at [474, 568] on button "Save Changes" at bounding box center [488, 570] width 107 height 37
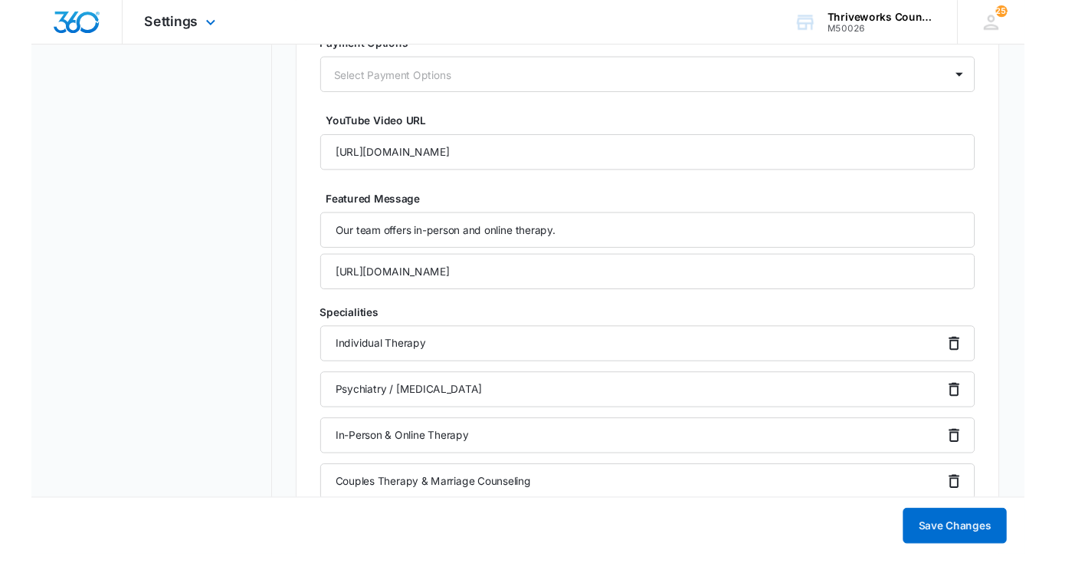
scroll to position [64, 0]
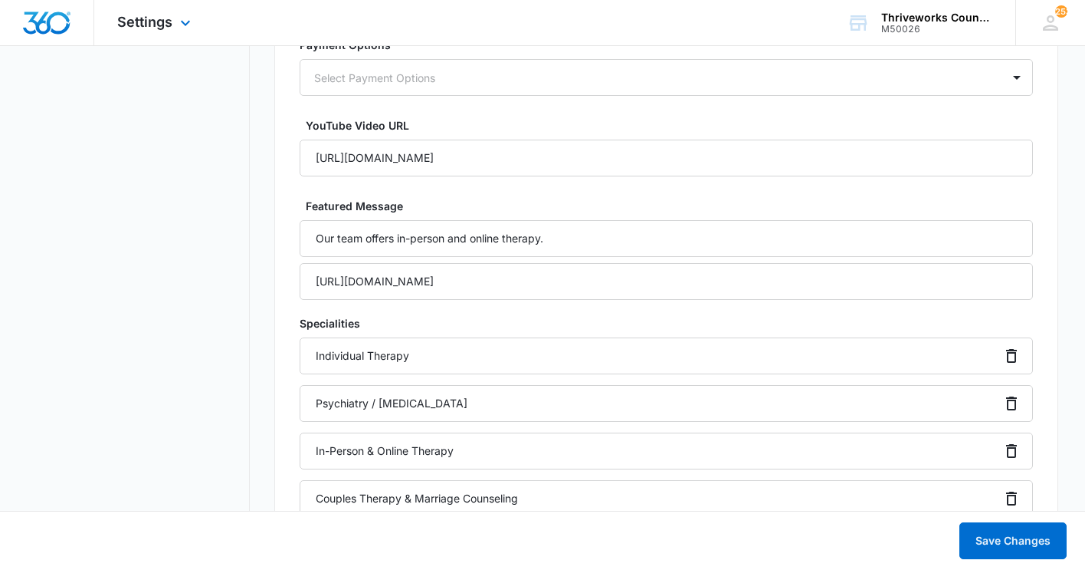
click at [44, 26] on img "Dashboard" at bounding box center [46, 22] width 49 height 23
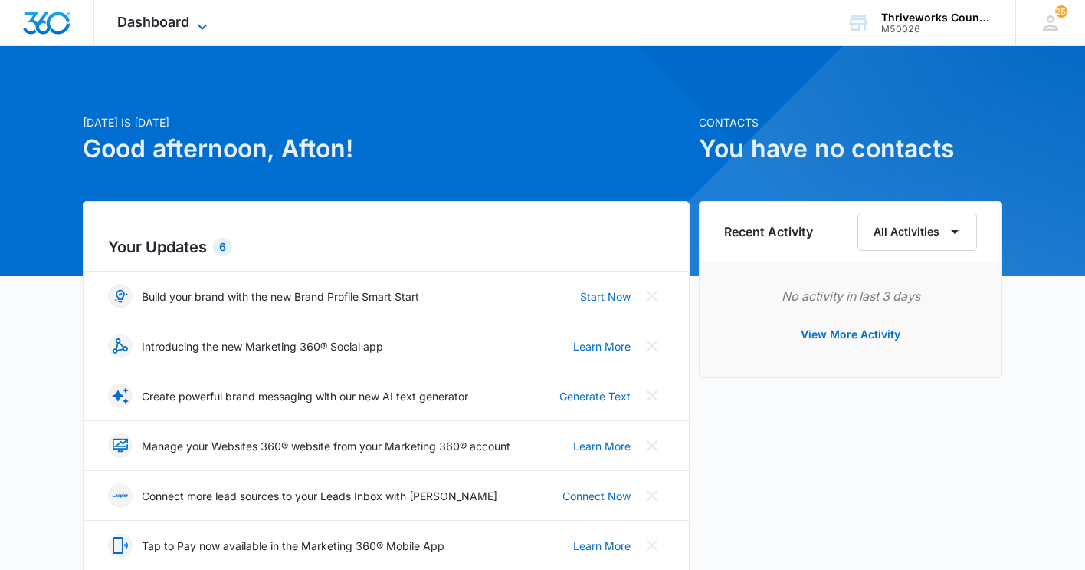
click at [174, 21] on span "Dashboard" at bounding box center [153, 22] width 72 height 16
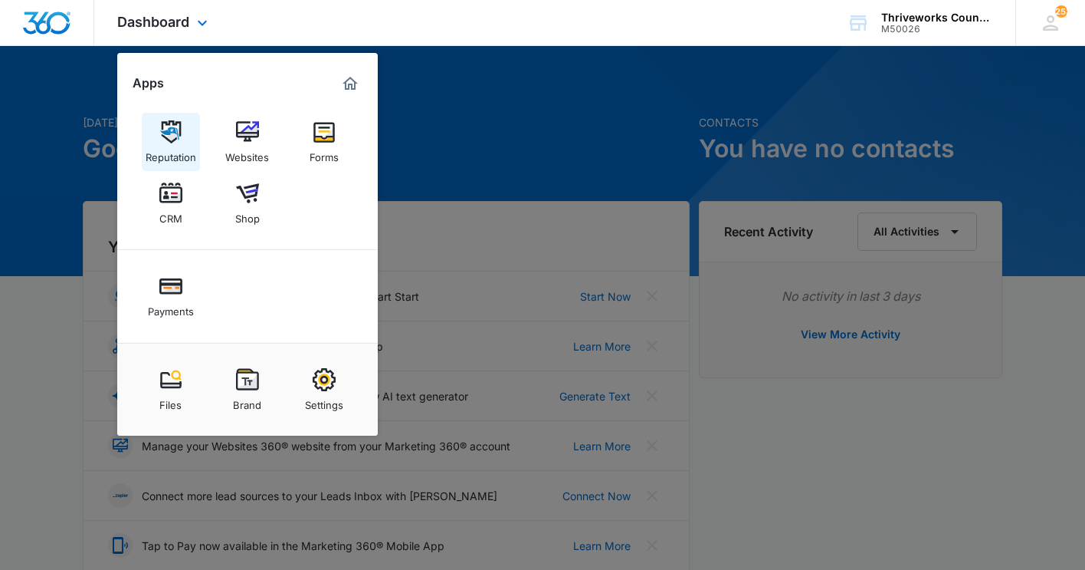
click at [172, 130] on img at bounding box center [170, 131] width 23 height 23
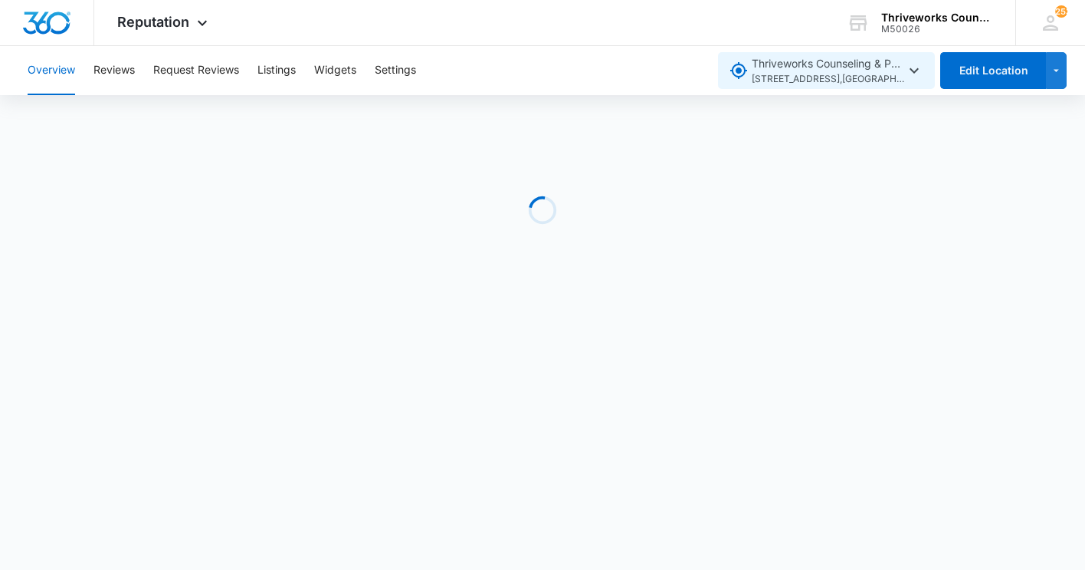
click at [834, 73] on span "3000 Biscayne Blvd , Miami , FL" at bounding box center [828, 79] width 153 height 15
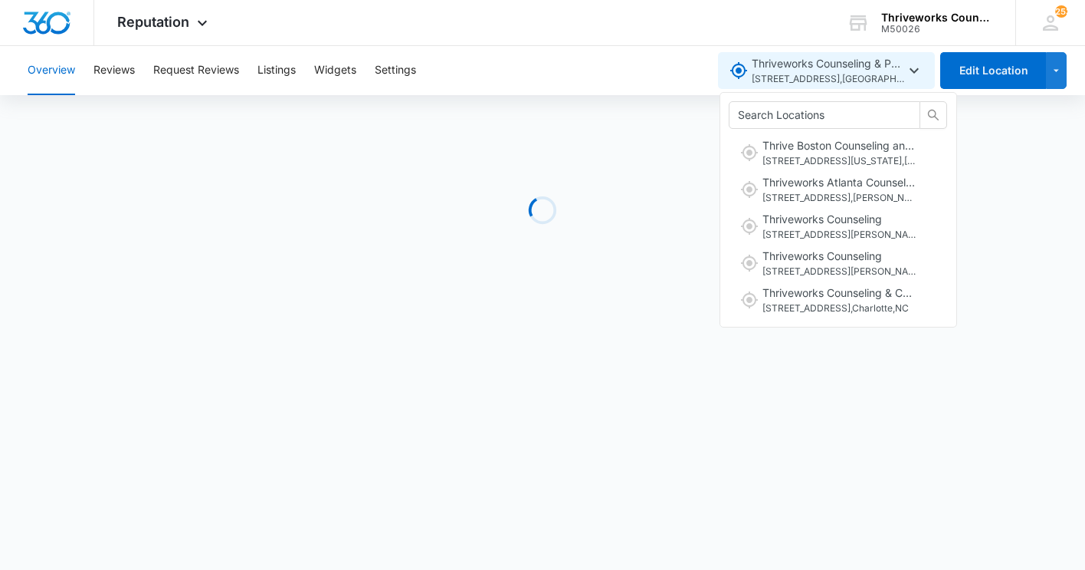
click at [834, 69] on span "Thriveworks Counseling & Psychiatry Miami 3000 Biscayne Blvd , Miami , FL" at bounding box center [828, 70] width 153 height 31
